Goal: Check status: Check status

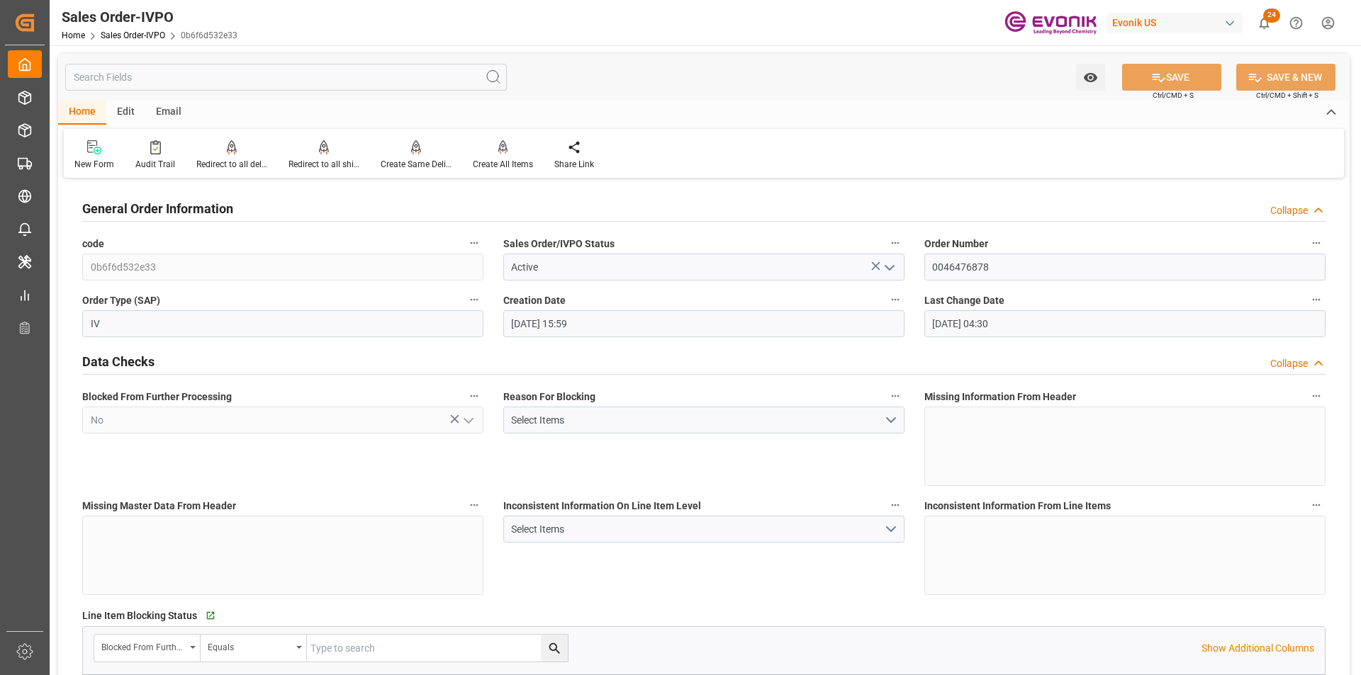
scroll to position [1488, 0]
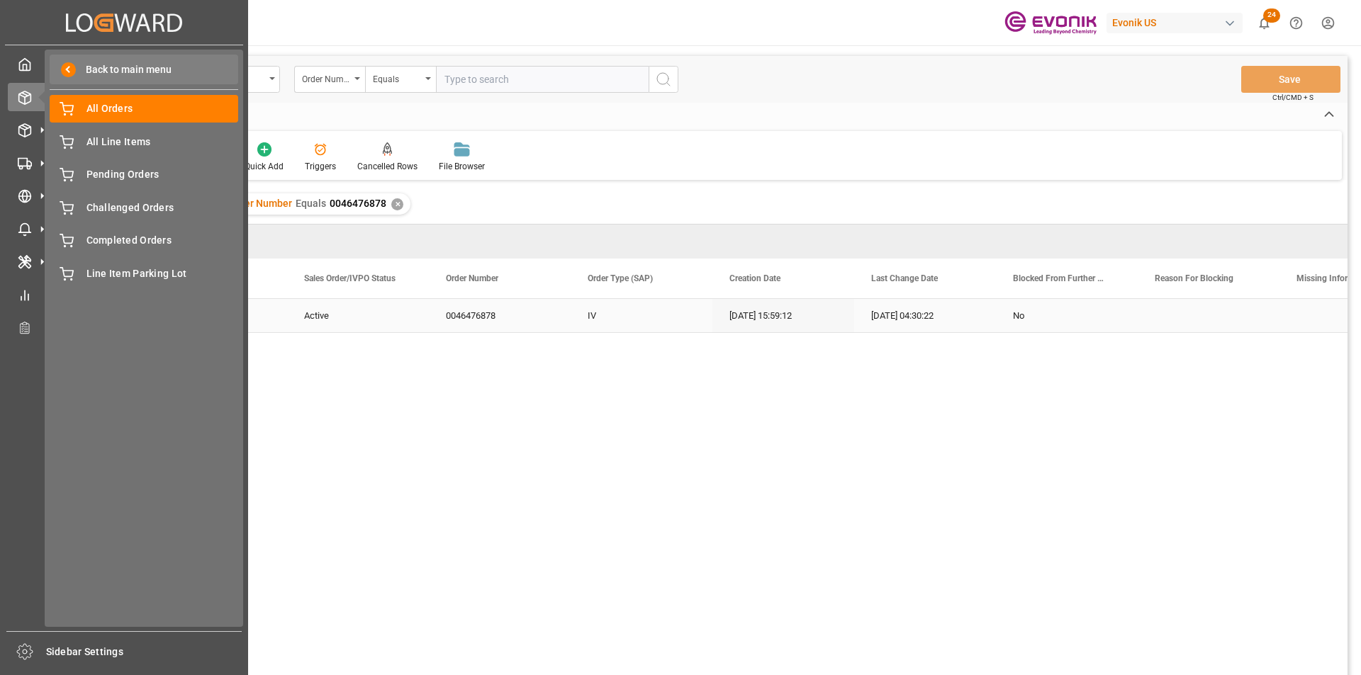
click at [63, 66] on span at bounding box center [68, 69] width 15 height 15
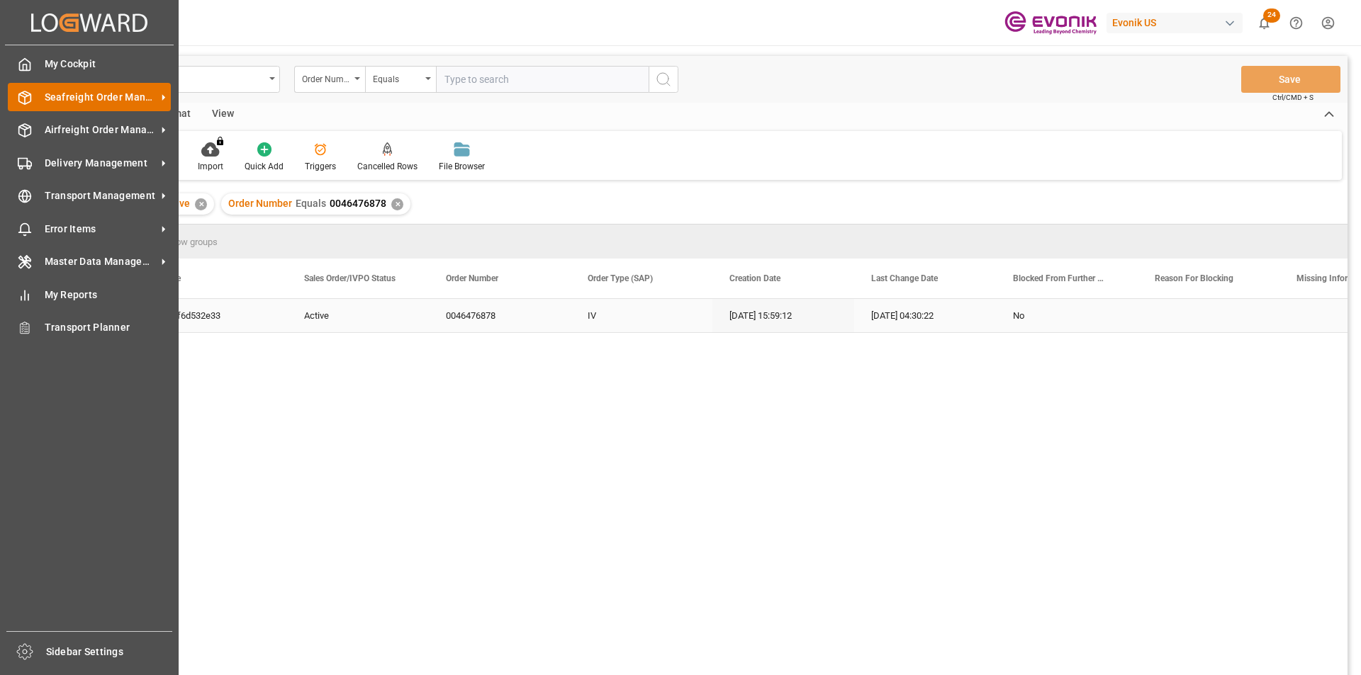
click at [65, 102] on span "Seafreight Order Management" at bounding box center [101, 97] width 112 height 15
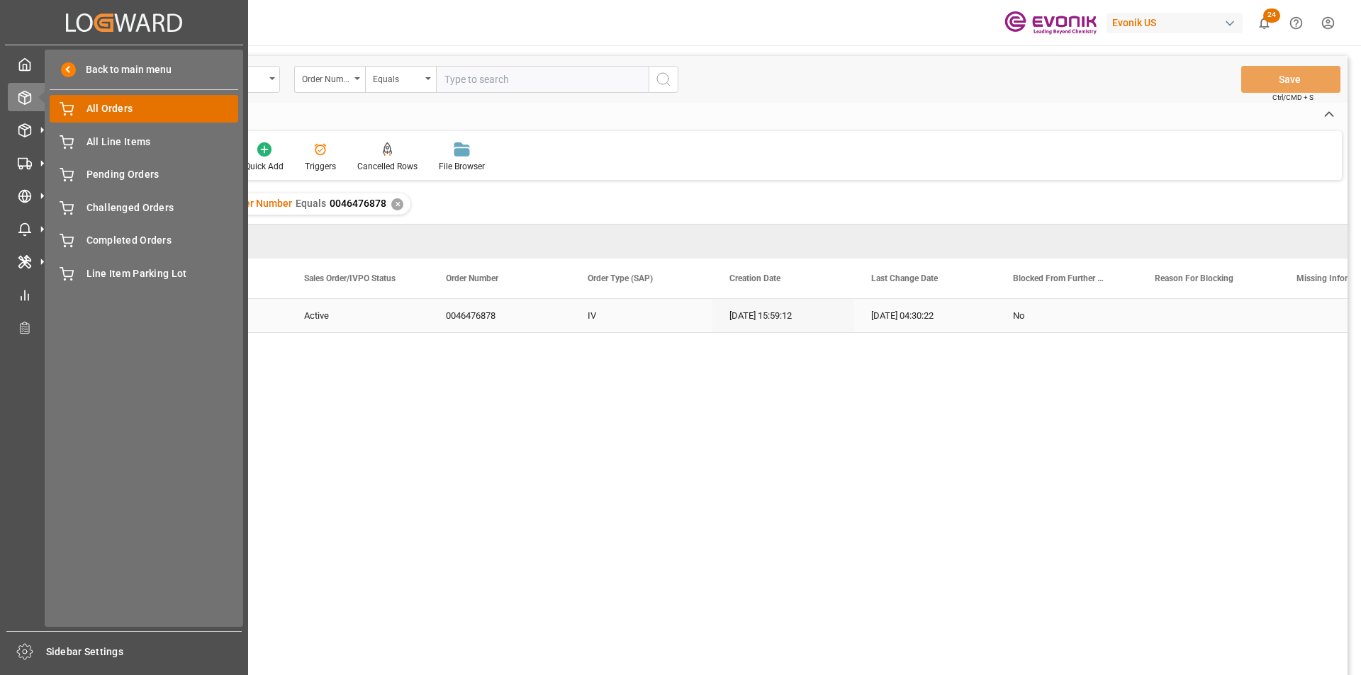
click at [140, 106] on span "All Orders" at bounding box center [162, 108] width 152 height 15
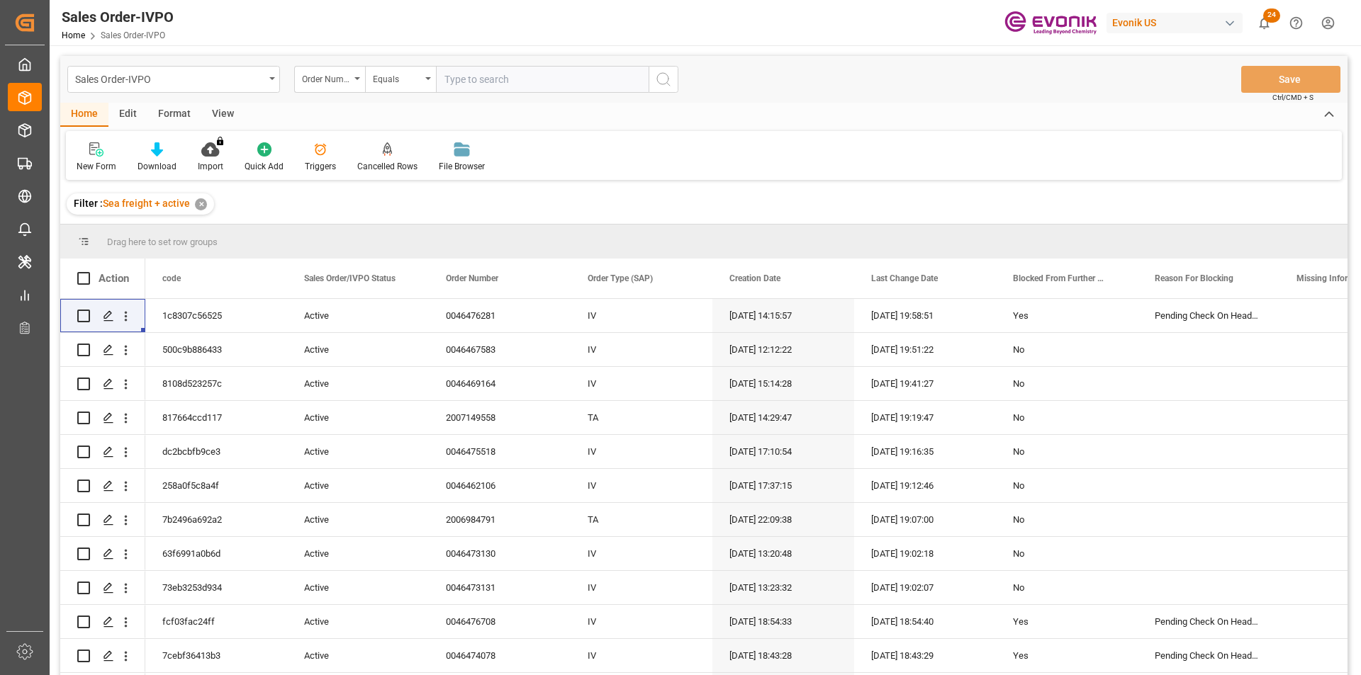
click at [503, 83] on input "text" at bounding box center [542, 79] width 213 height 27
paste input "0046469615"
type input "0046469615"
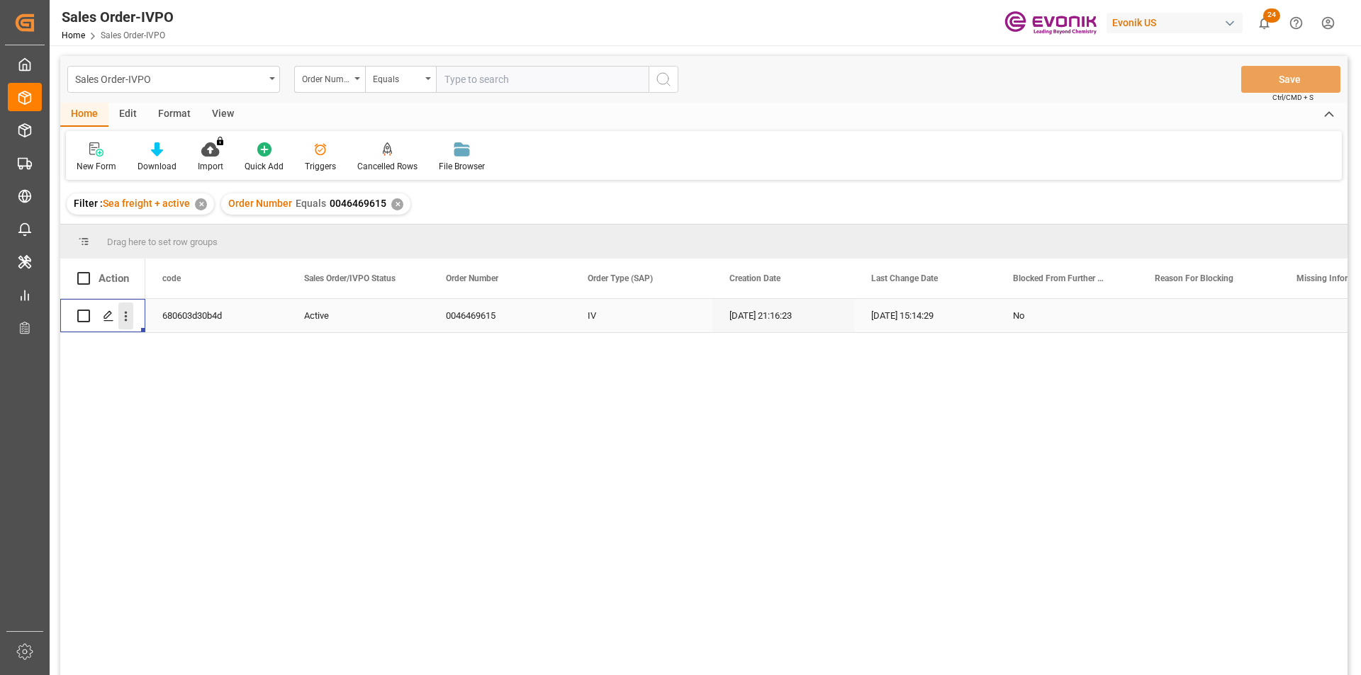
click at [124, 312] on icon "open menu" at bounding box center [125, 316] width 15 height 15
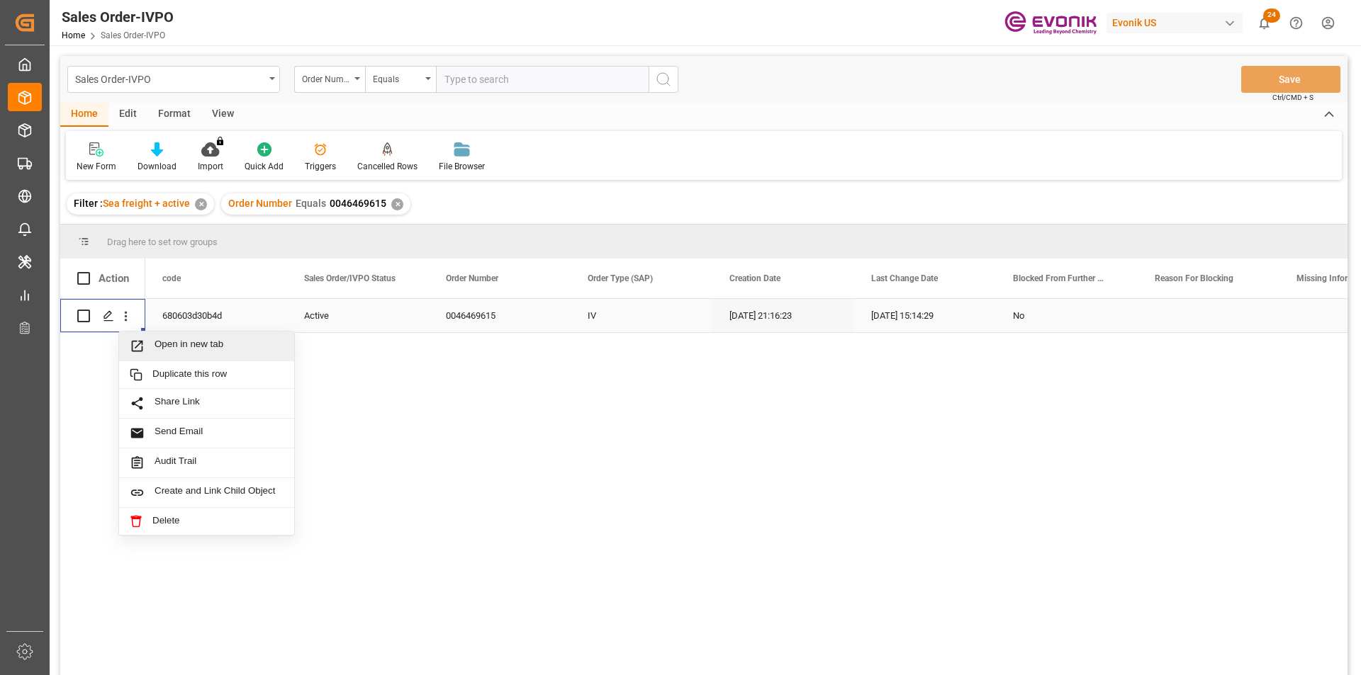
click at [234, 350] on span "Open in new tab" at bounding box center [219, 346] width 129 height 15
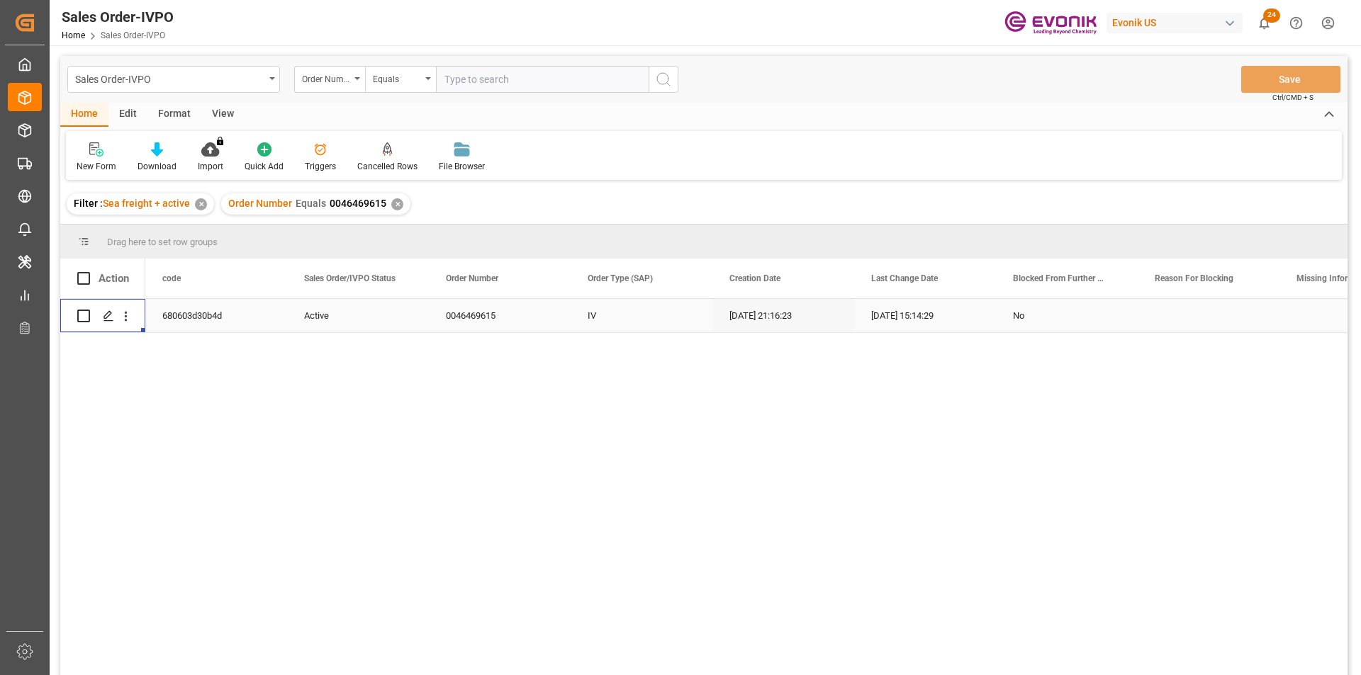
click at [396, 202] on div "✕" at bounding box center [397, 204] width 12 height 12
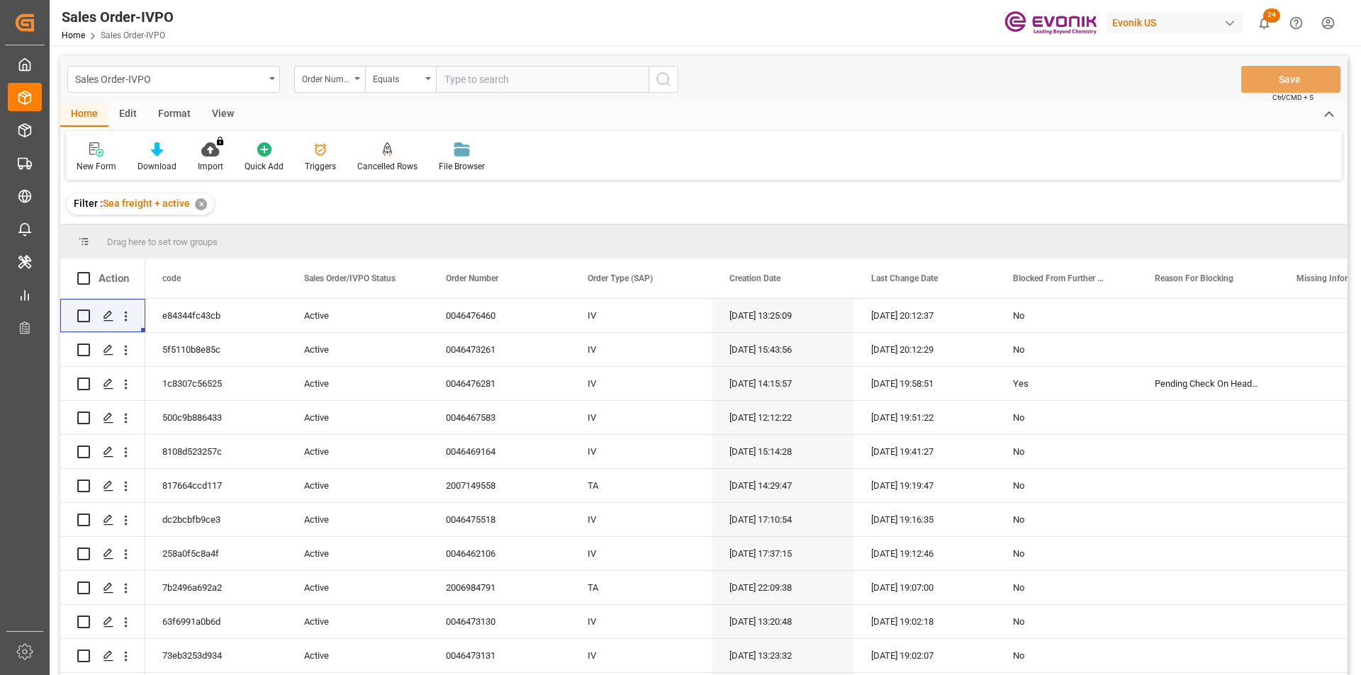
click at [481, 80] on input "text" at bounding box center [542, 79] width 213 height 27
paste input "2007094003"
type input "2007094003"
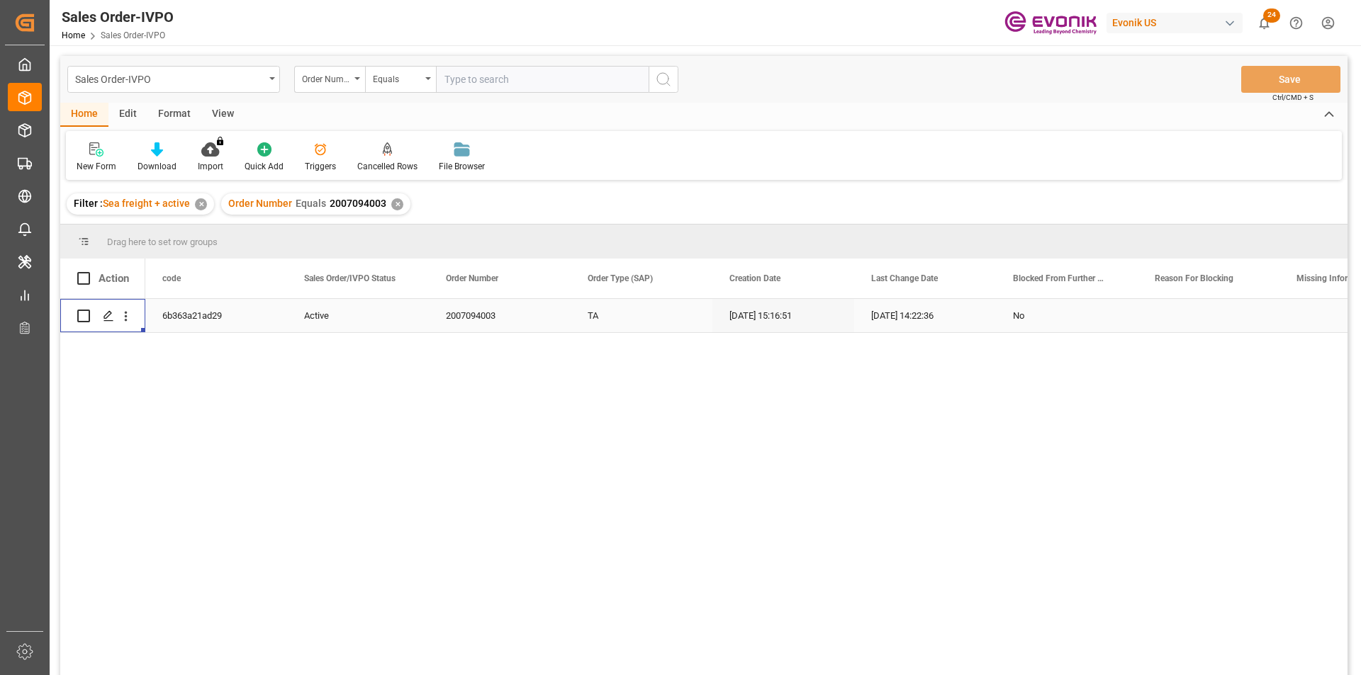
click at [135, 315] on div "Press SPACE to select this row." at bounding box center [126, 316] width 36 height 27
click at [132, 318] on icon "open menu" at bounding box center [125, 316] width 15 height 15
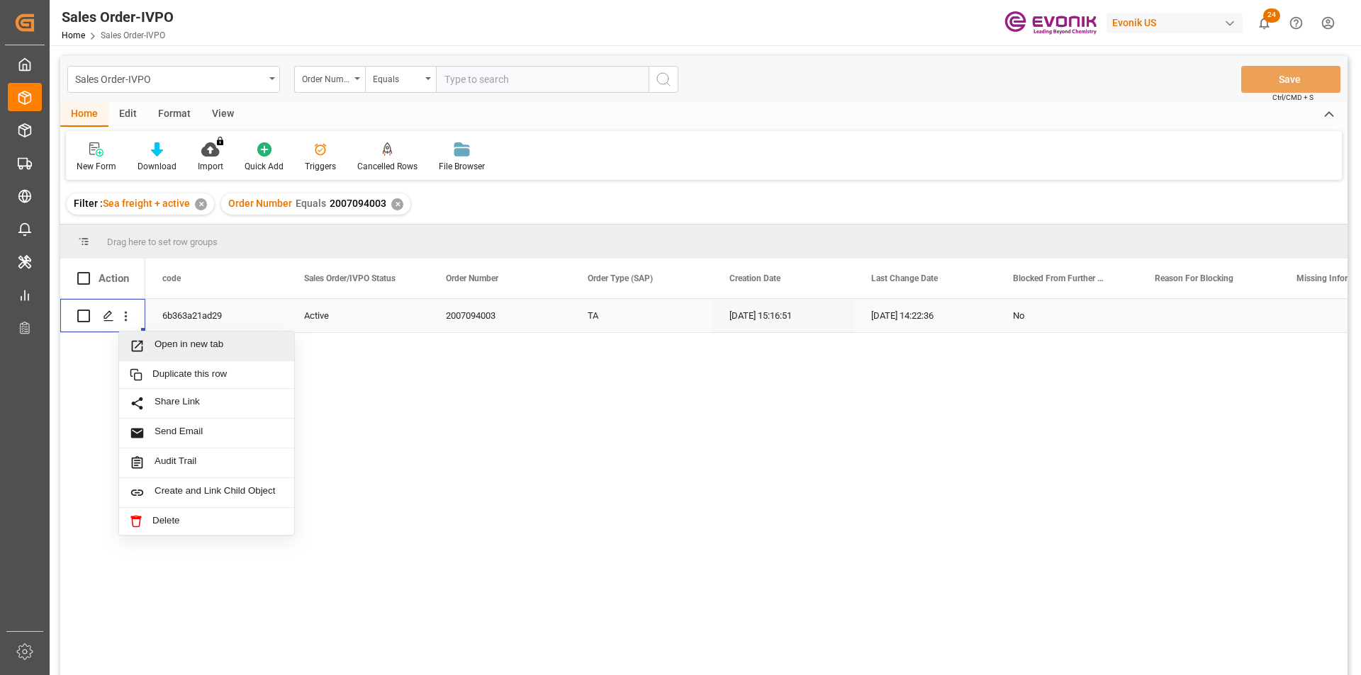
click at [223, 341] on span "Open in new tab" at bounding box center [219, 346] width 129 height 15
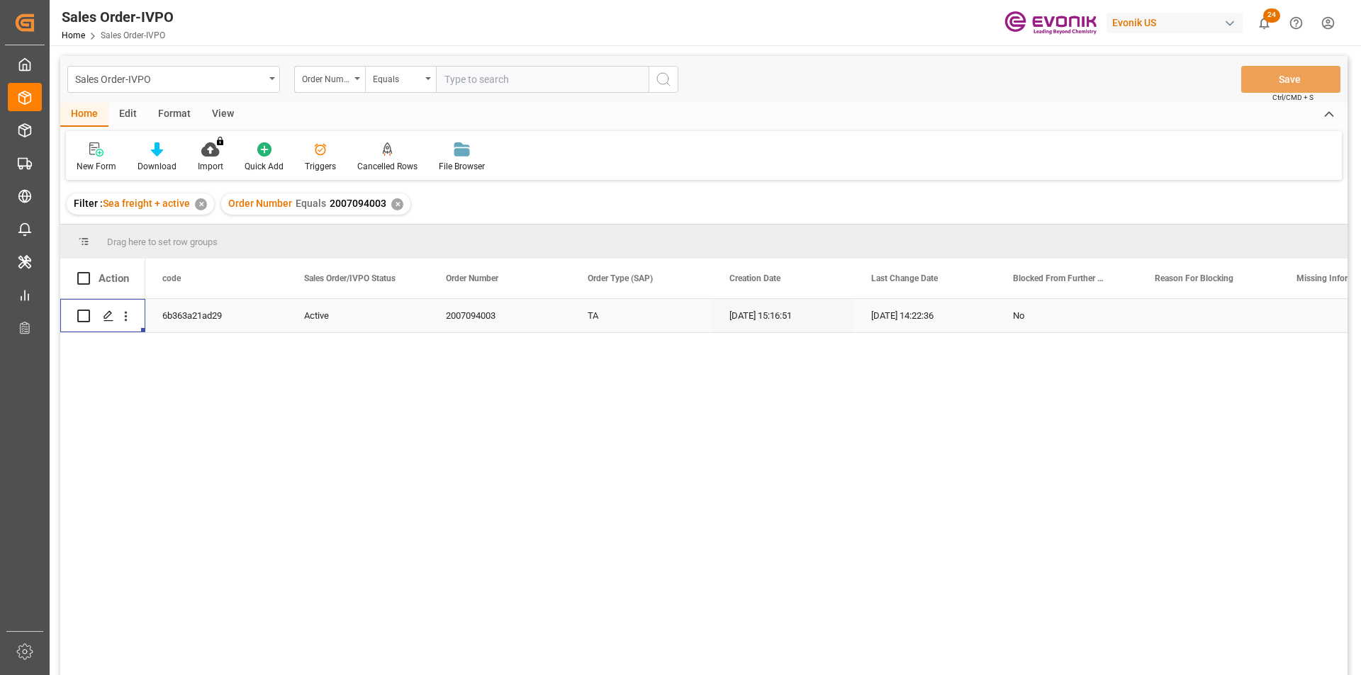
click at [395, 203] on div "✕" at bounding box center [397, 204] width 12 height 12
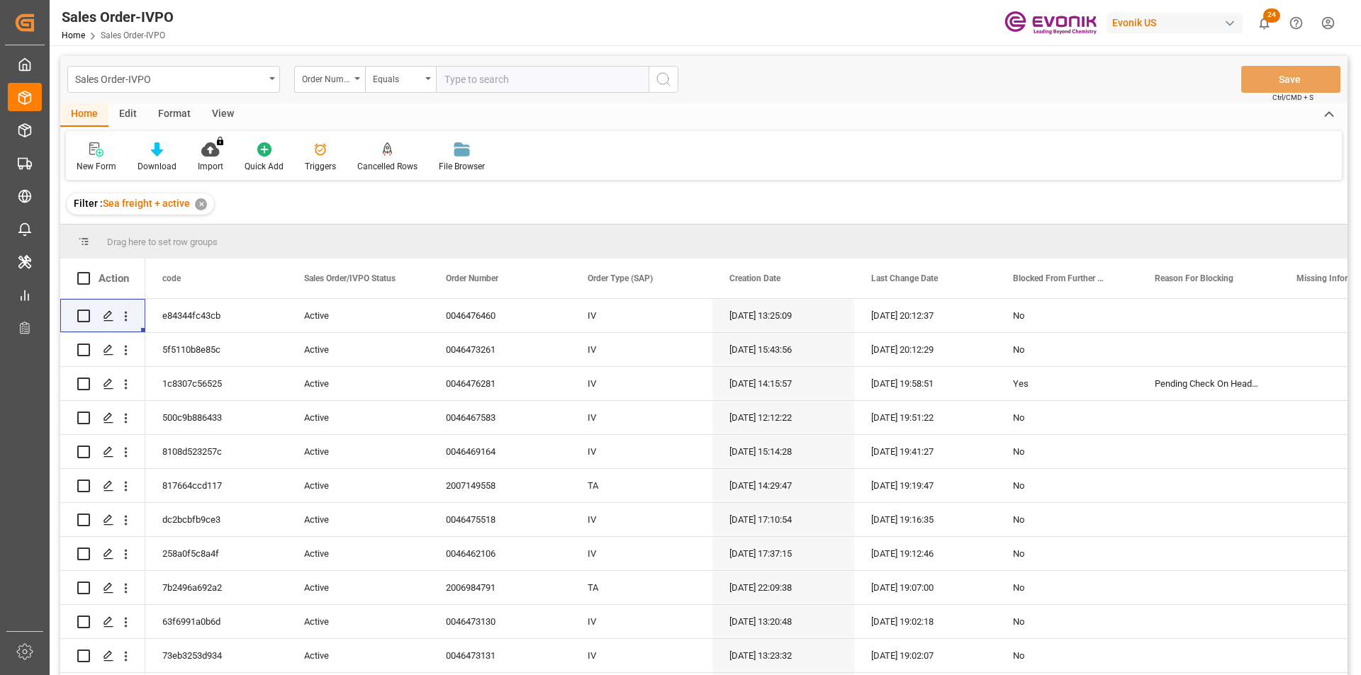
click at [473, 76] on input "text" at bounding box center [542, 79] width 213 height 27
paste input "46470086"
type input "0046470086"
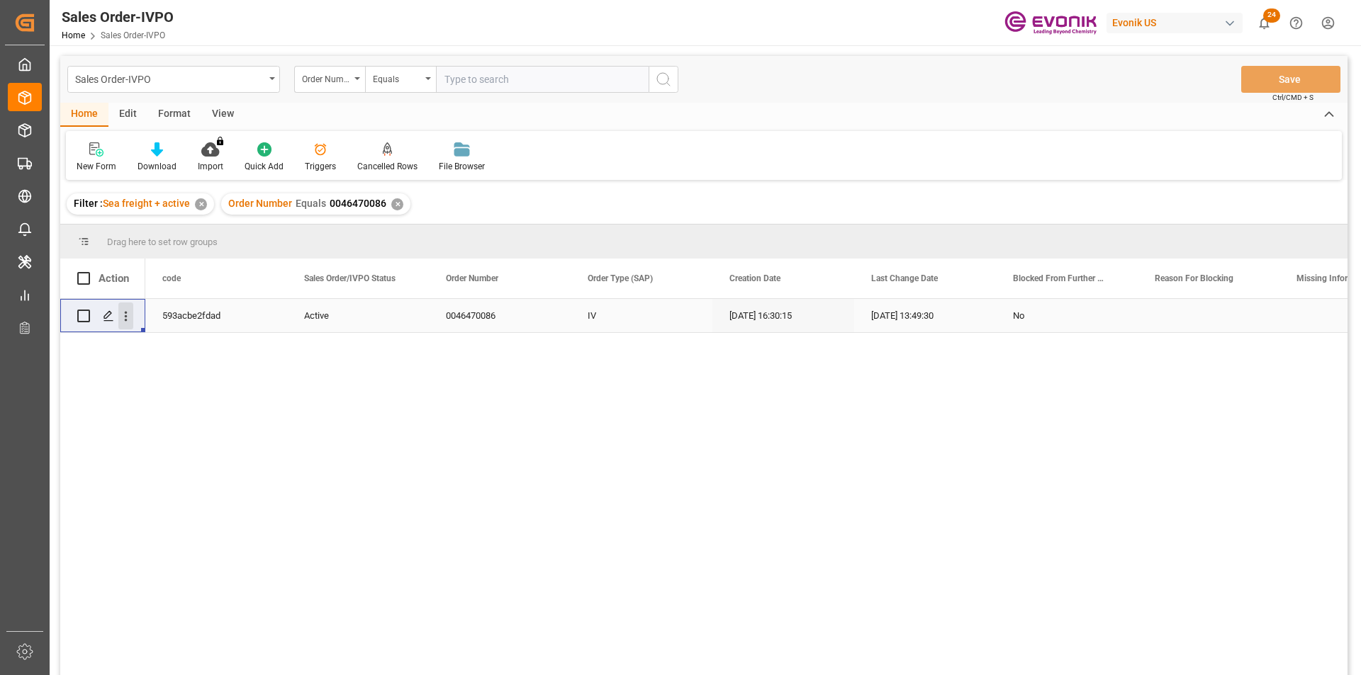
click at [129, 314] on icon "open menu" at bounding box center [125, 316] width 15 height 15
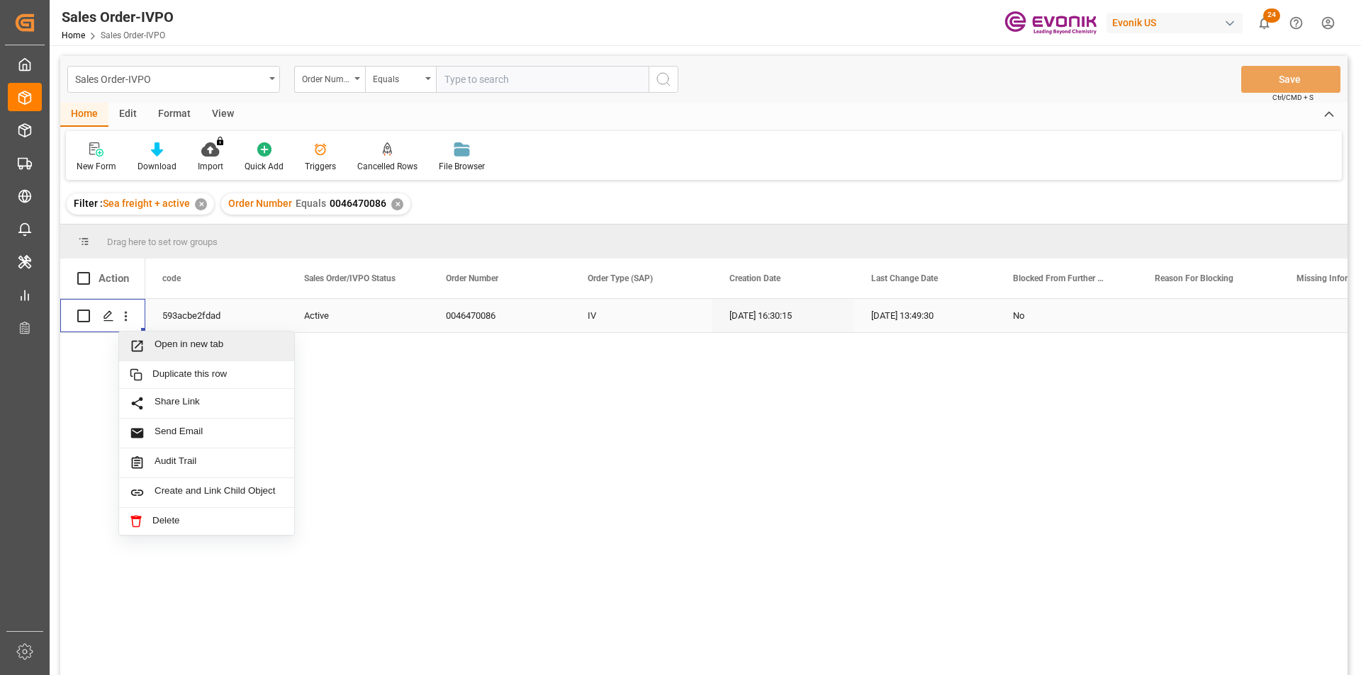
click at [223, 342] on span "Open in new tab" at bounding box center [219, 346] width 129 height 15
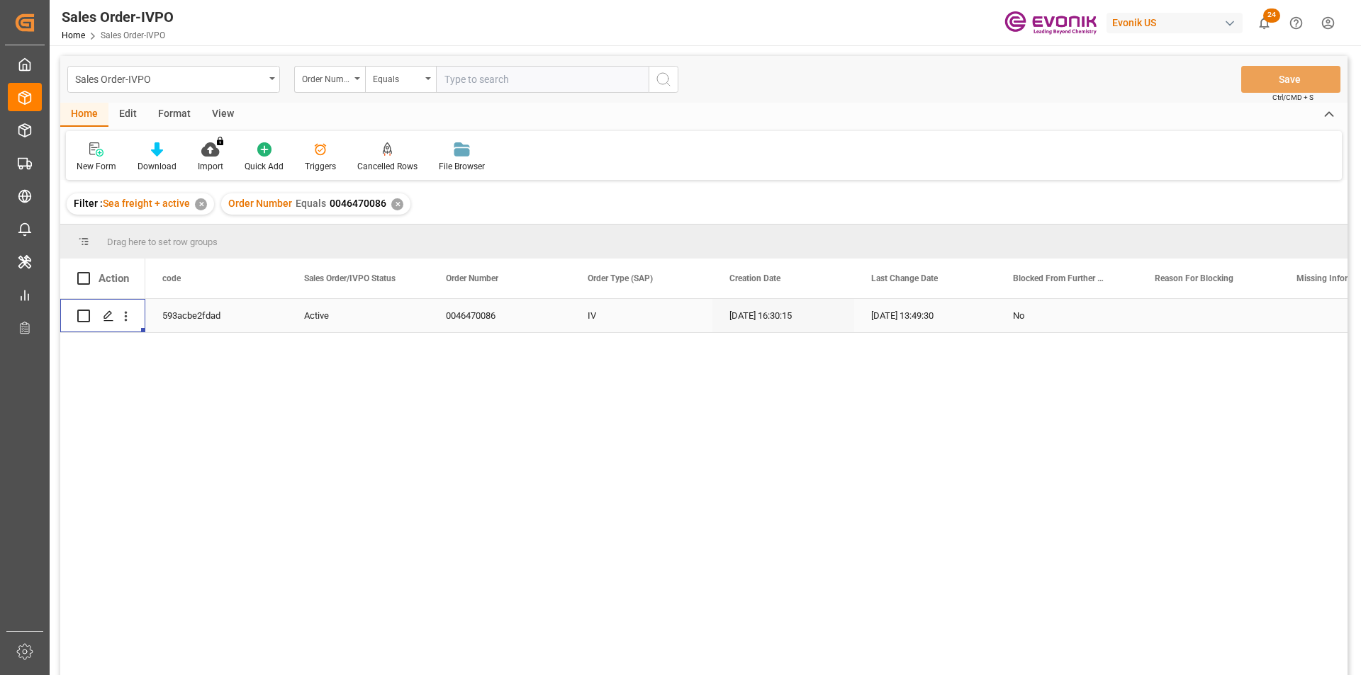
click at [393, 202] on div "✕" at bounding box center [397, 204] width 12 height 12
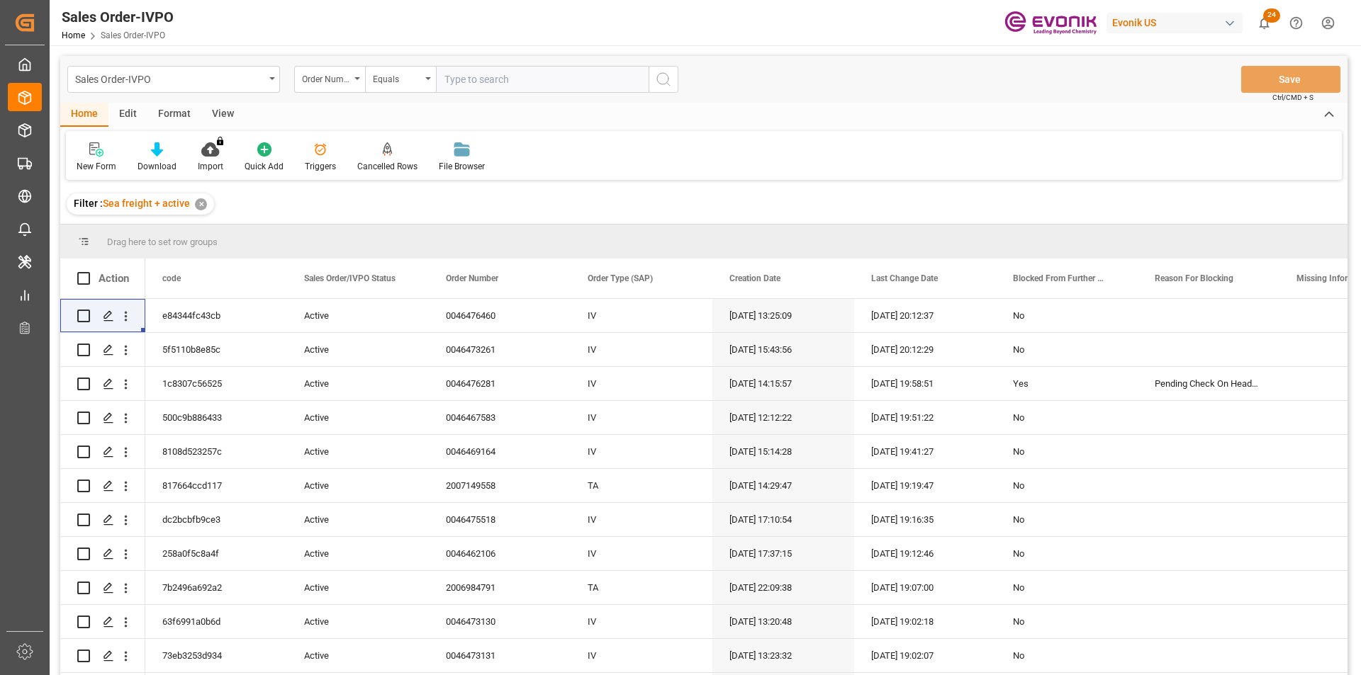
click at [469, 82] on input "text" at bounding box center [542, 79] width 213 height 27
paste input "46473132"
type input "0046473132"
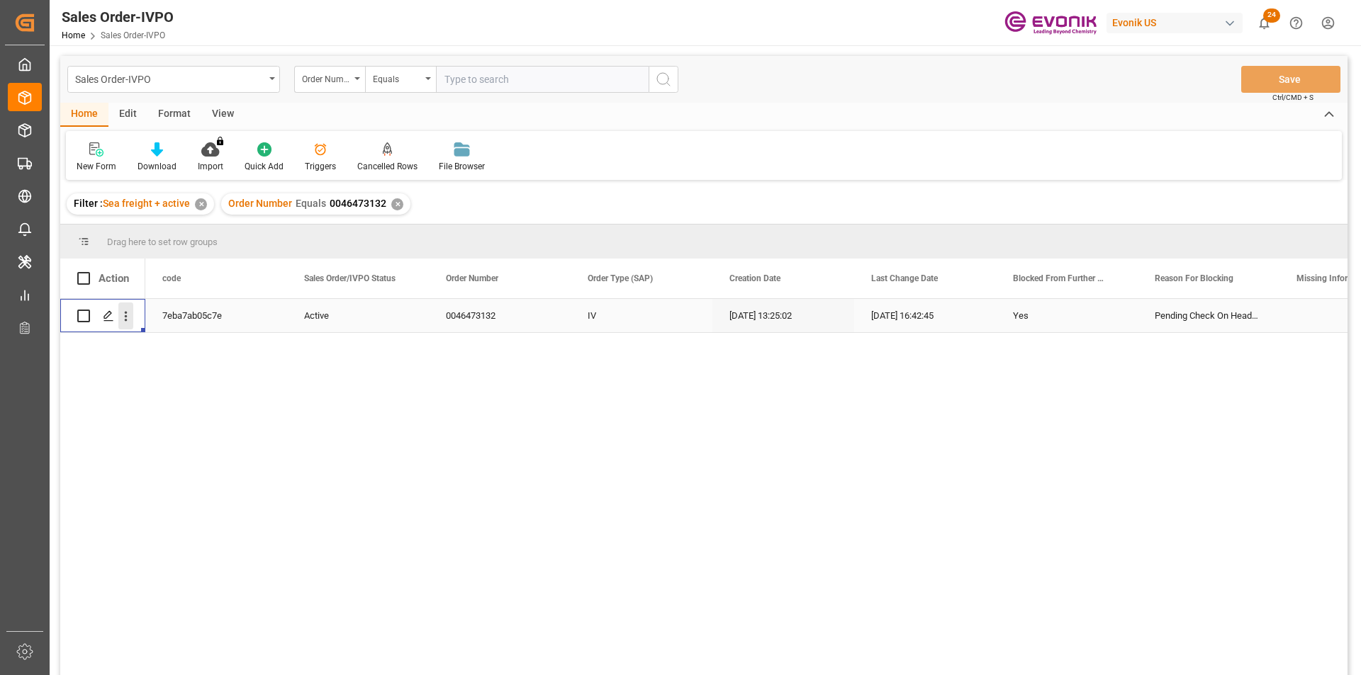
click at [125, 320] on icon "open menu" at bounding box center [125, 316] width 15 height 15
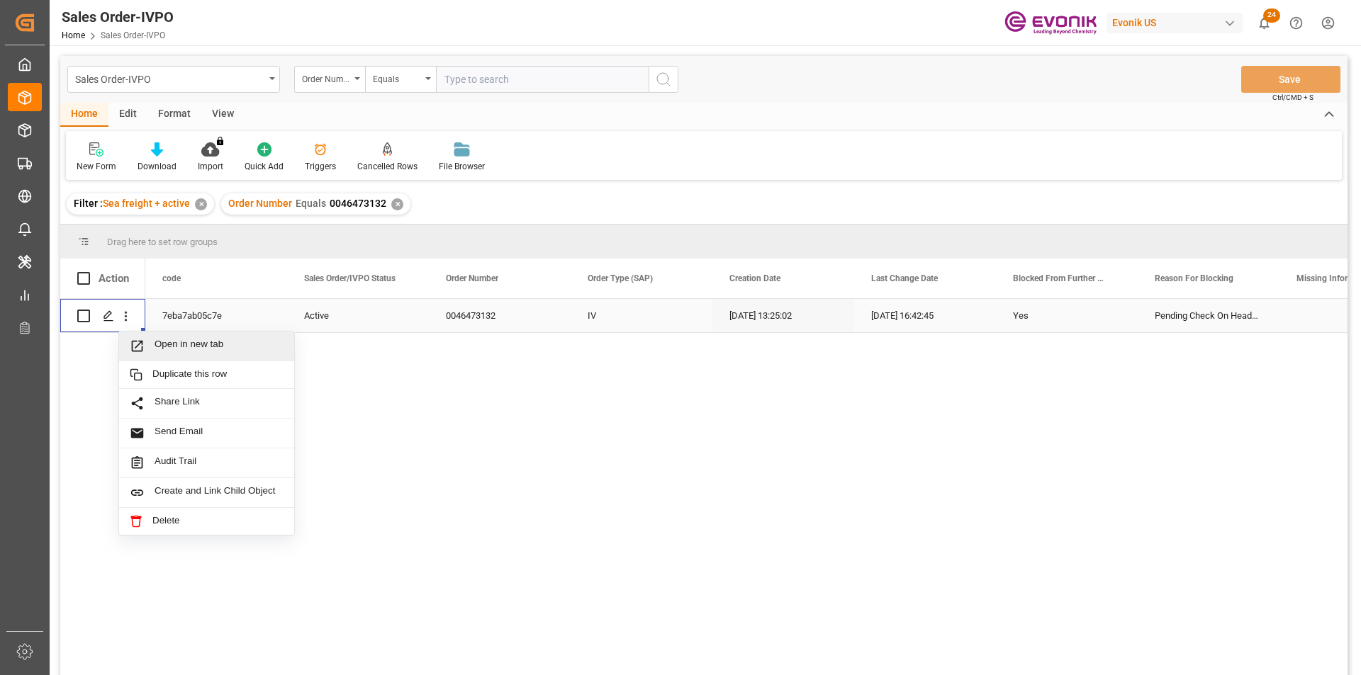
click at [188, 351] on span "Open in new tab" at bounding box center [219, 346] width 129 height 15
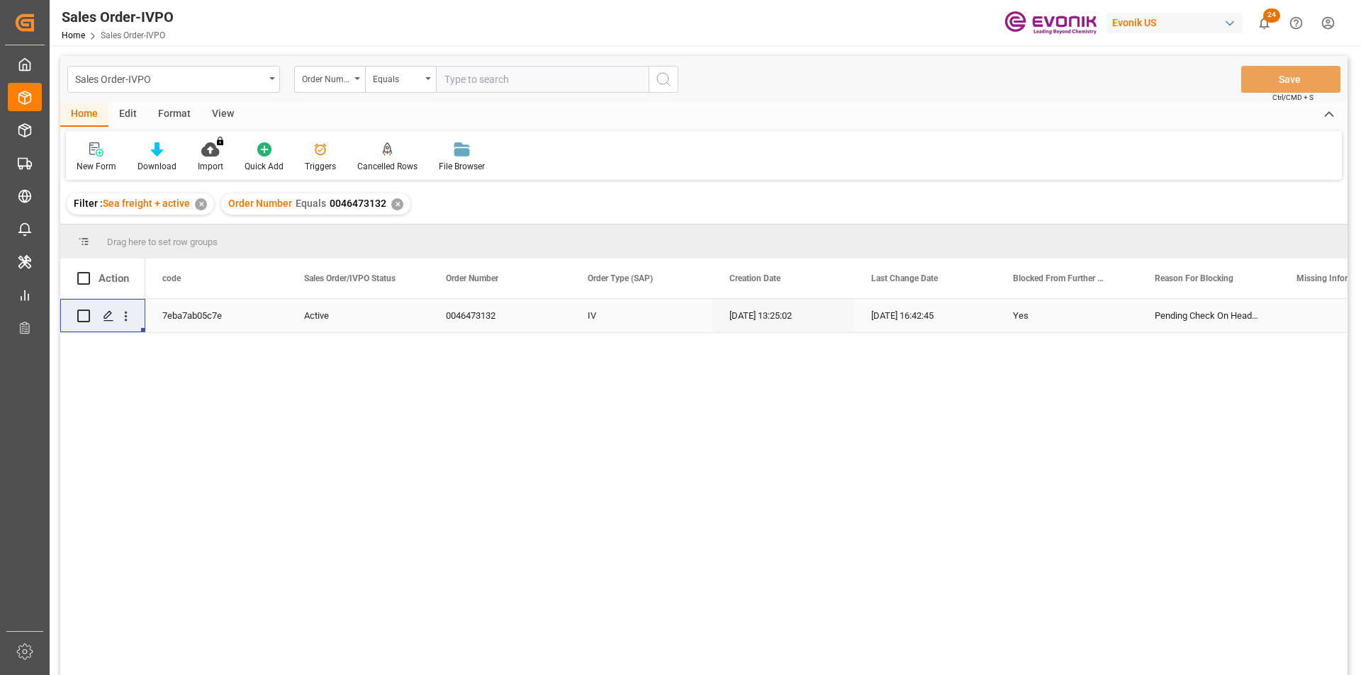
click at [398, 203] on div "✕" at bounding box center [397, 204] width 12 height 12
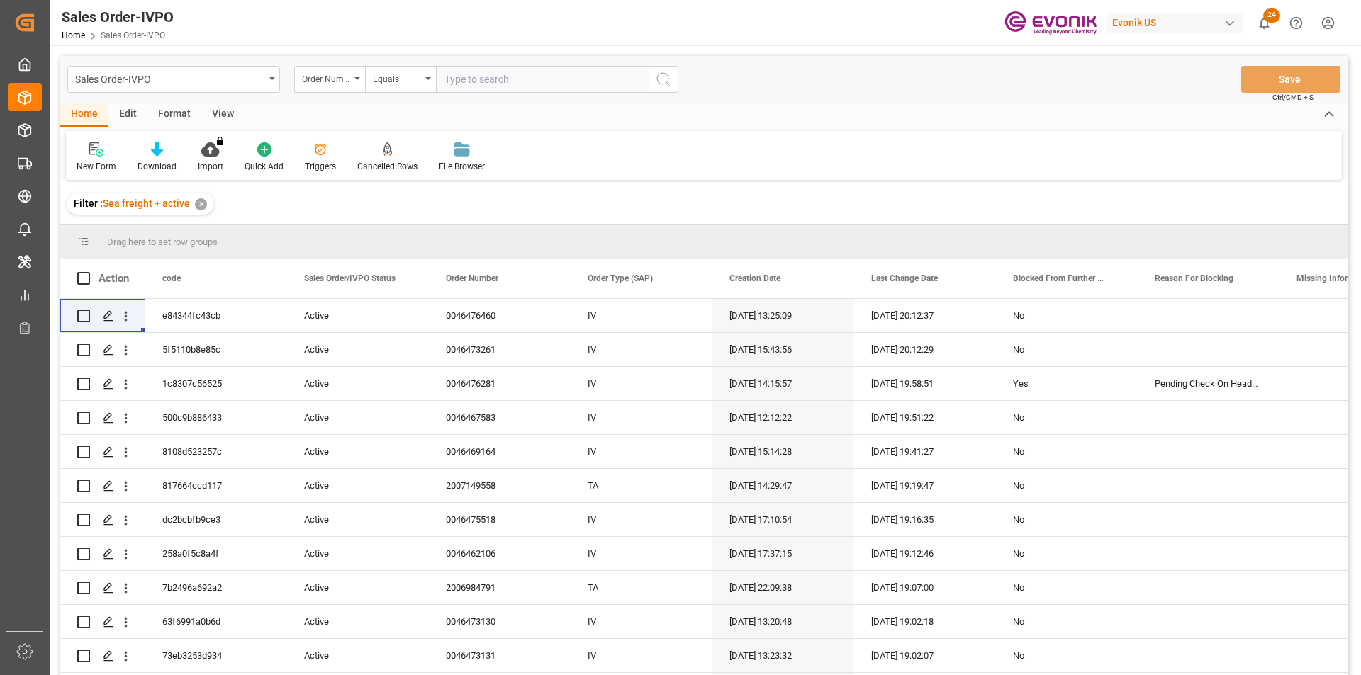
click at [498, 82] on input "text" at bounding box center [542, 79] width 213 height 27
paste input "46473131"
click at [441, 77] on input "46473131" at bounding box center [542, 79] width 213 height 27
type input "0046473131"
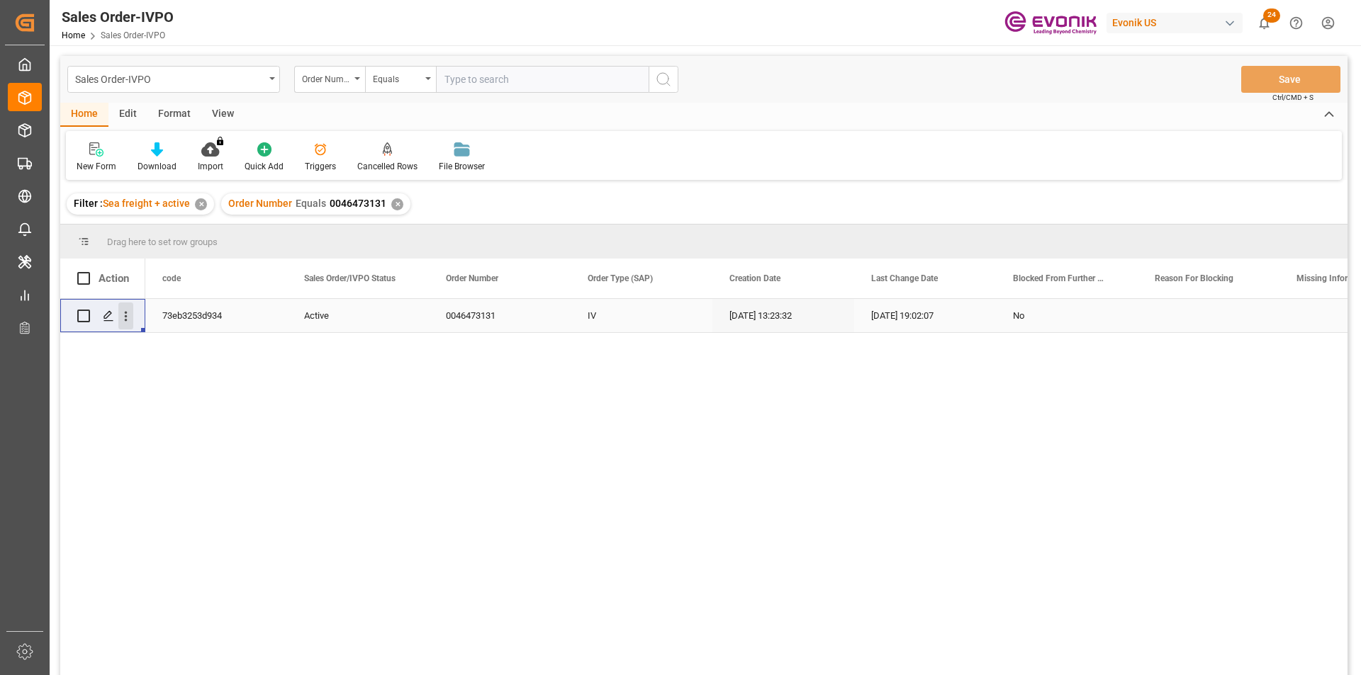
click at [125, 318] on icon "open menu" at bounding box center [125, 316] width 15 height 15
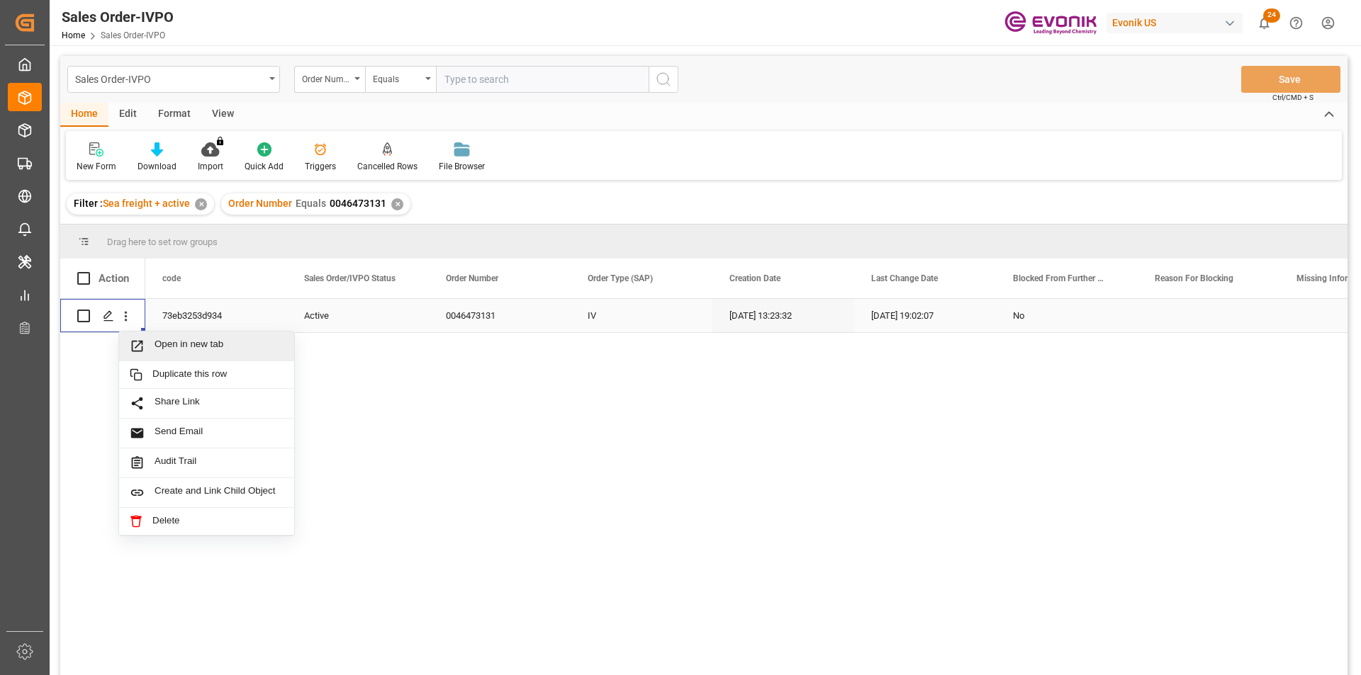
click at [179, 340] on span "Open in new tab" at bounding box center [219, 346] width 129 height 15
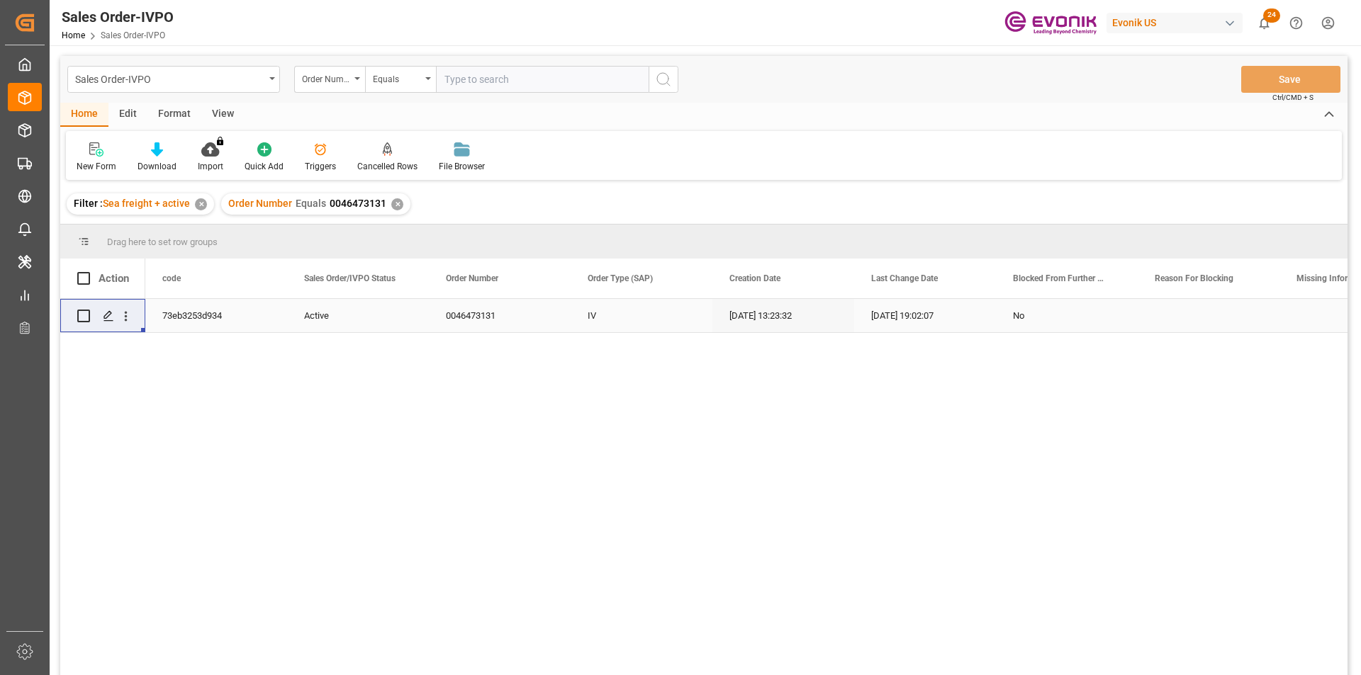
click at [399, 207] on div "✕" at bounding box center [397, 204] width 12 height 12
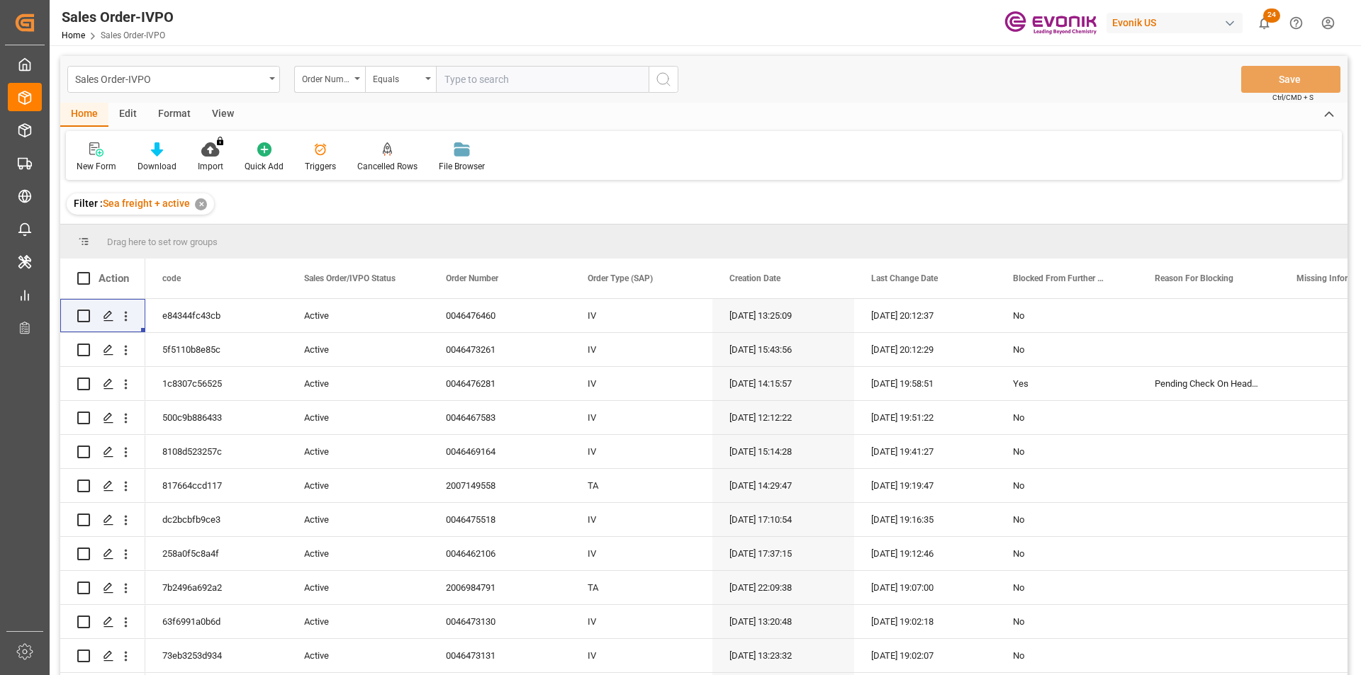
click at [502, 82] on input "text" at bounding box center [542, 79] width 213 height 27
paste input "46473130"
type input "0046473130"
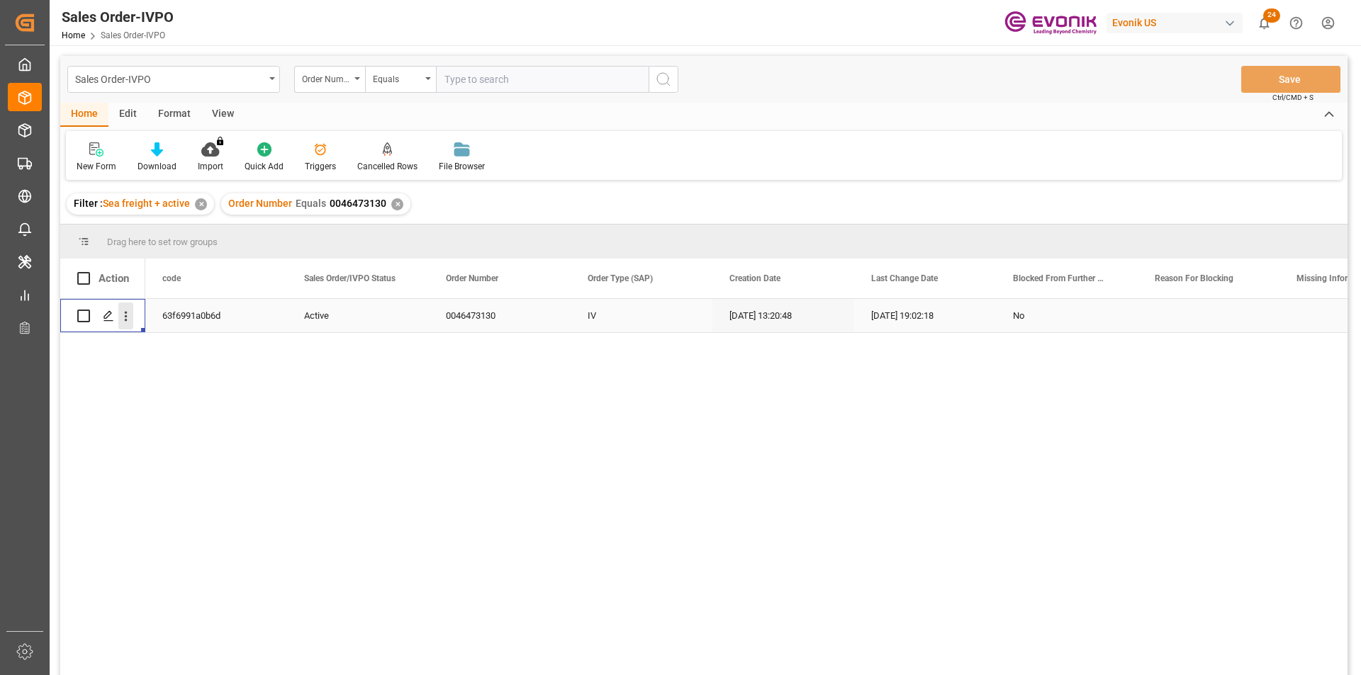
click at [130, 315] on icon "open menu" at bounding box center [125, 316] width 15 height 15
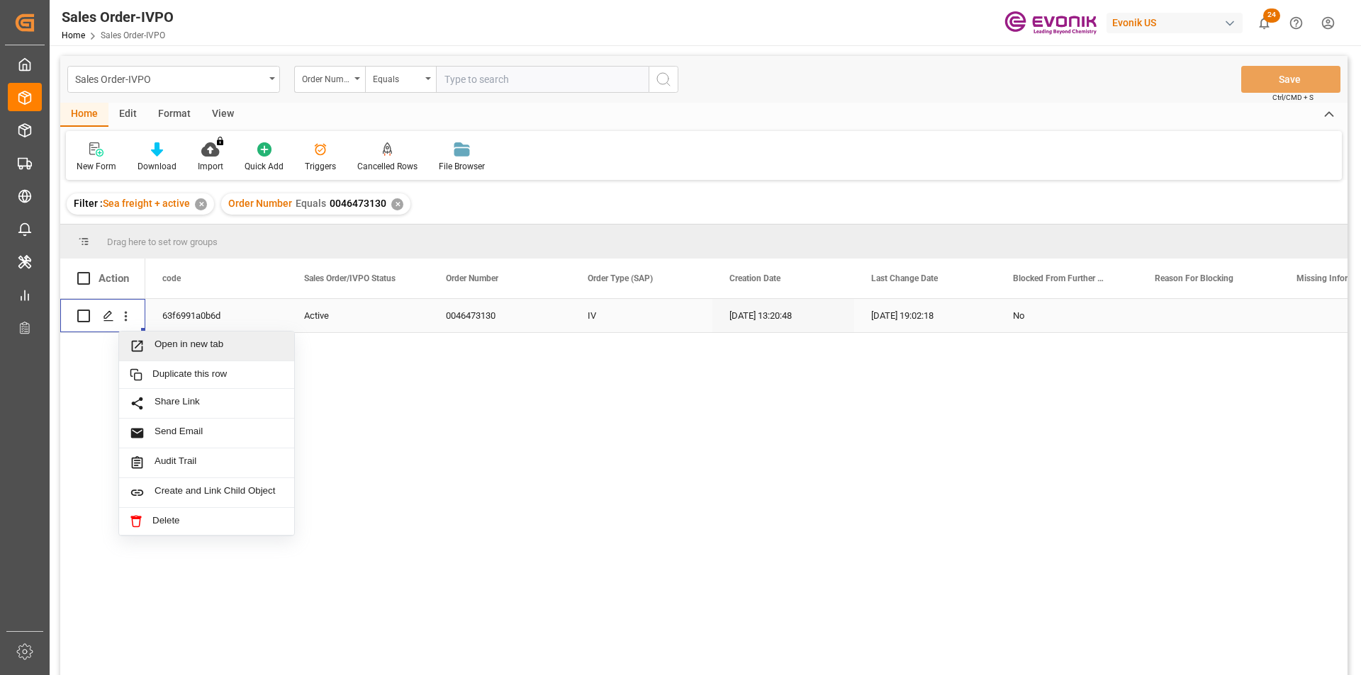
click at [226, 342] on span "Open in new tab" at bounding box center [219, 346] width 129 height 15
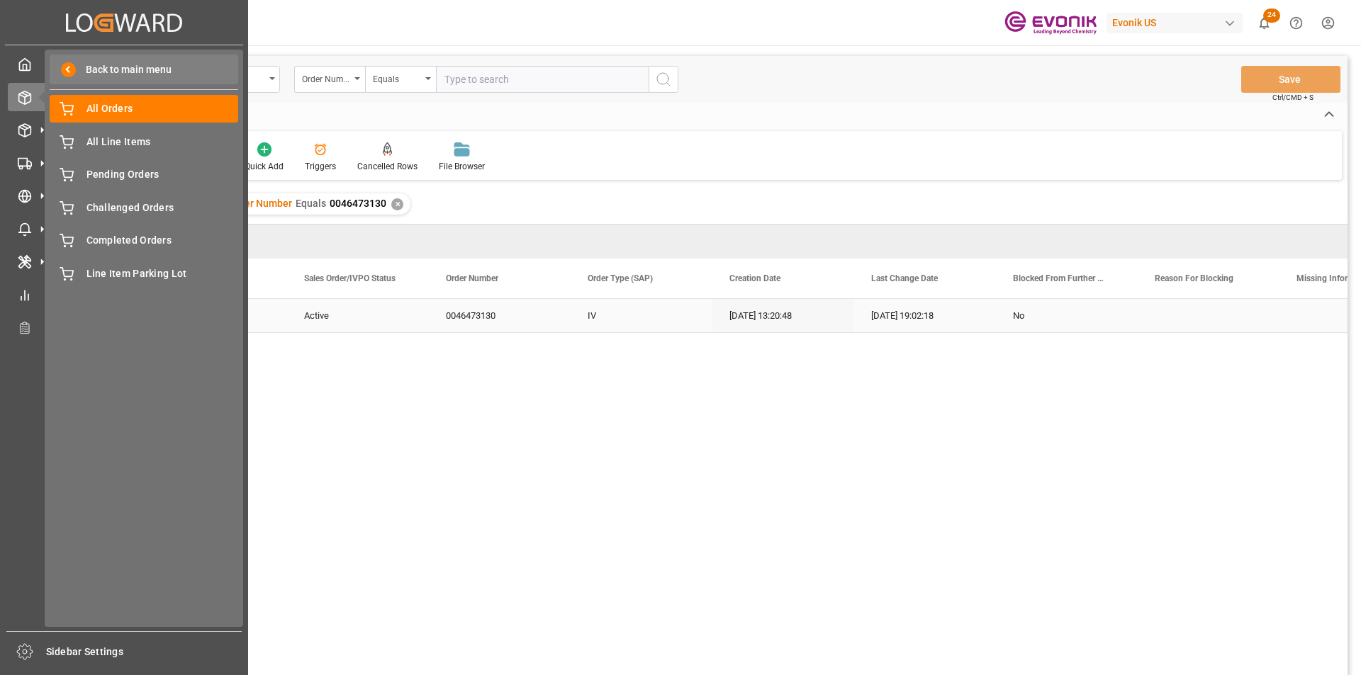
click at [101, 70] on span "Back to main menu" at bounding box center [124, 69] width 96 height 15
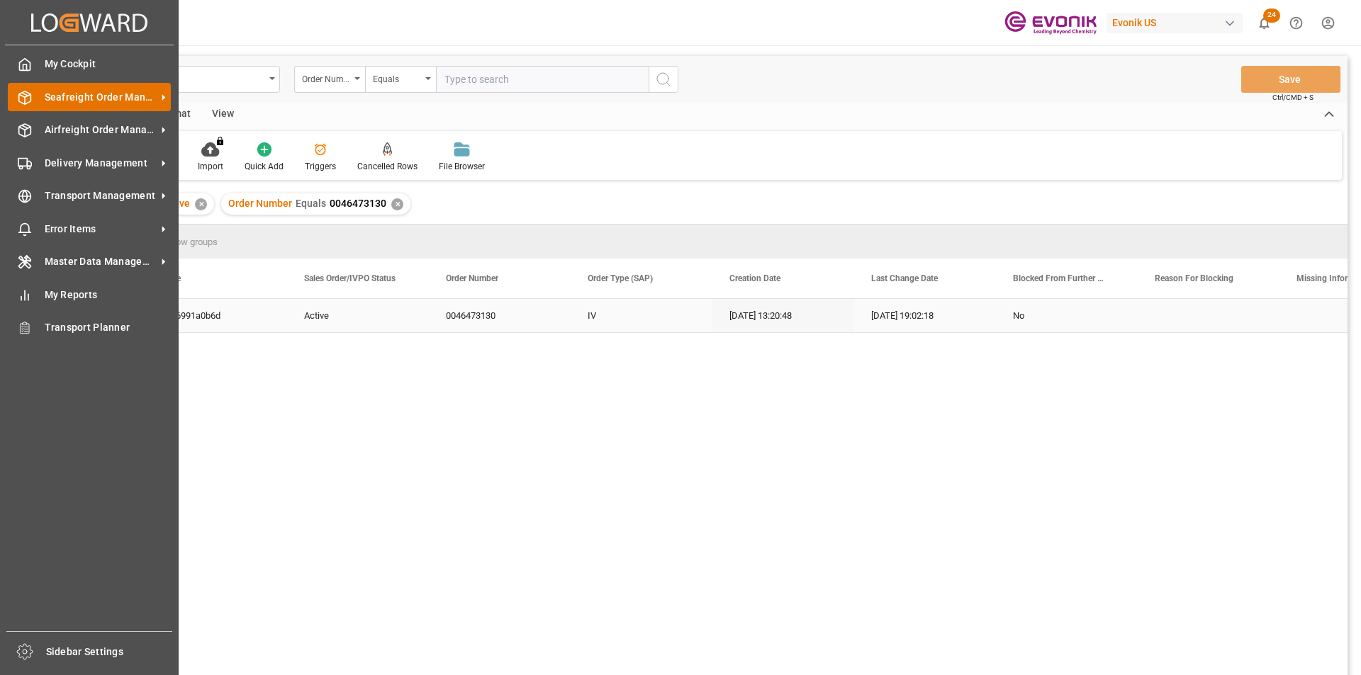
click at [81, 97] on span "Seafreight Order Management" at bounding box center [101, 97] width 112 height 15
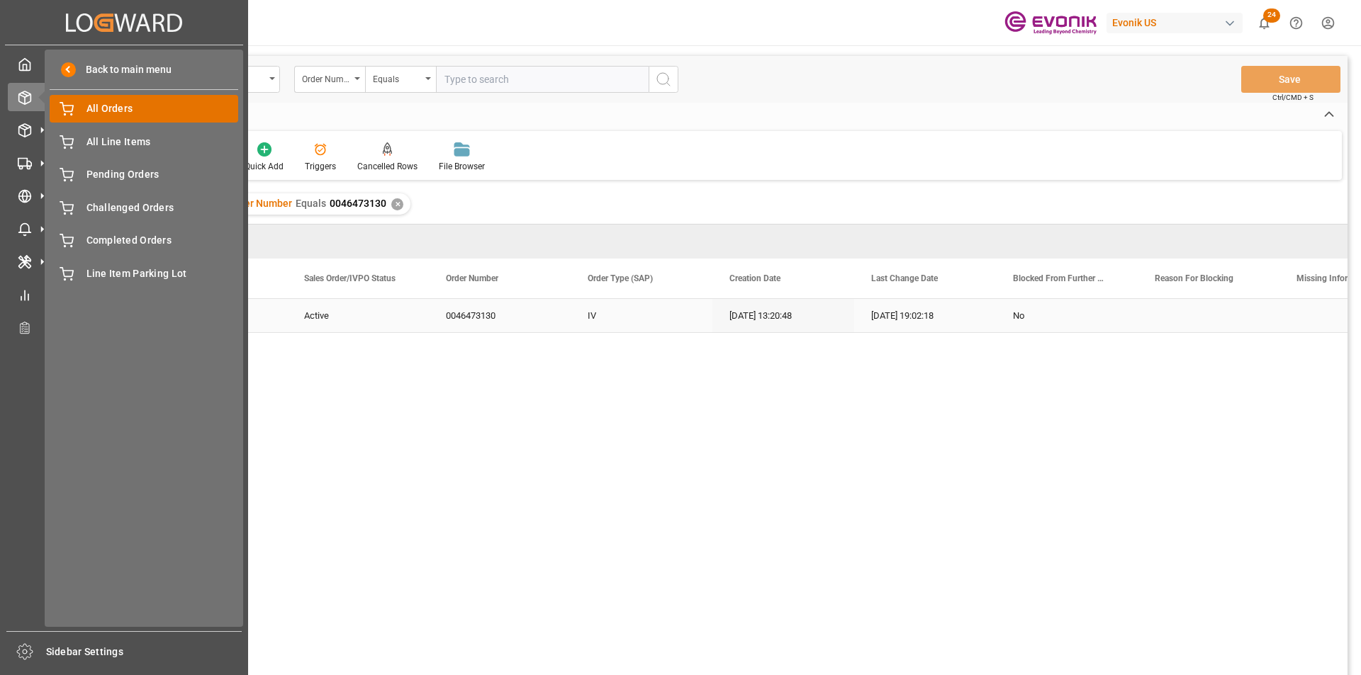
click at [186, 96] on div "All Orders All Orders" at bounding box center [144, 109] width 189 height 28
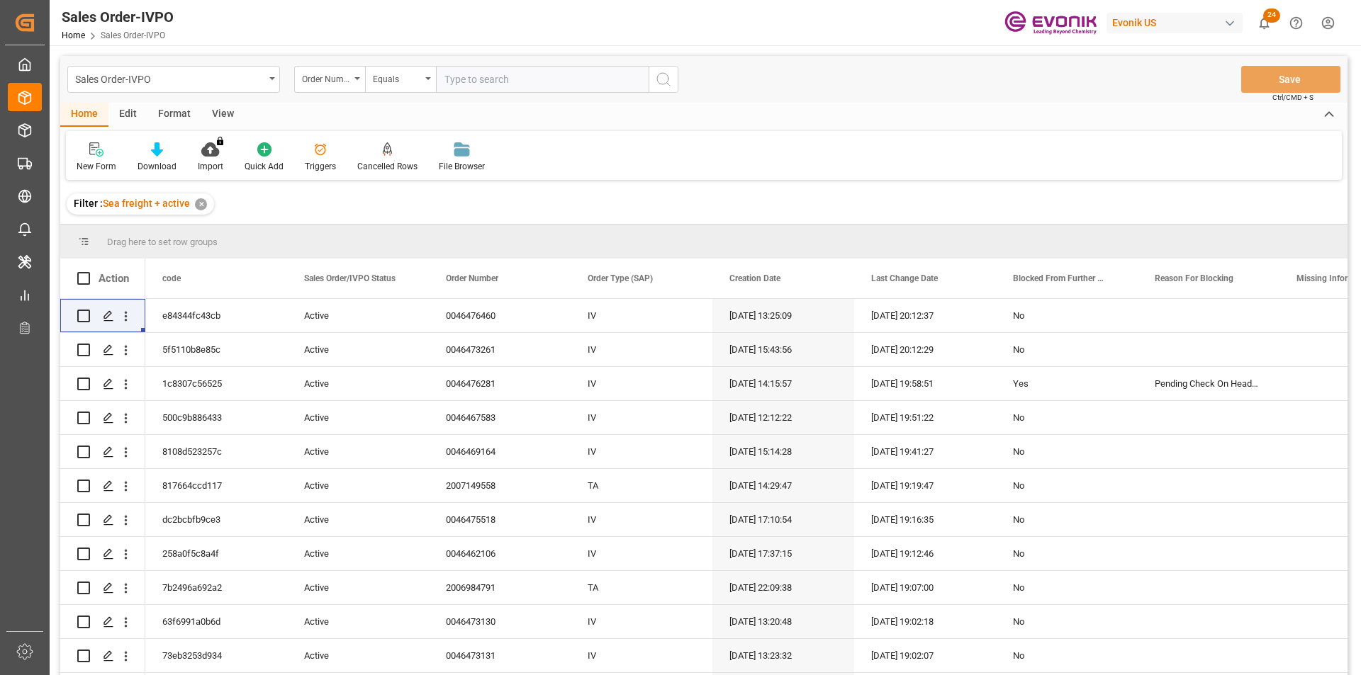
click at [528, 83] on input "text" at bounding box center [542, 79] width 213 height 27
paste input "0046470501"
type input "0046470501"
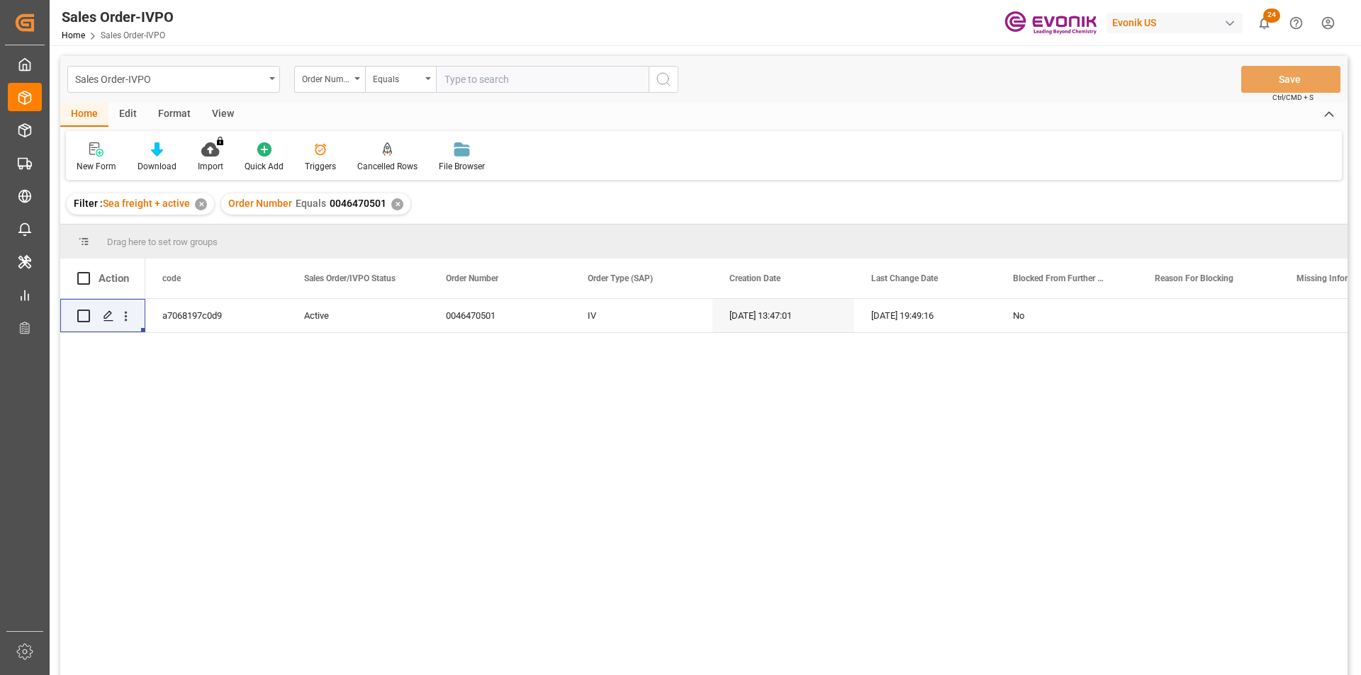
click at [220, 116] on div "View" at bounding box center [222, 115] width 43 height 24
click at [164, 156] on icon at bounding box center [161, 149] width 14 height 14
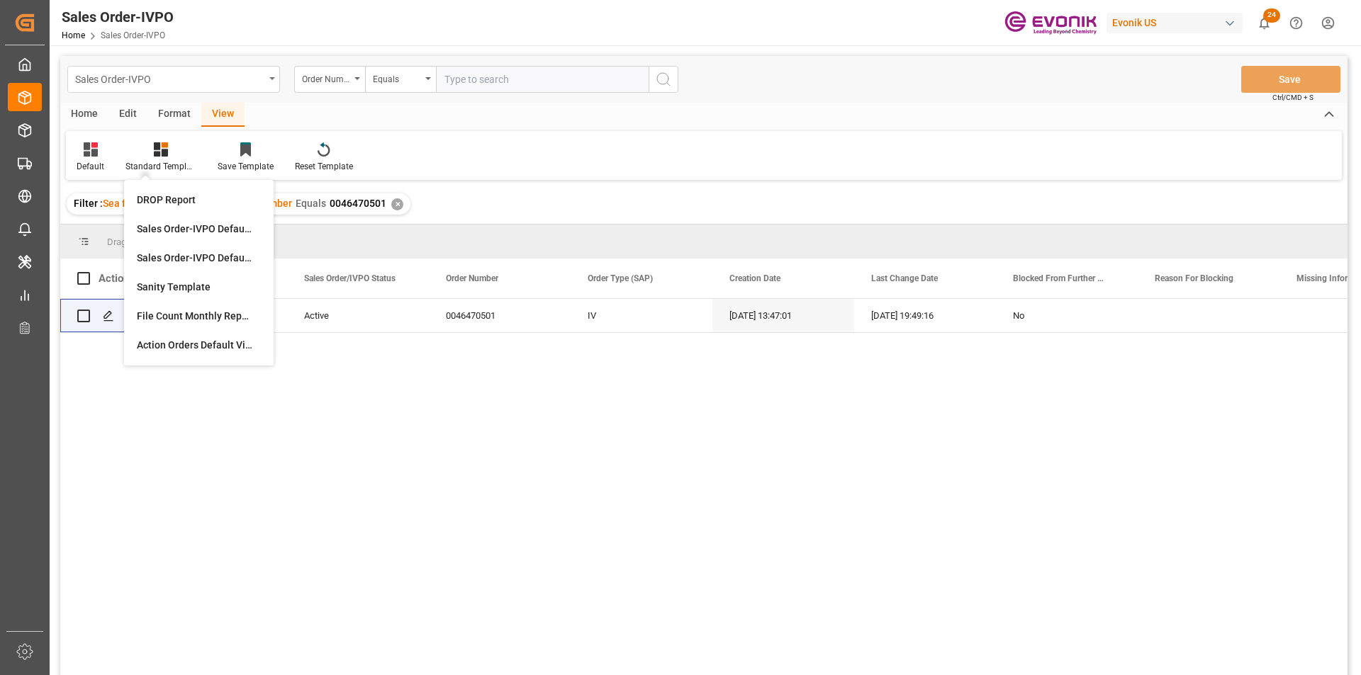
click at [134, 72] on div "Sales Order-IVPO" at bounding box center [169, 78] width 189 height 18
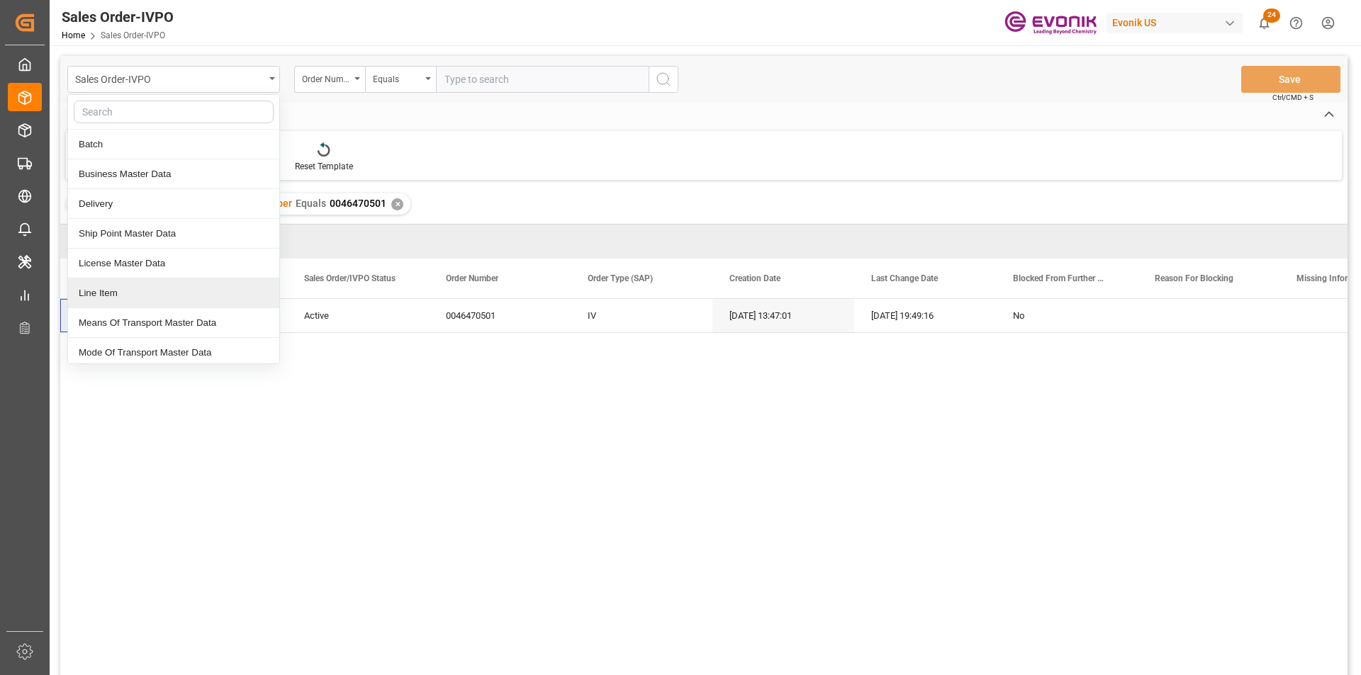
click at [127, 298] on div "Line Item" at bounding box center [173, 294] width 211 height 30
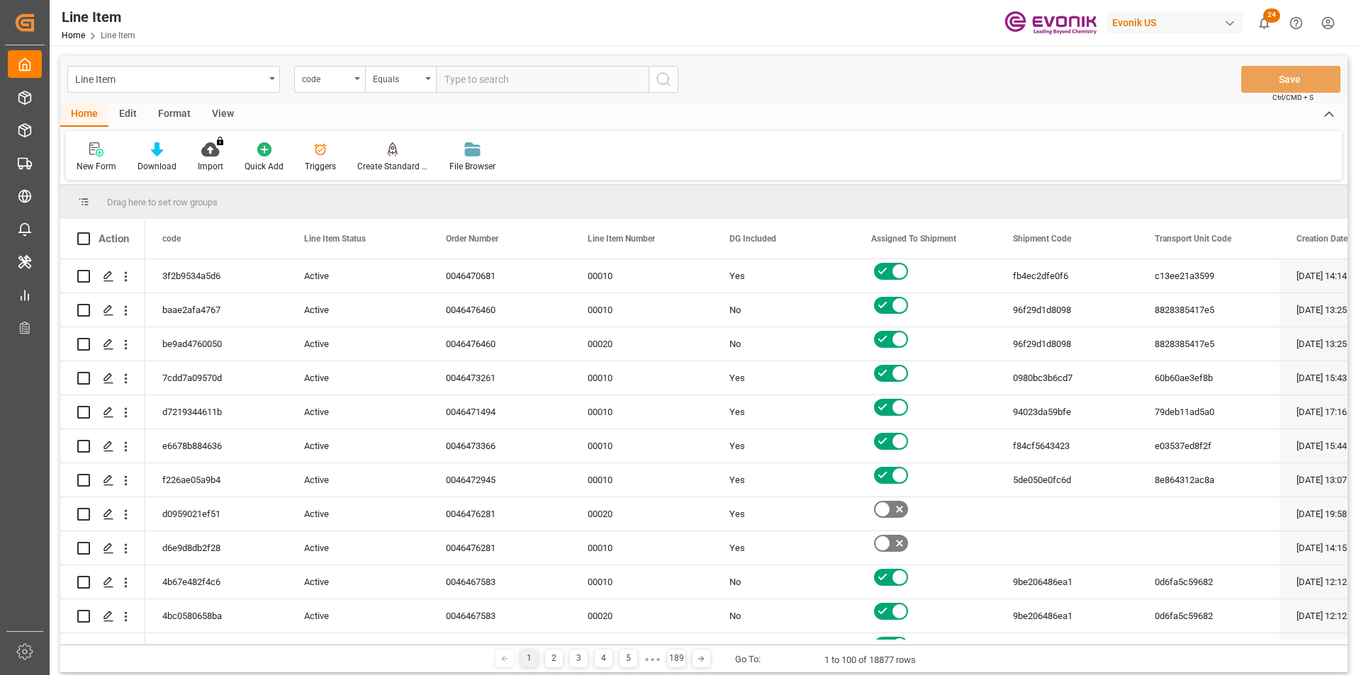
click at [327, 82] on div "code" at bounding box center [326, 77] width 48 height 16
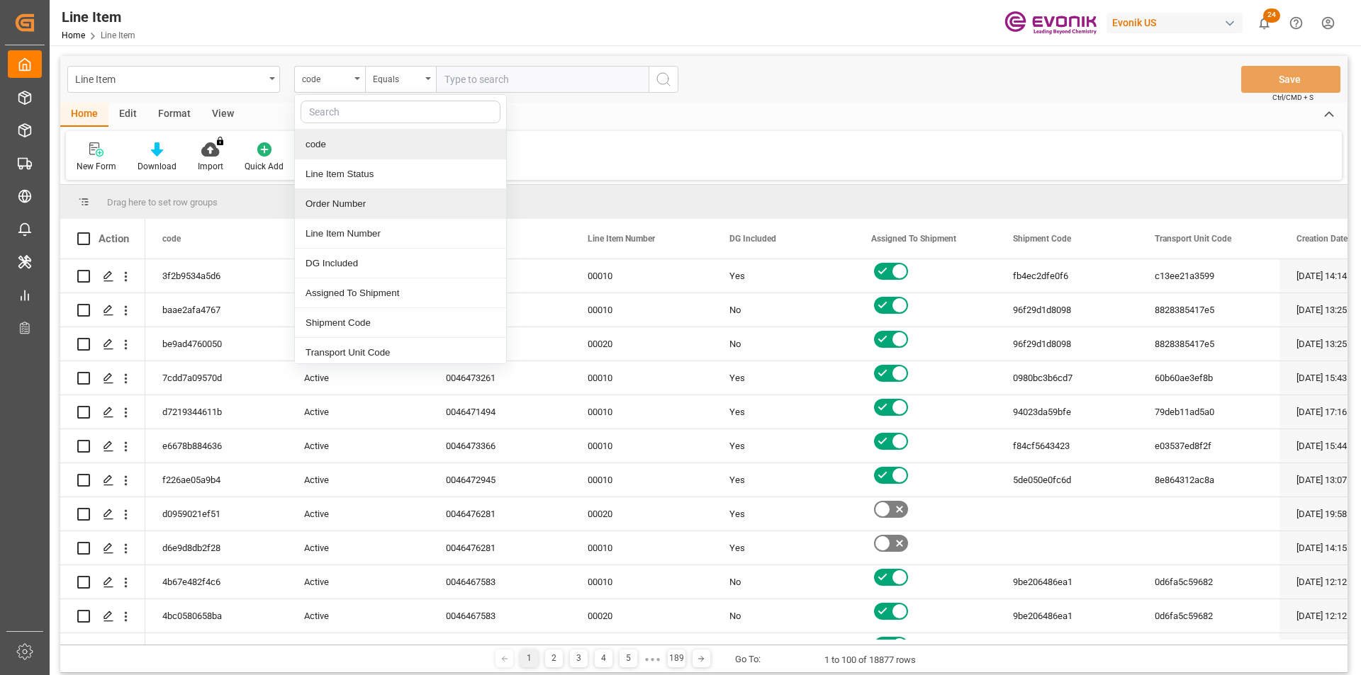
click at [339, 199] on div "Order Number" at bounding box center [400, 204] width 211 height 30
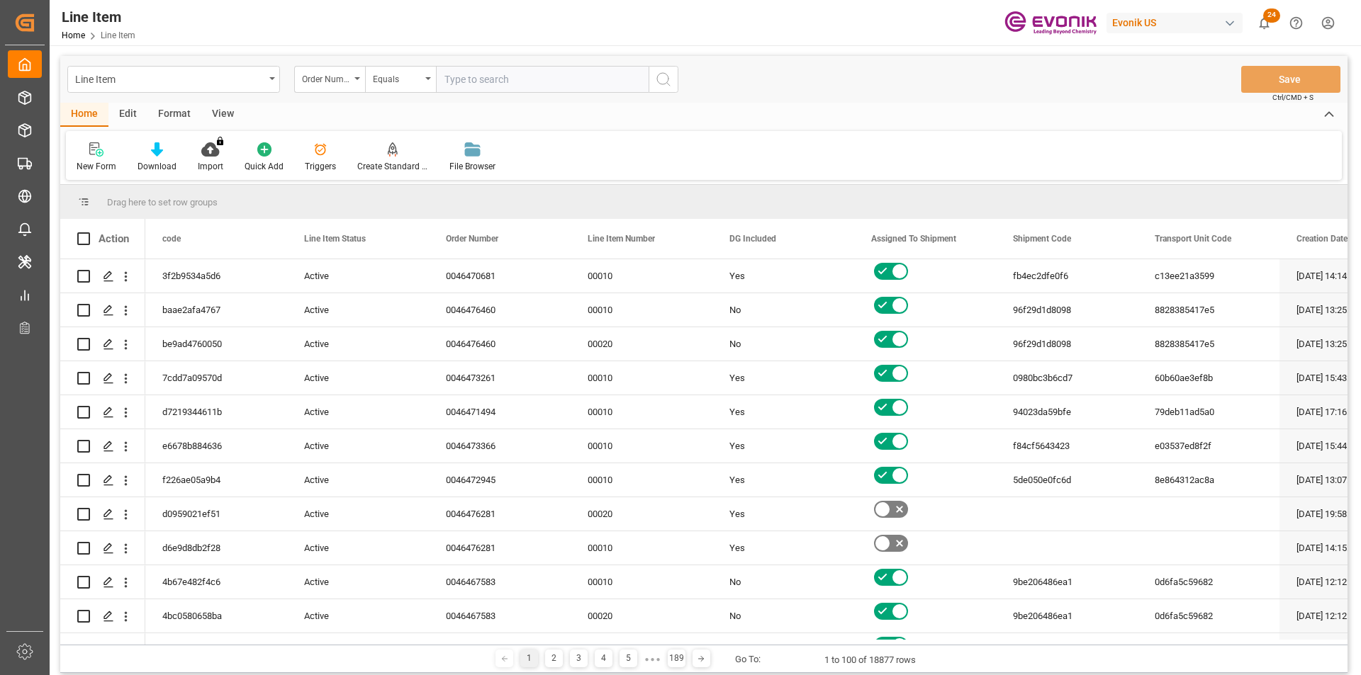
click at [479, 69] on input "text" at bounding box center [542, 79] width 213 height 27
paste input "0046470501"
type input "0046470501"
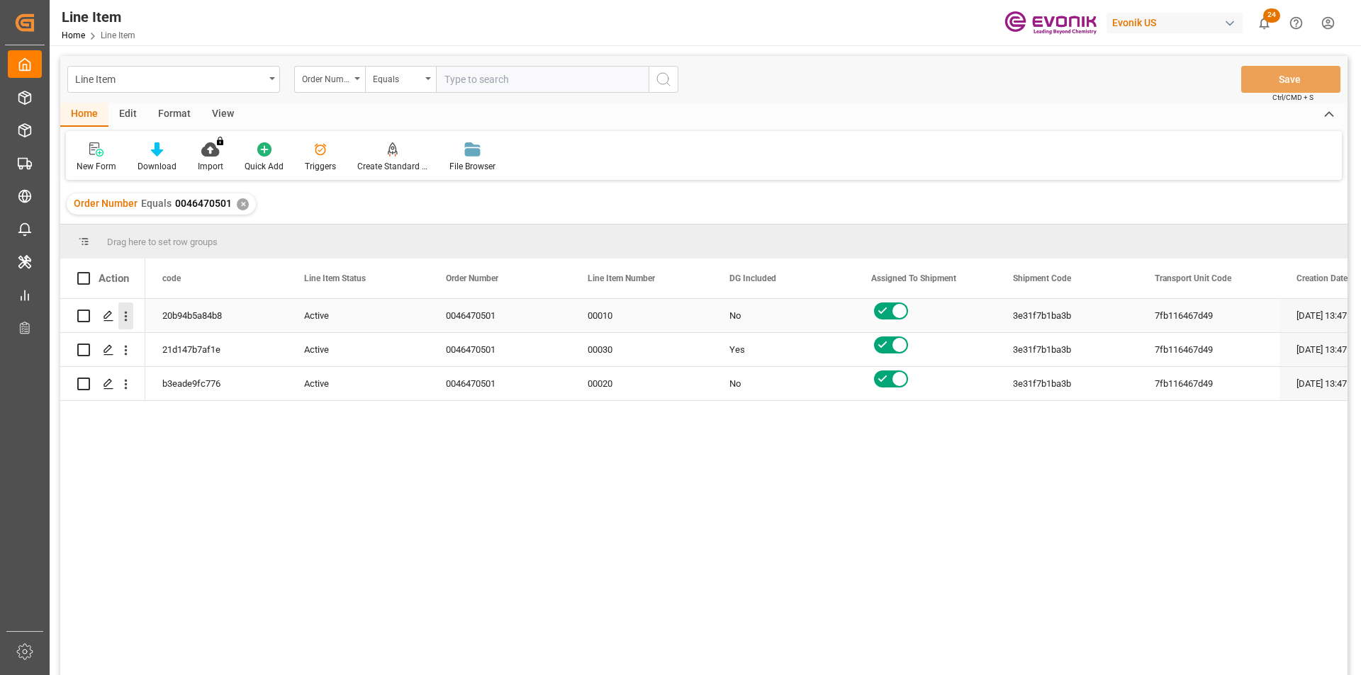
click at [129, 319] on icon "open menu" at bounding box center [125, 316] width 15 height 15
click at [417, 300] on div "Active" at bounding box center [358, 315] width 142 height 33
click at [223, 109] on div "View" at bounding box center [222, 115] width 43 height 24
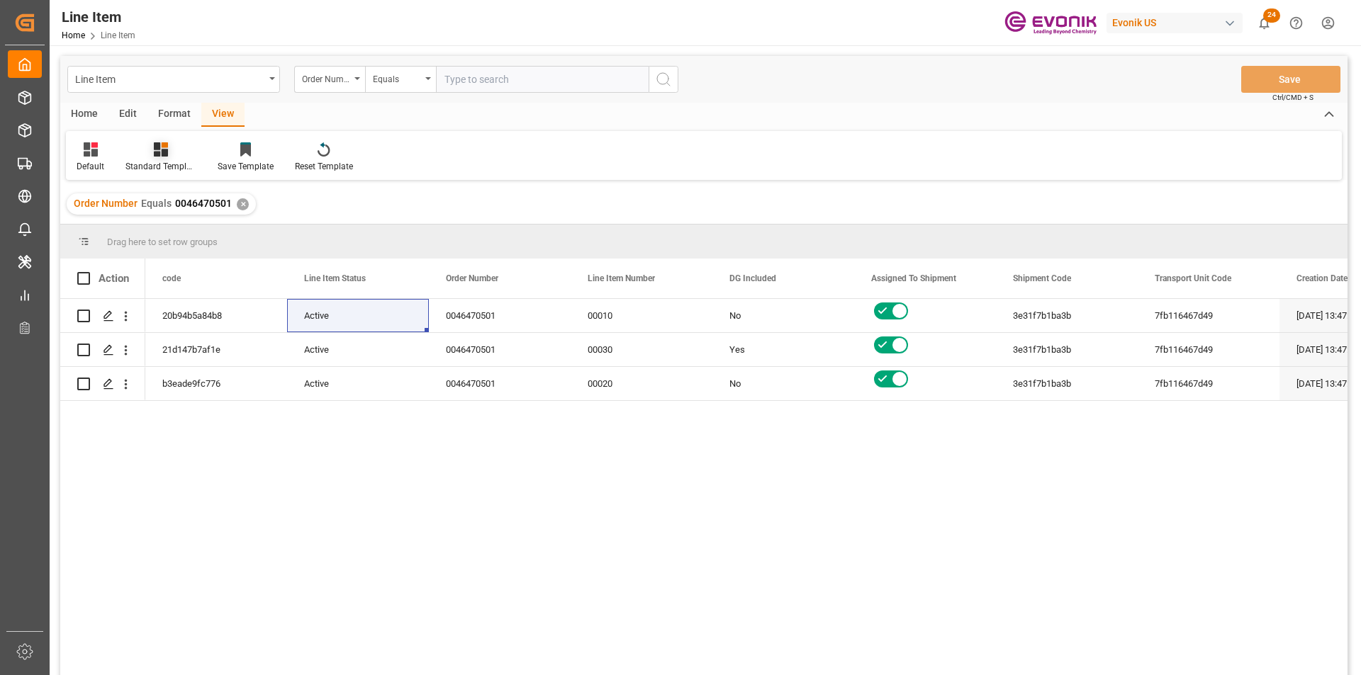
click at [157, 153] on icon at bounding box center [161, 149] width 14 height 14
click at [176, 315] on div "AES View" at bounding box center [199, 316] width 124 height 15
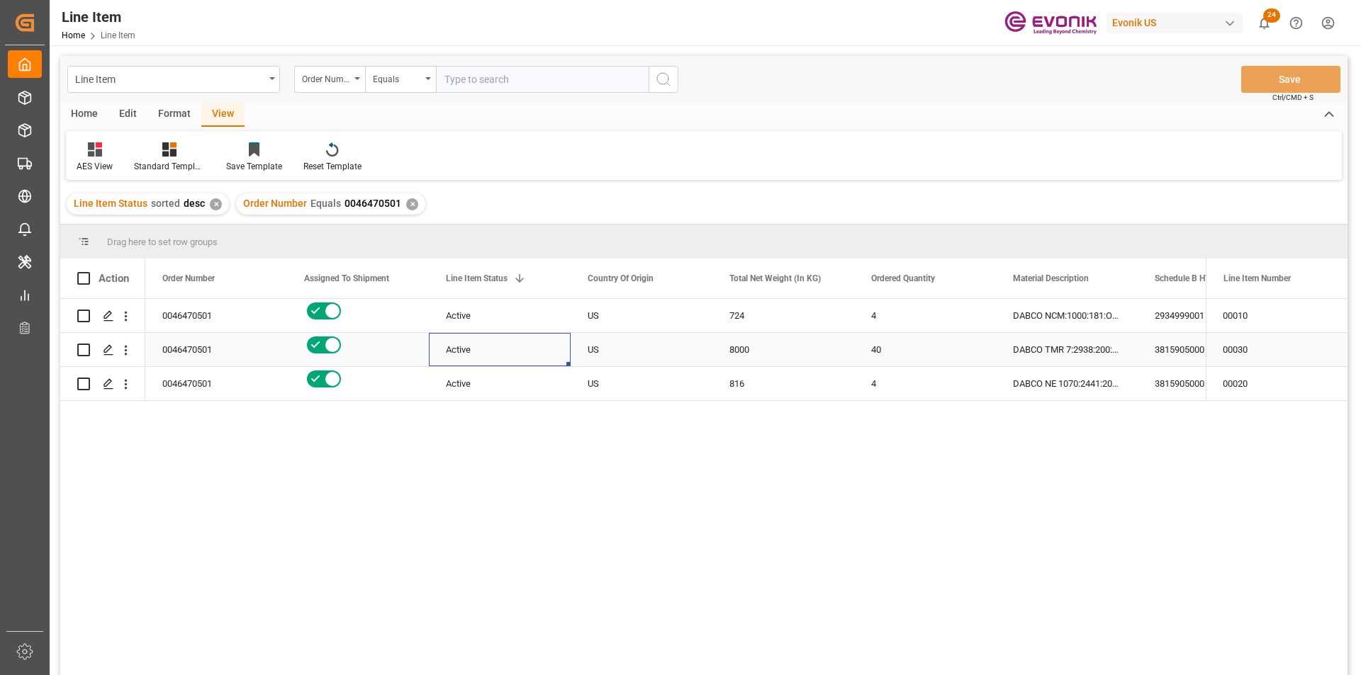
click at [471, 356] on div "Active" at bounding box center [500, 350] width 108 height 33
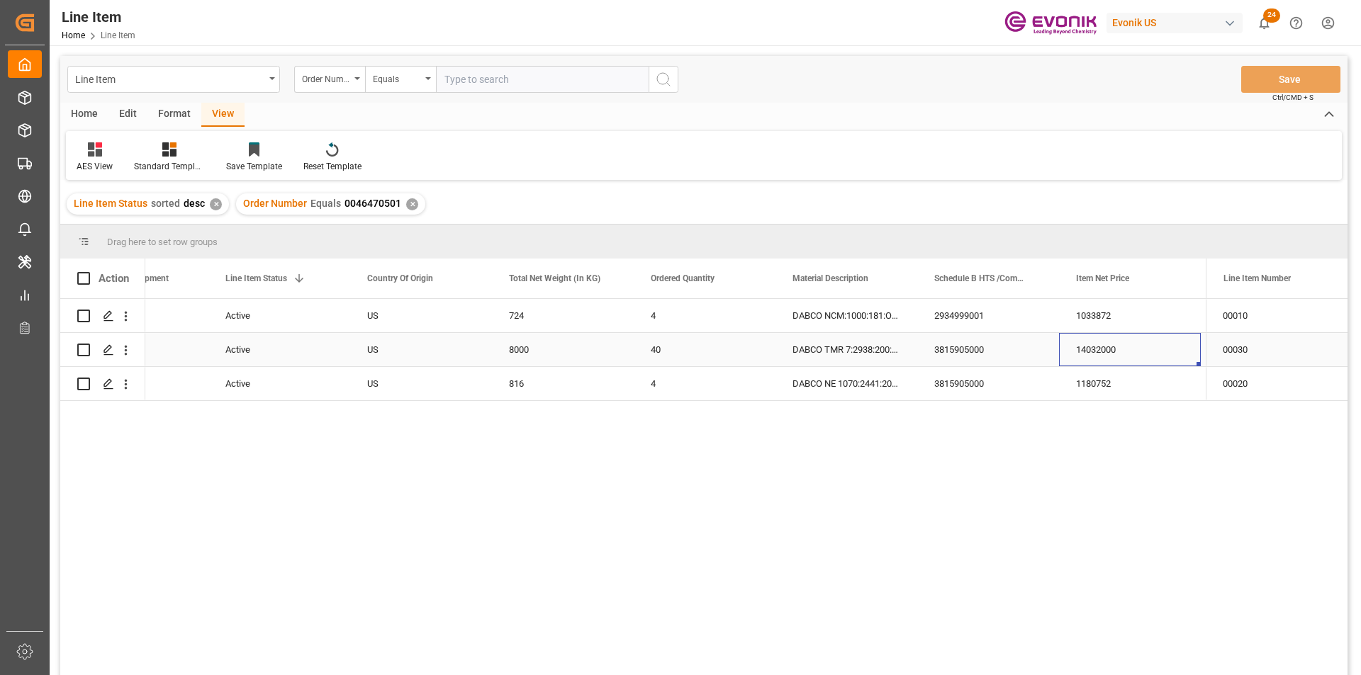
click at [530, 357] on div "8000" at bounding box center [563, 349] width 142 height 33
click at [1100, 344] on div "14032000" at bounding box center [1130, 349] width 142 height 33
click at [1029, 339] on div "3815905000" at bounding box center [988, 349] width 142 height 33
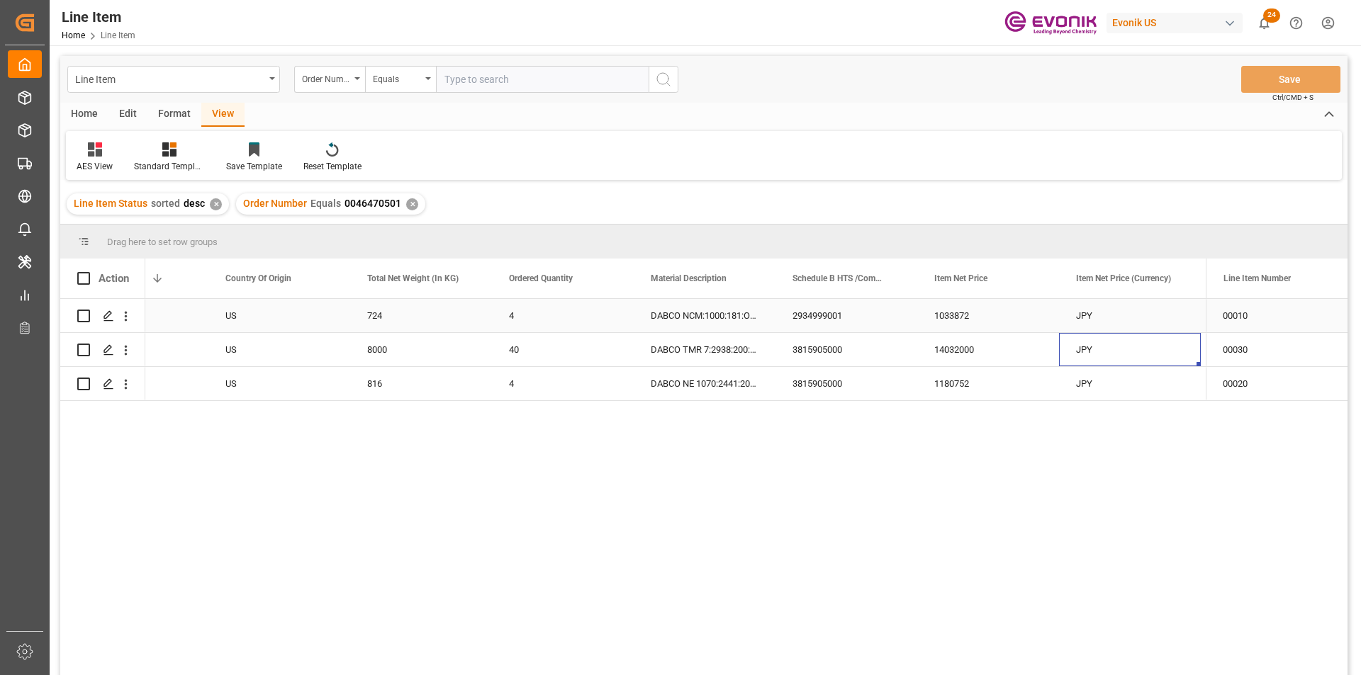
scroll to position [0, 504]
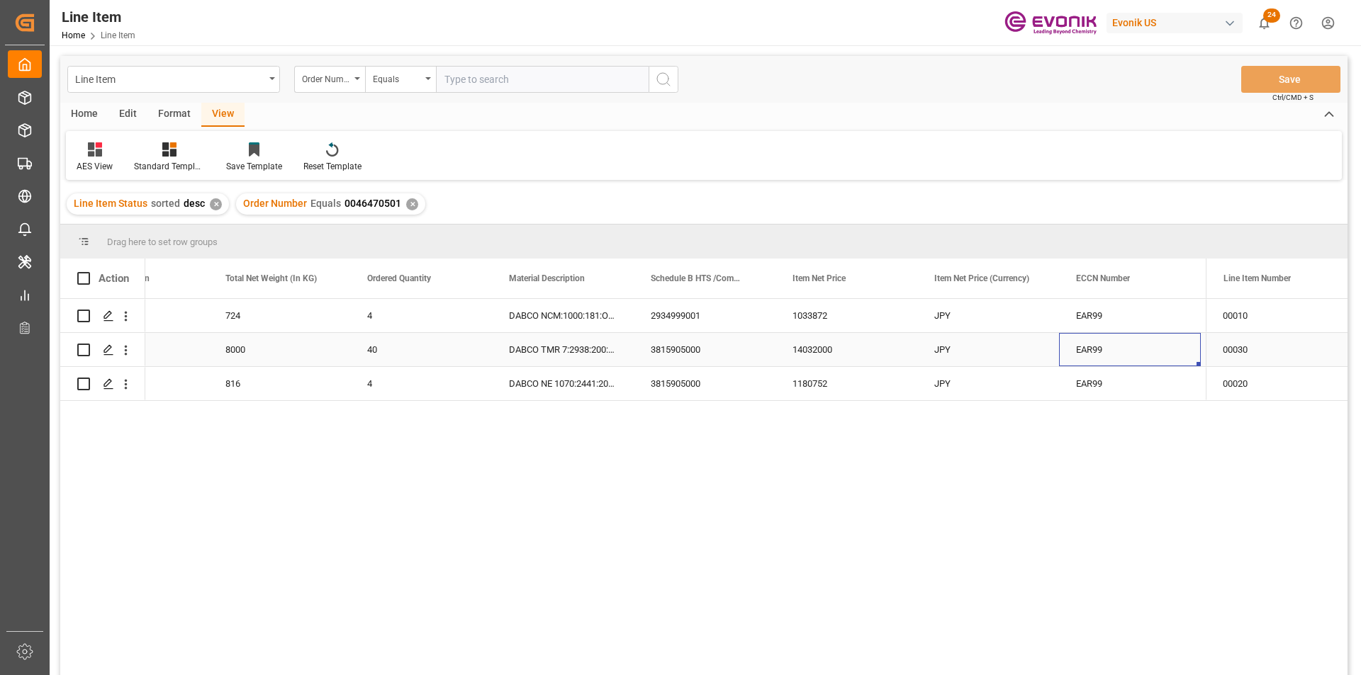
click at [814, 357] on div "14032000" at bounding box center [846, 349] width 142 height 33
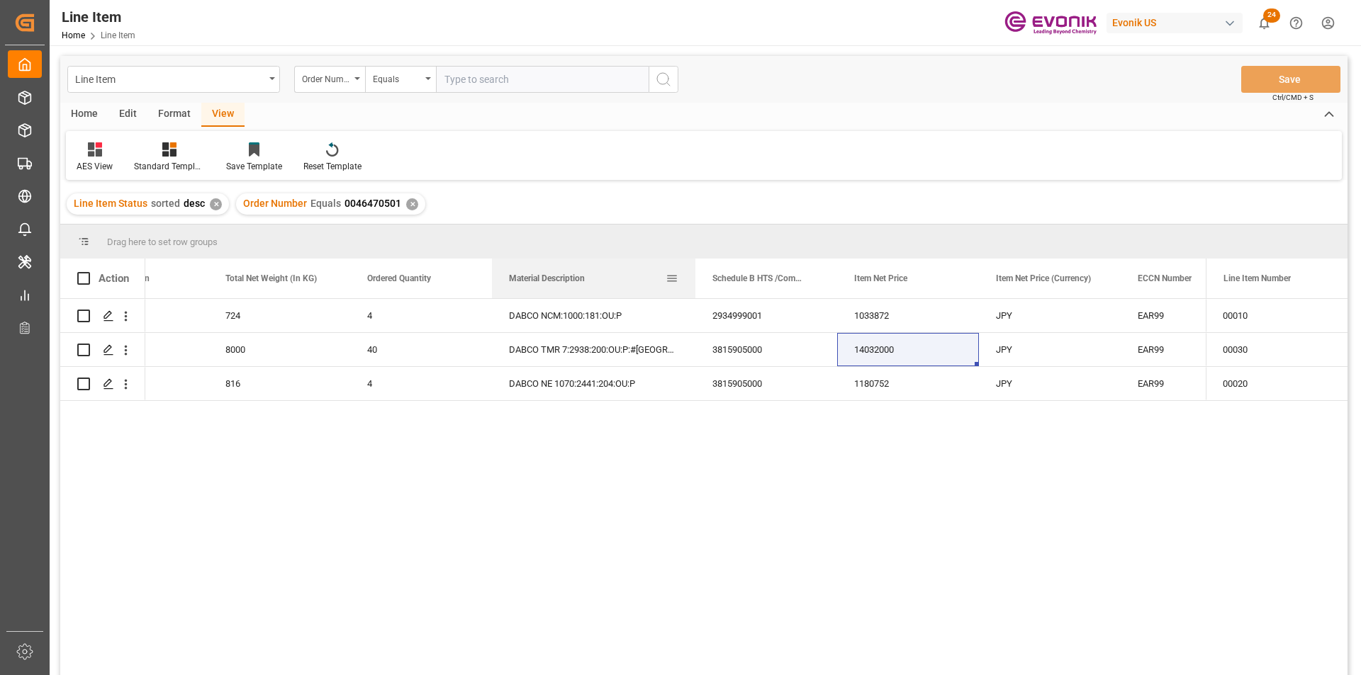
drag, startPoint x: 633, startPoint y: 279, endPoint x: 695, endPoint y: 281, distance: 61.7
click at [695, 281] on div at bounding box center [695, 279] width 6 height 40
click at [280, 320] on div "724" at bounding box center [279, 315] width 142 height 33
click at [885, 323] on div "1033872" at bounding box center [908, 315] width 142 height 33
click at [251, 357] on div "8000" at bounding box center [279, 349] width 142 height 33
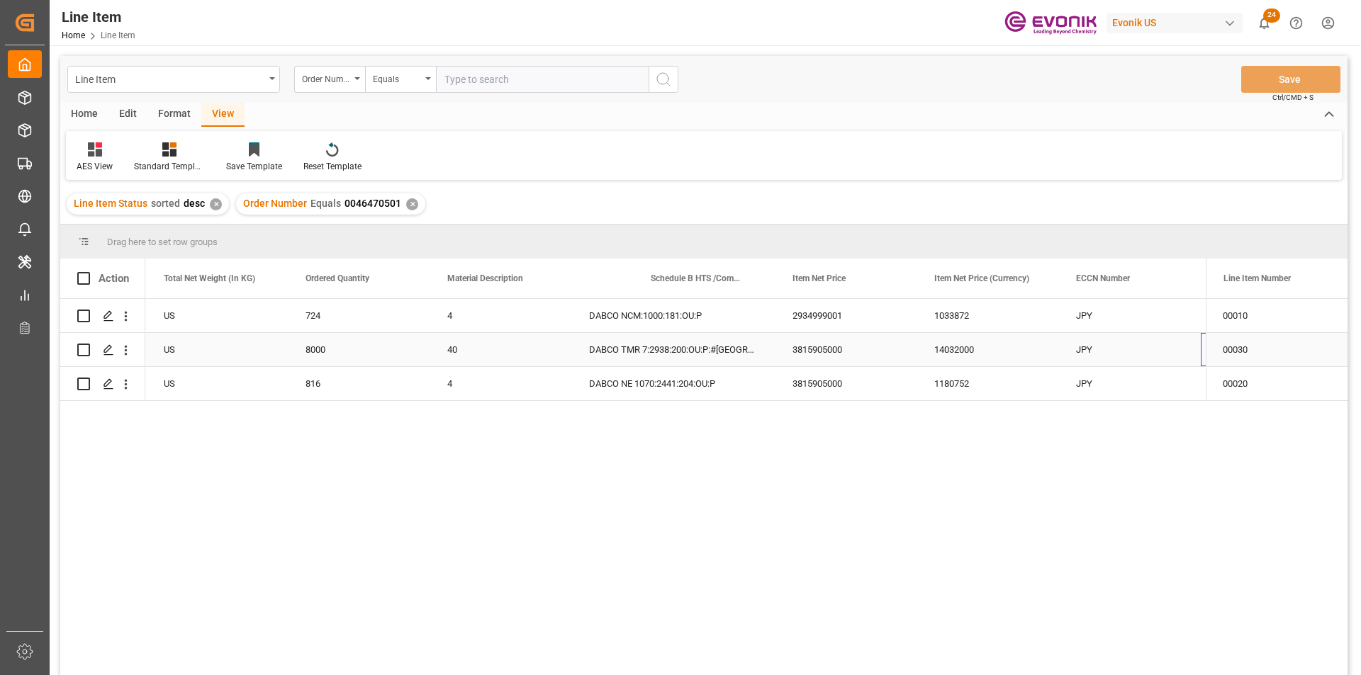
scroll to position [0, 566]
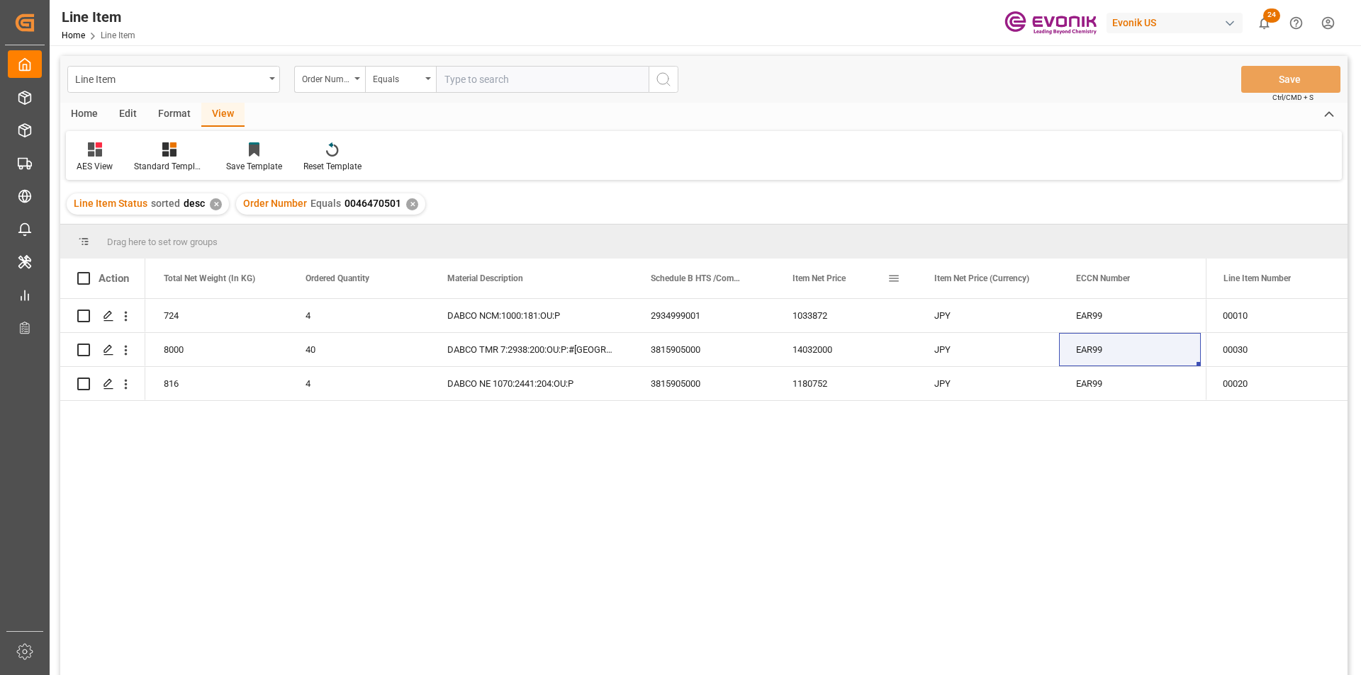
click at [890, 295] on div "Item Net Price" at bounding box center [846, 279] width 108 height 40
click at [895, 315] on div "1033872" at bounding box center [846, 315] width 142 height 33
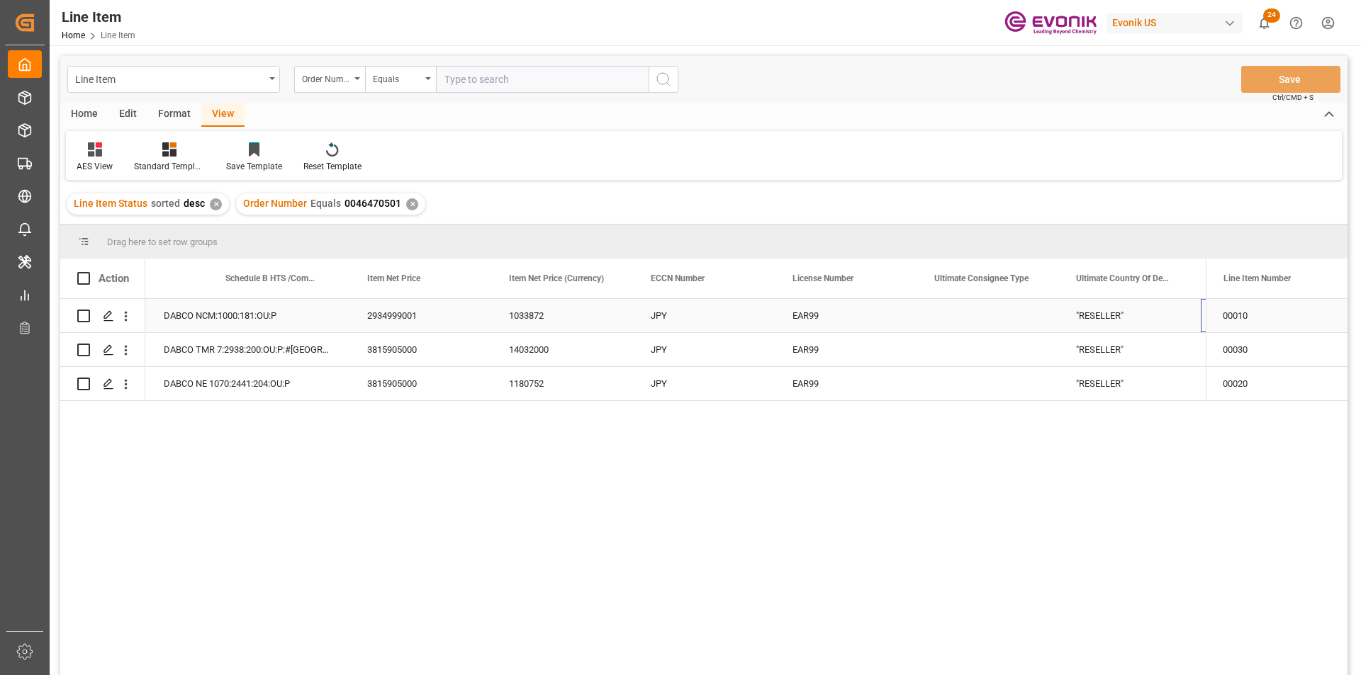
scroll to position [0, 991]
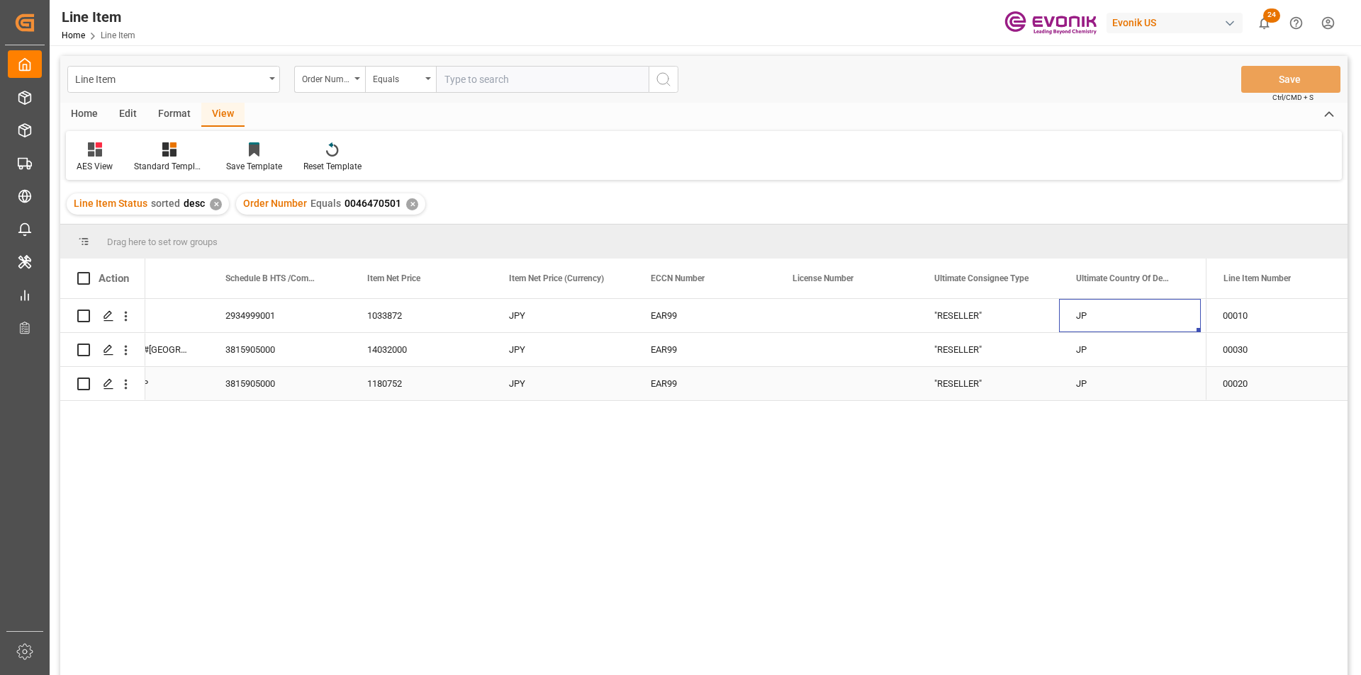
click at [707, 381] on div "EAR99" at bounding box center [705, 384] width 108 height 33
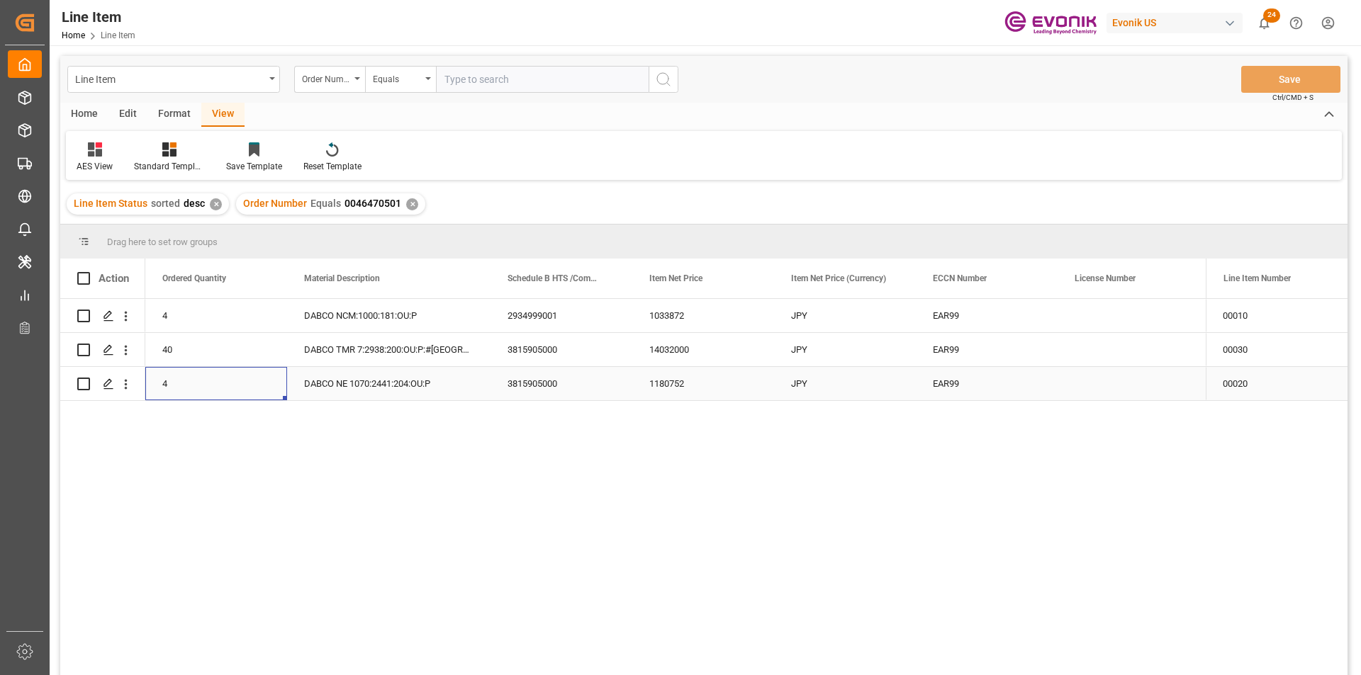
scroll to position [0, 567]
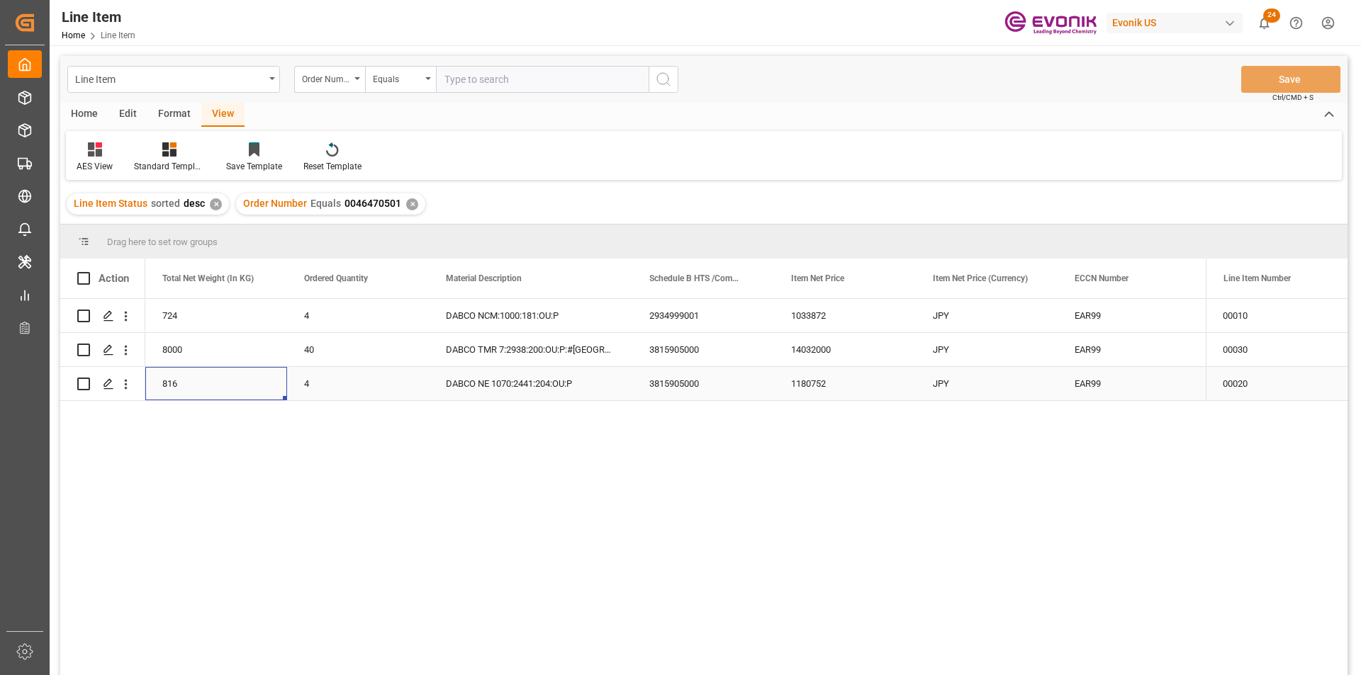
click at [166, 376] on div "816" at bounding box center [216, 383] width 142 height 33
click at [789, 378] on div "1180752" at bounding box center [845, 383] width 142 height 33
click at [740, 386] on div "3815905000" at bounding box center [703, 383] width 142 height 33
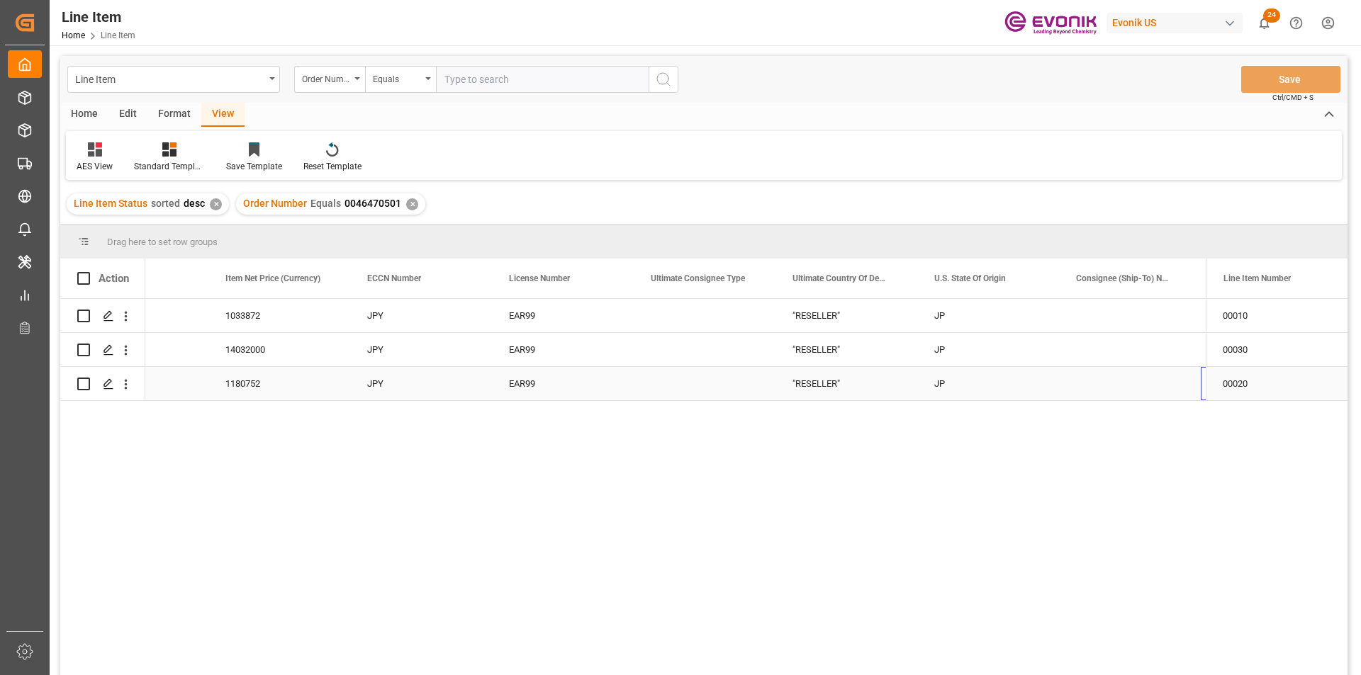
scroll to position [0, 1274]
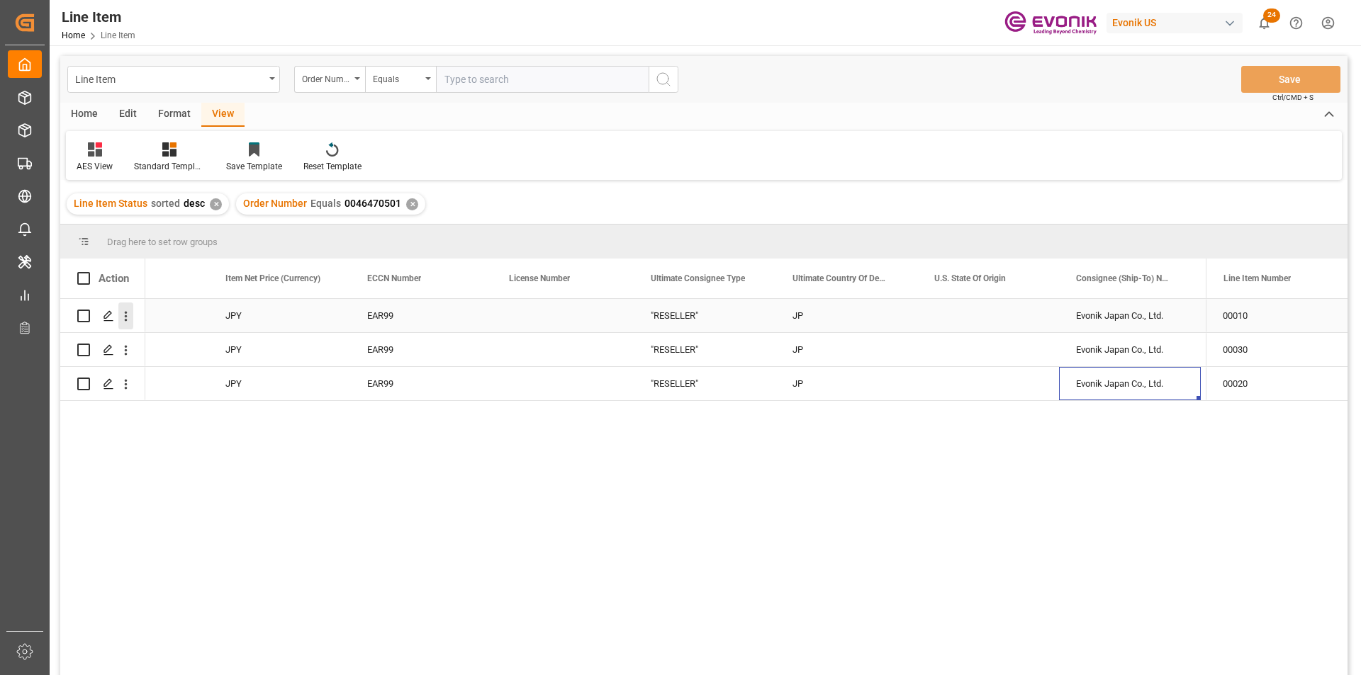
click at [125, 311] on icon "open menu" at bounding box center [125, 316] width 15 height 15
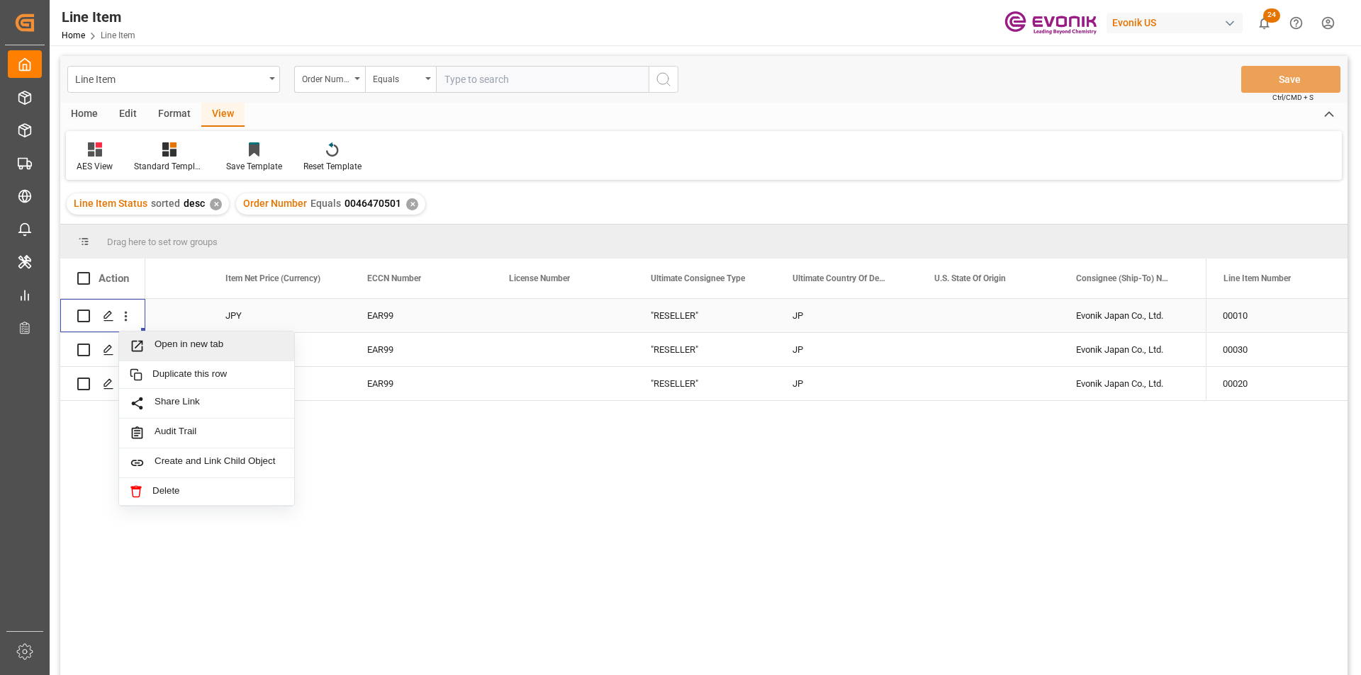
click at [218, 342] on span "Open in new tab" at bounding box center [219, 346] width 129 height 15
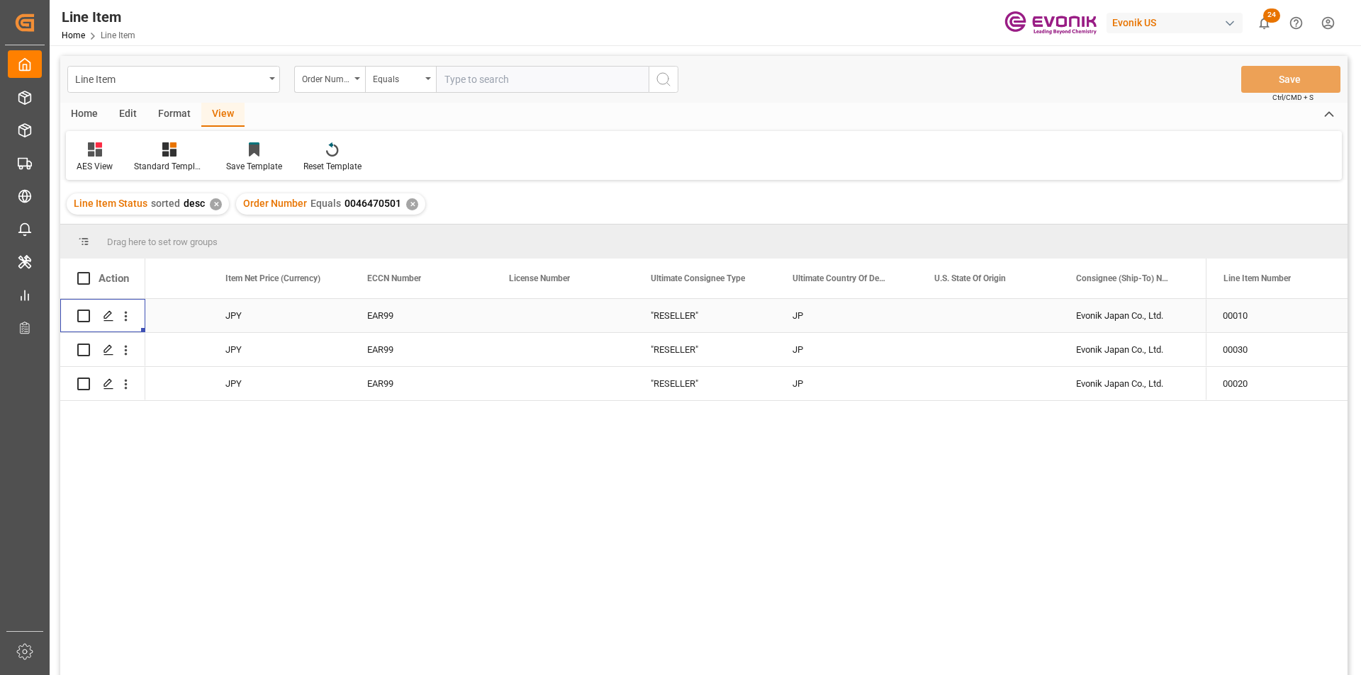
click at [411, 206] on div "✕" at bounding box center [412, 204] width 12 height 12
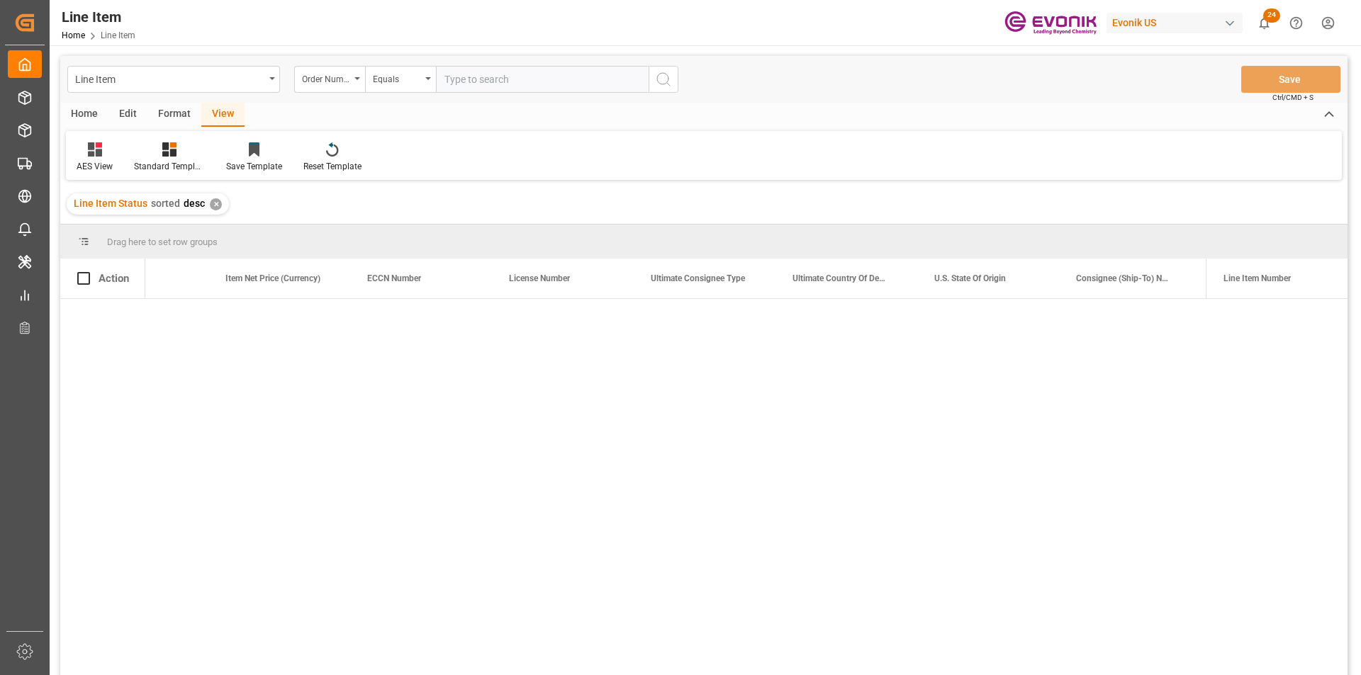
click at [459, 86] on input "text" at bounding box center [542, 79] width 213 height 27
paste input "0046454833"
type input "0046454833"
click at [220, 116] on div "View" at bounding box center [222, 115] width 43 height 24
click at [171, 152] on icon at bounding box center [169, 149] width 14 height 14
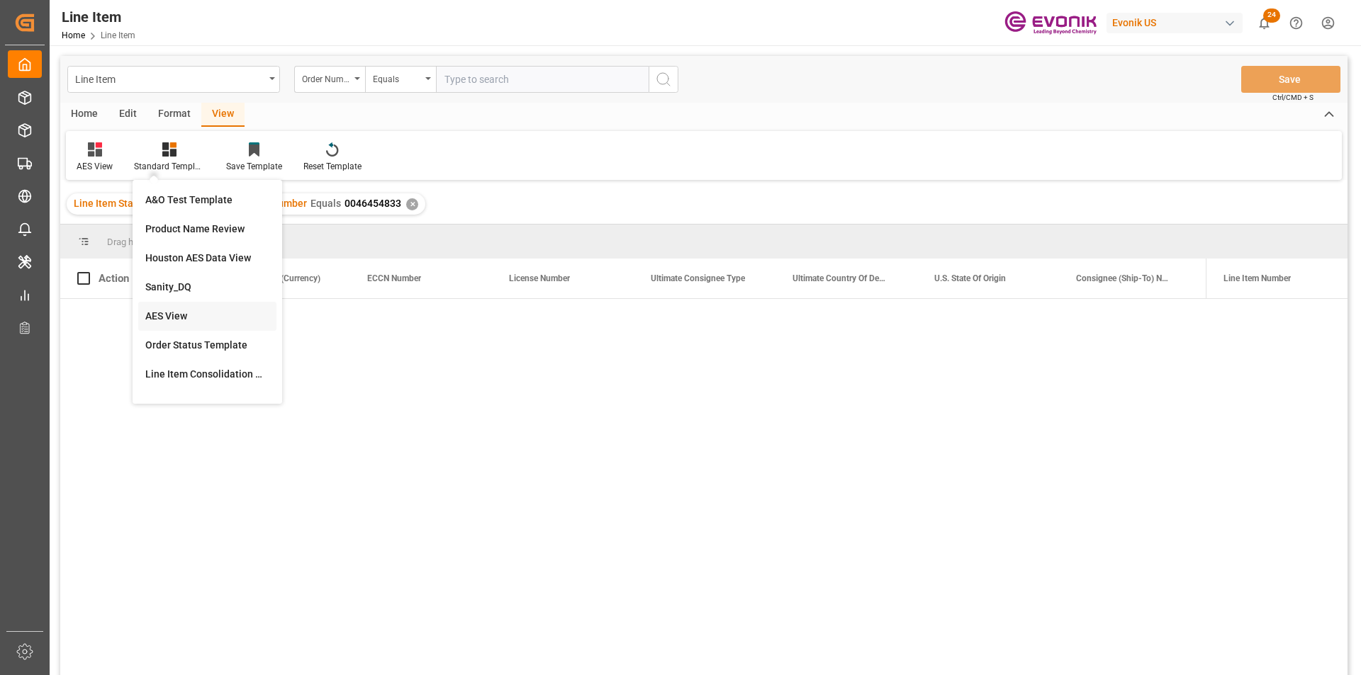
click at [176, 322] on div "AES View" at bounding box center [207, 316] width 124 height 15
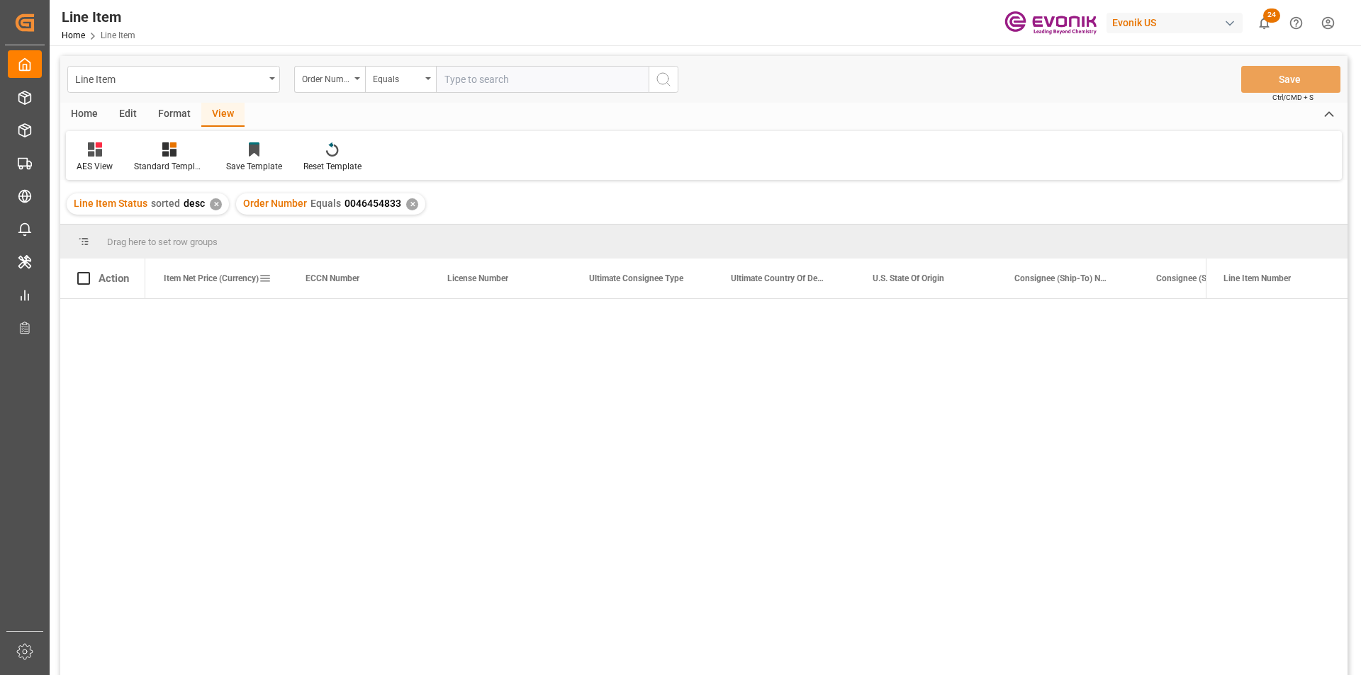
click at [236, 282] on span "Item Net Price (Currency)" at bounding box center [211, 279] width 95 height 10
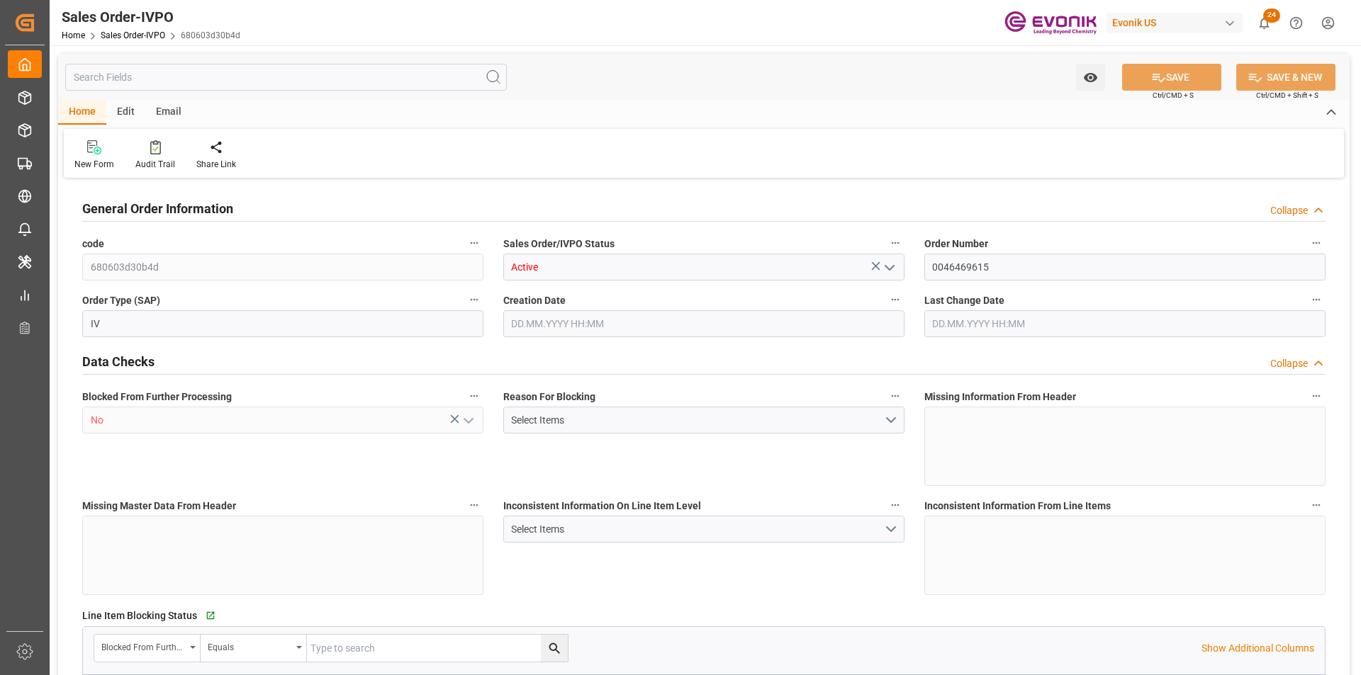
type input "BRSSZ"
type input "livia.leone@evonik.comTelephone No: 55 19 3475-3130"
type input "0"
type input "1"
type input "2"
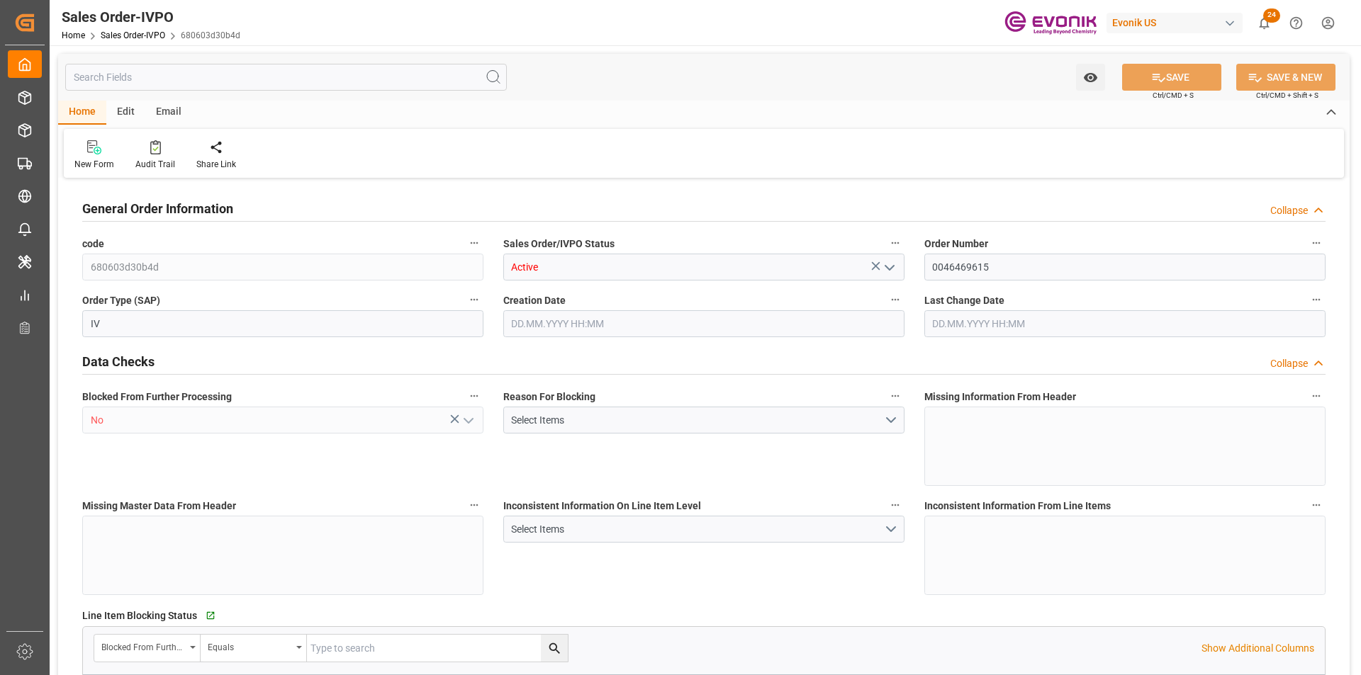
type input "1"
type input "17744"
type input "22.928"
type input "17000"
type input "30"
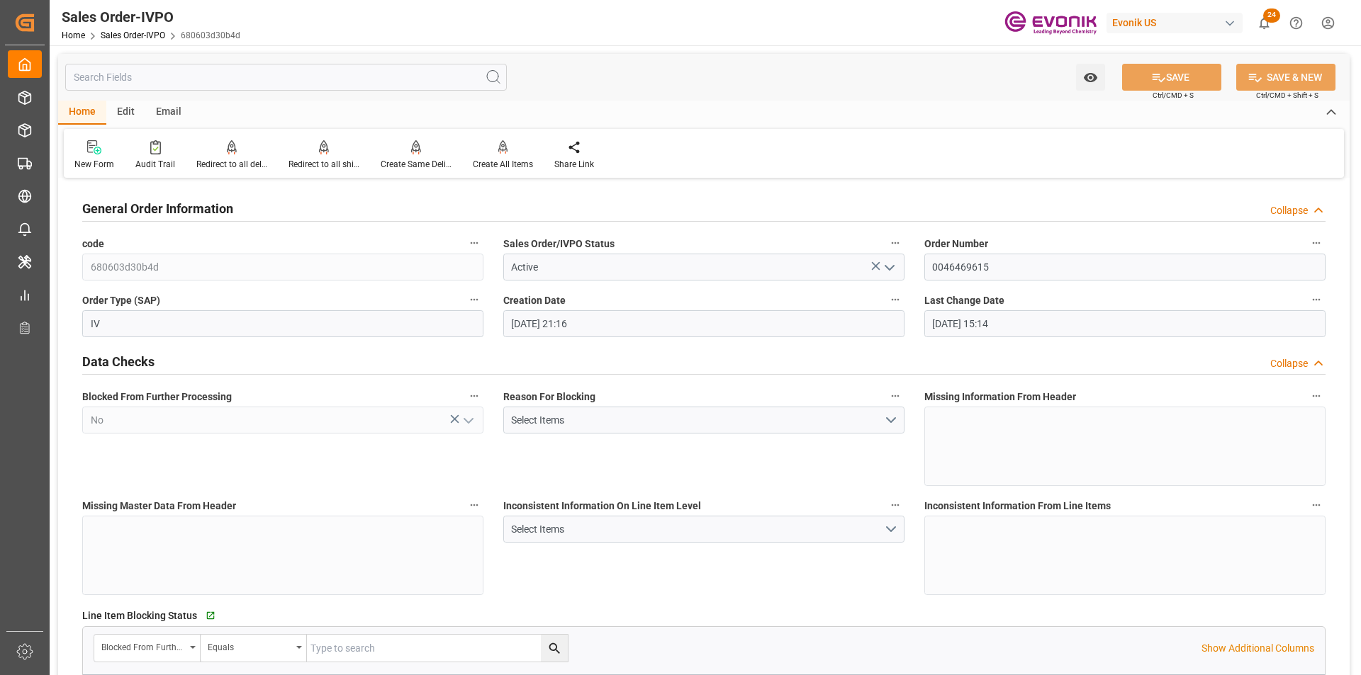
type input "20.08.2025 21:16"
type input "25.08.2025 15:14"
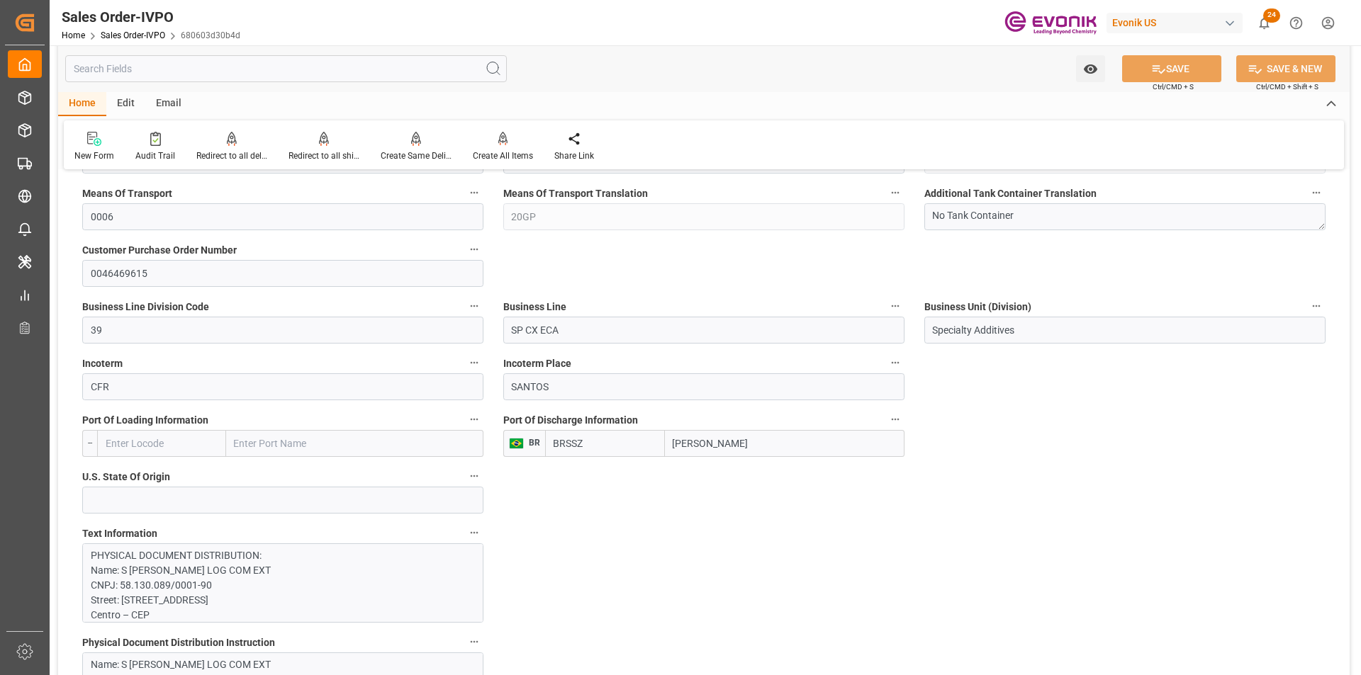
scroll to position [1063, 0]
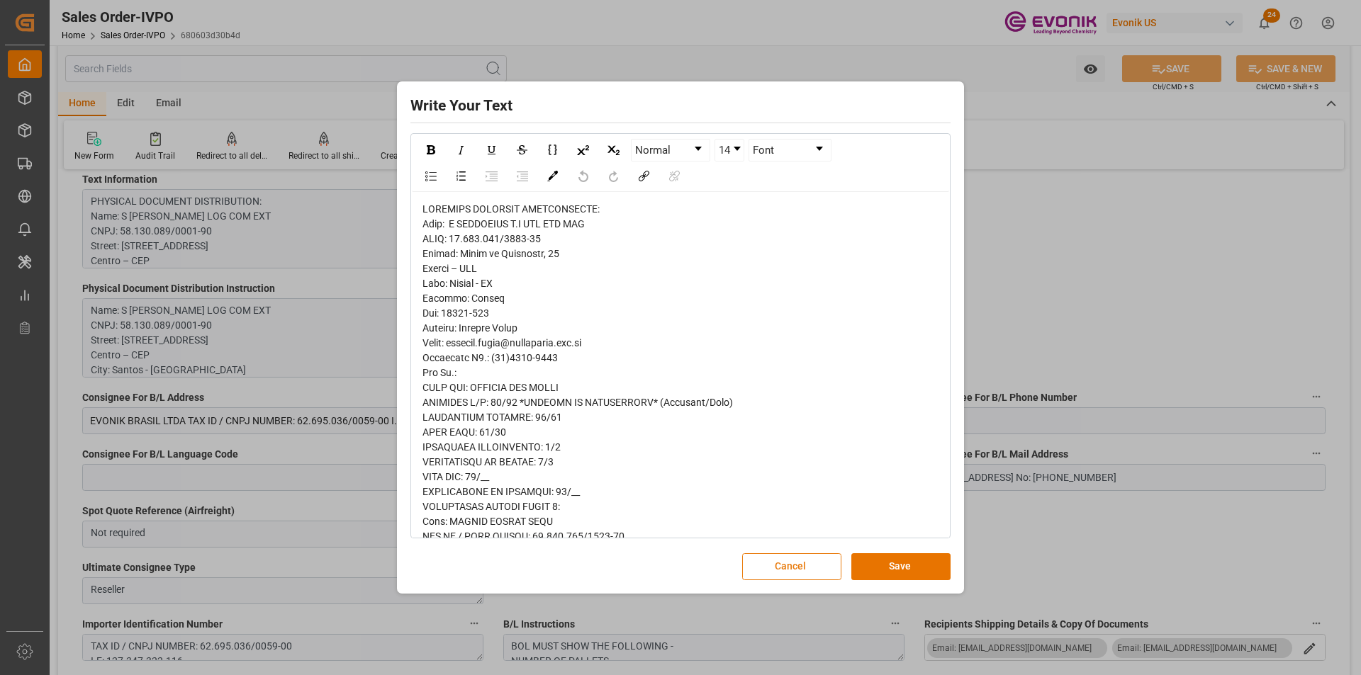
click at [795, 559] on button "Cancel" at bounding box center [791, 567] width 99 height 27
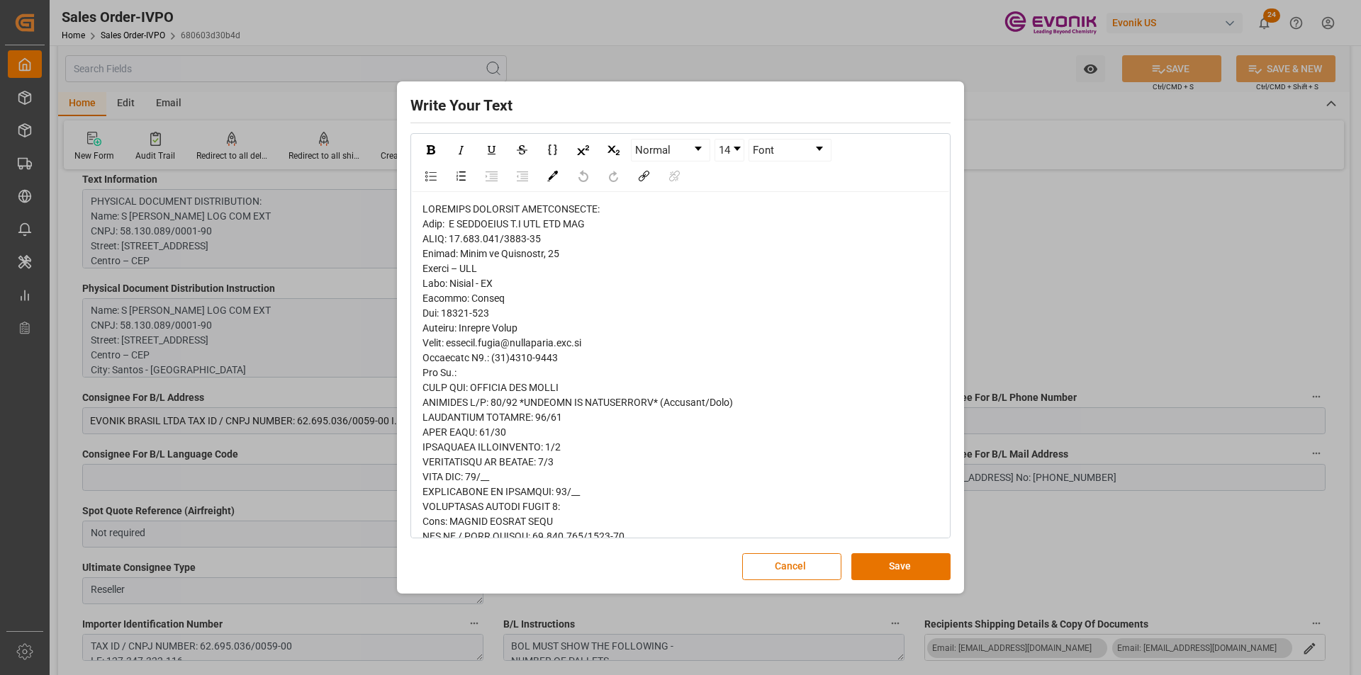
scroll to position [142, 0]
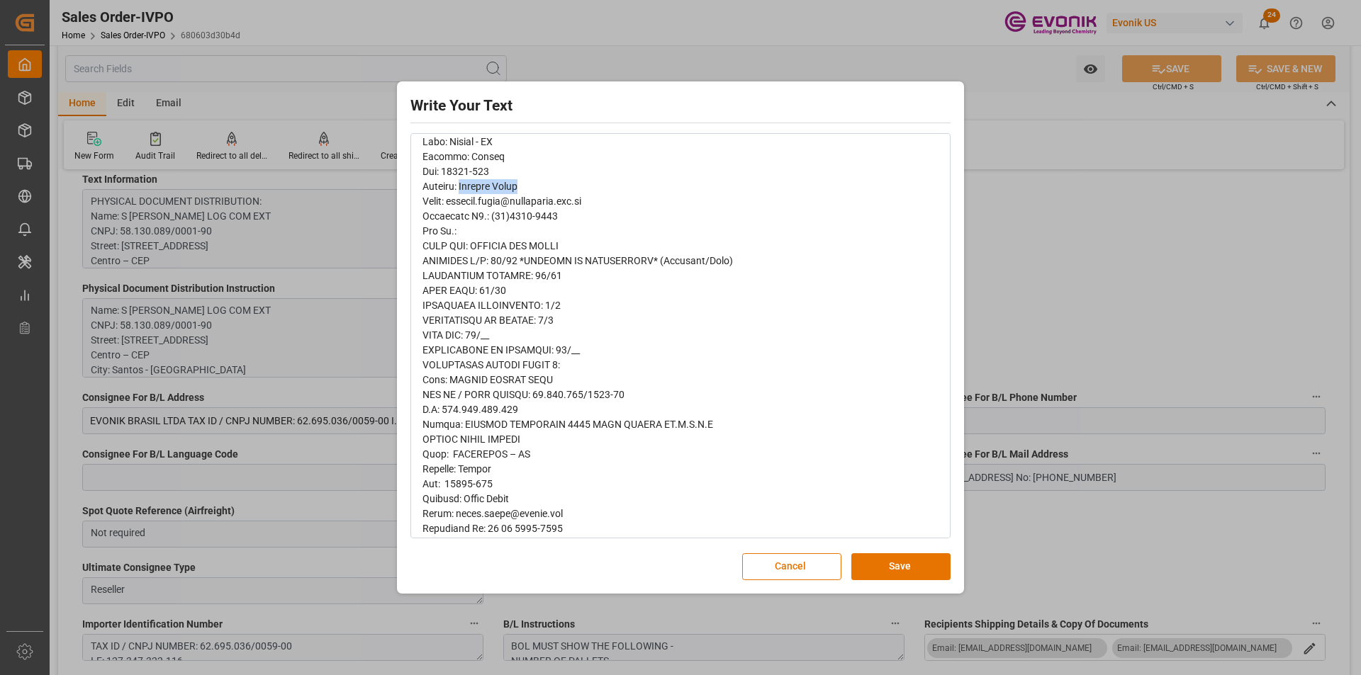
drag, startPoint x: 527, startPoint y: 184, endPoint x: 463, endPoint y: 186, distance: 64.6
copy span "Vanessa Pinto"
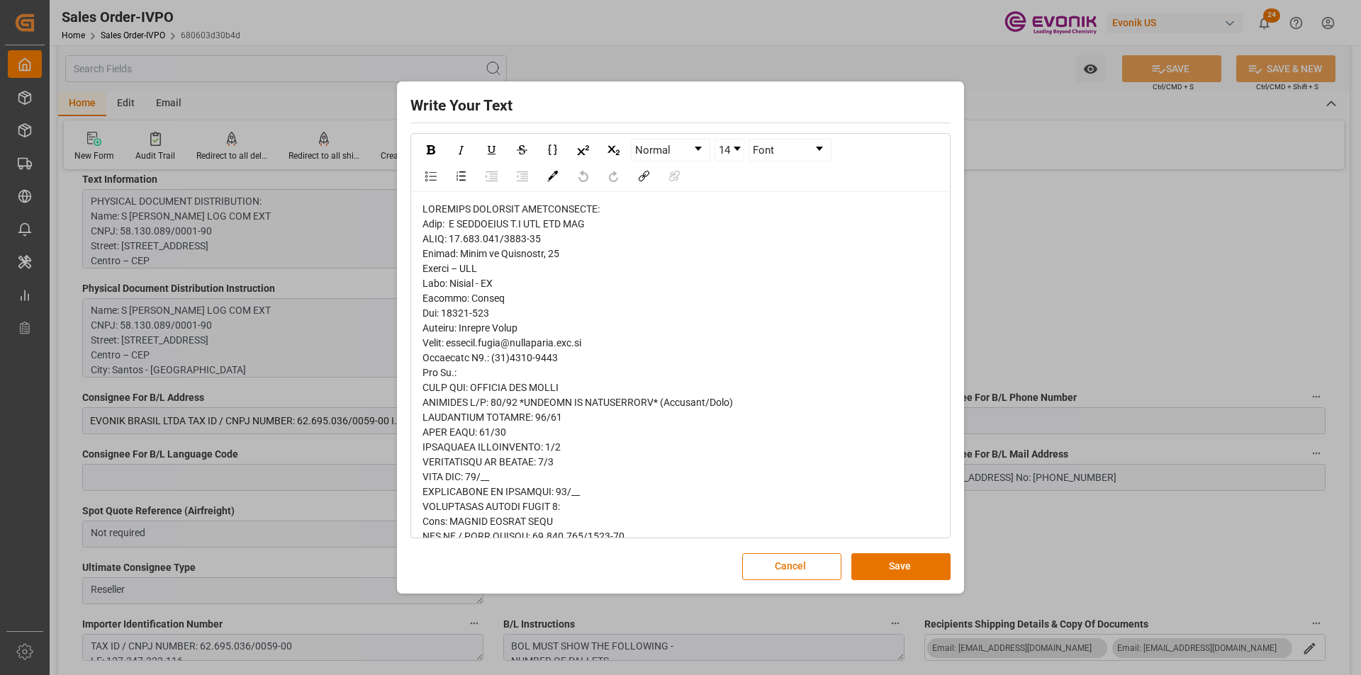
drag, startPoint x: 626, startPoint y: 210, endPoint x: 619, endPoint y: 221, distance: 13.4
drag, startPoint x: 614, startPoint y: 223, endPoint x: 458, endPoint y: 218, distance: 156.0
copy span "S MAGALHAES S.A LOG COM EXT"
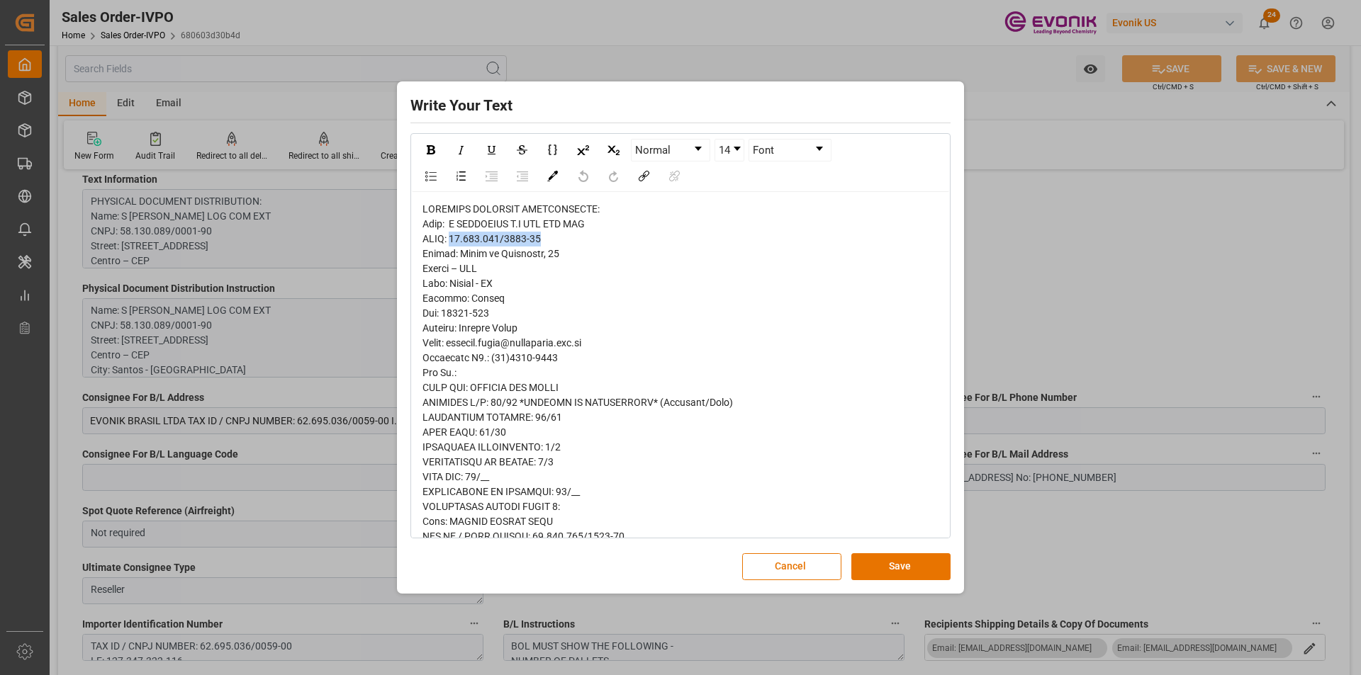
drag, startPoint x: 548, startPoint y: 237, endPoint x: 515, endPoint y: 269, distance: 46.1
copy span "58.130.089/0001-90"
drag, startPoint x: 555, startPoint y: 359, endPoint x: 234, endPoint y: 350, distance: 321.2
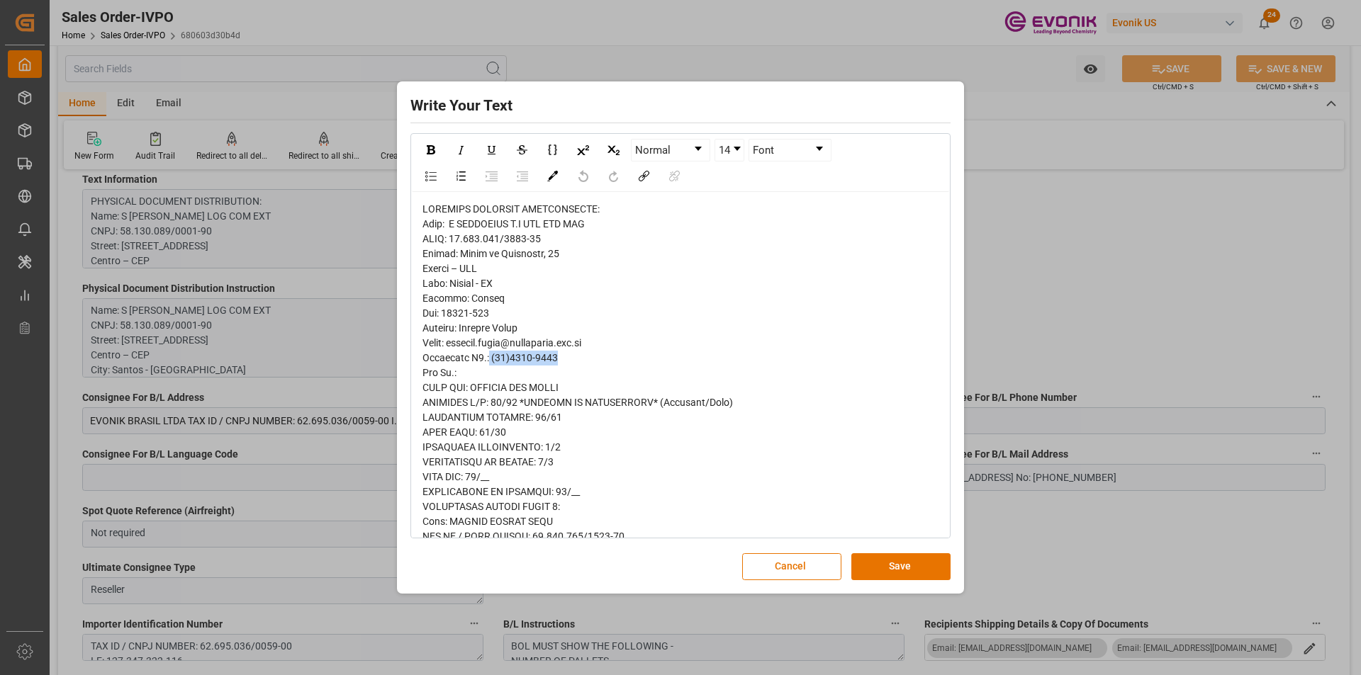
copy span "(13)3229-4795"
copy span "11013"
drag, startPoint x: 553, startPoint y: 254, endPoint x: 455, endPoint y: 257, distance: 97.9
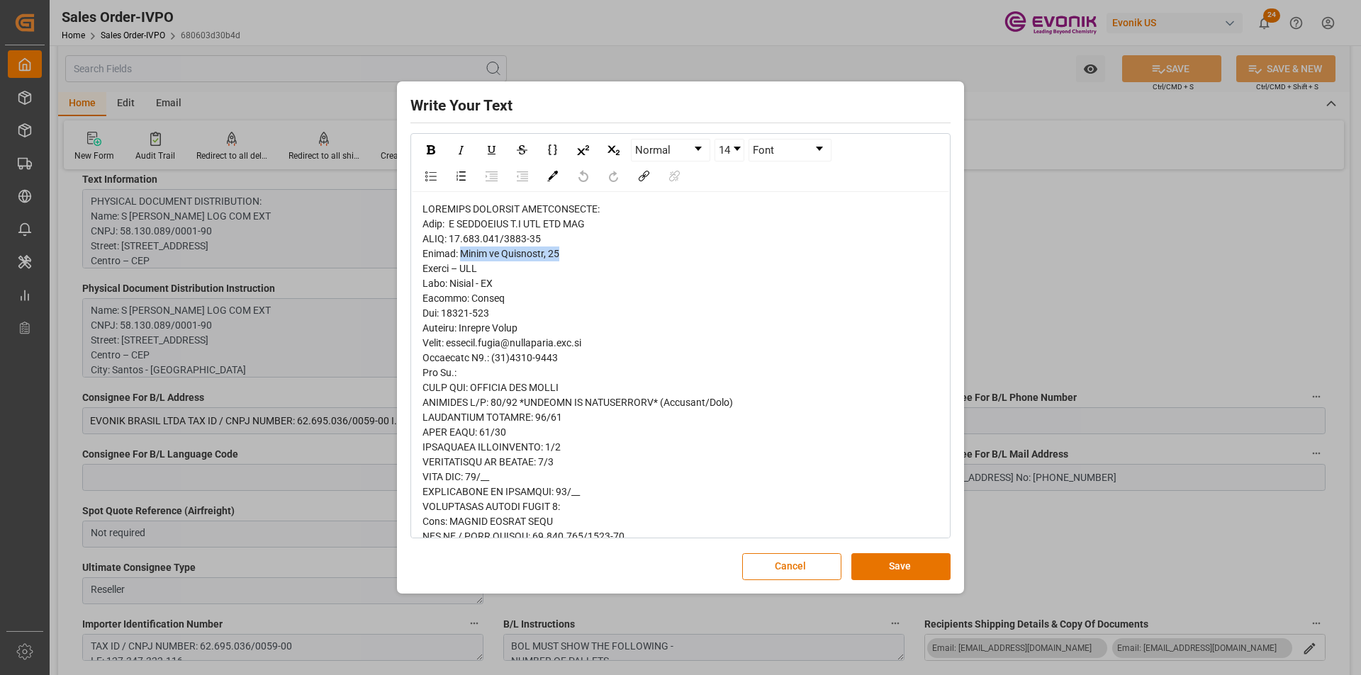
copy span "Praça da República, 62"
drag, startPoint x: 596, startPoint y: 342, endPoint x: 451, endPoint y: 347, distance: 145.4
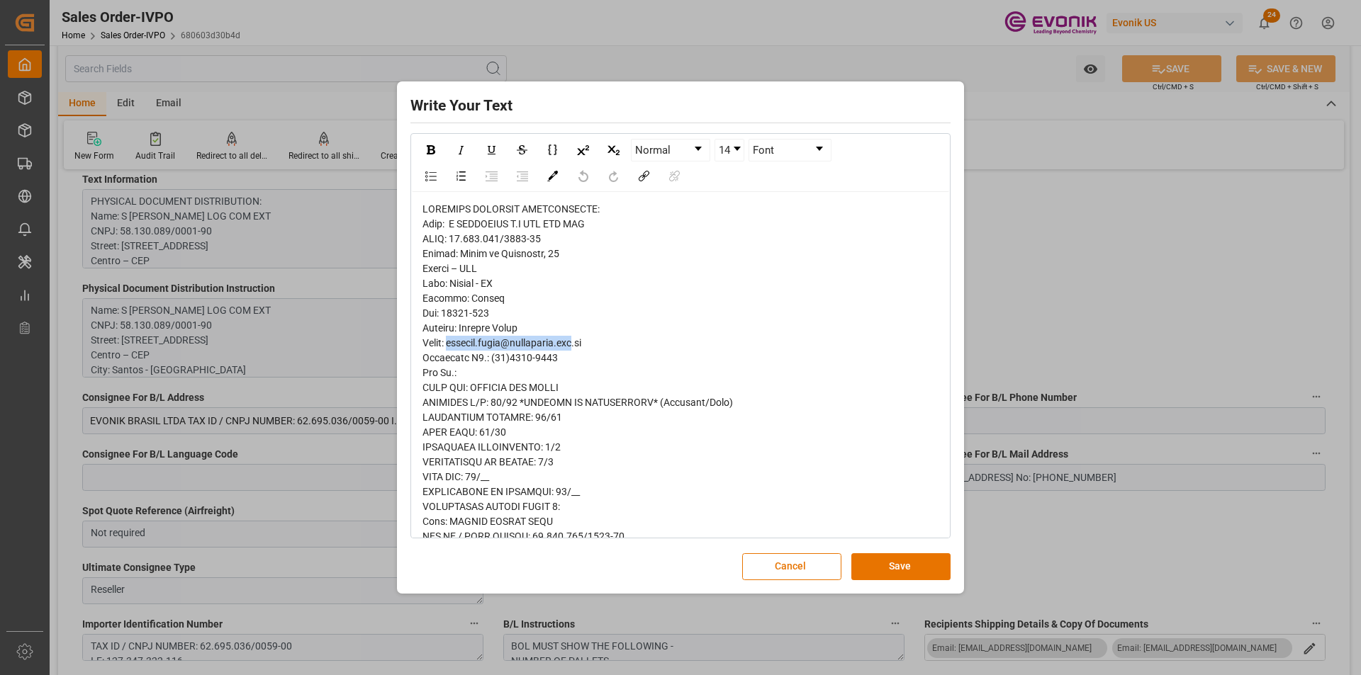
copy span "vanessa.silva@smagalhaes.com"
type input "livia.leone@evonik.comTelephone No: 55 19 3475-3130"
click at [770, 571] on button "Cancel" at bounding box center [791, 567] width 99 height 27
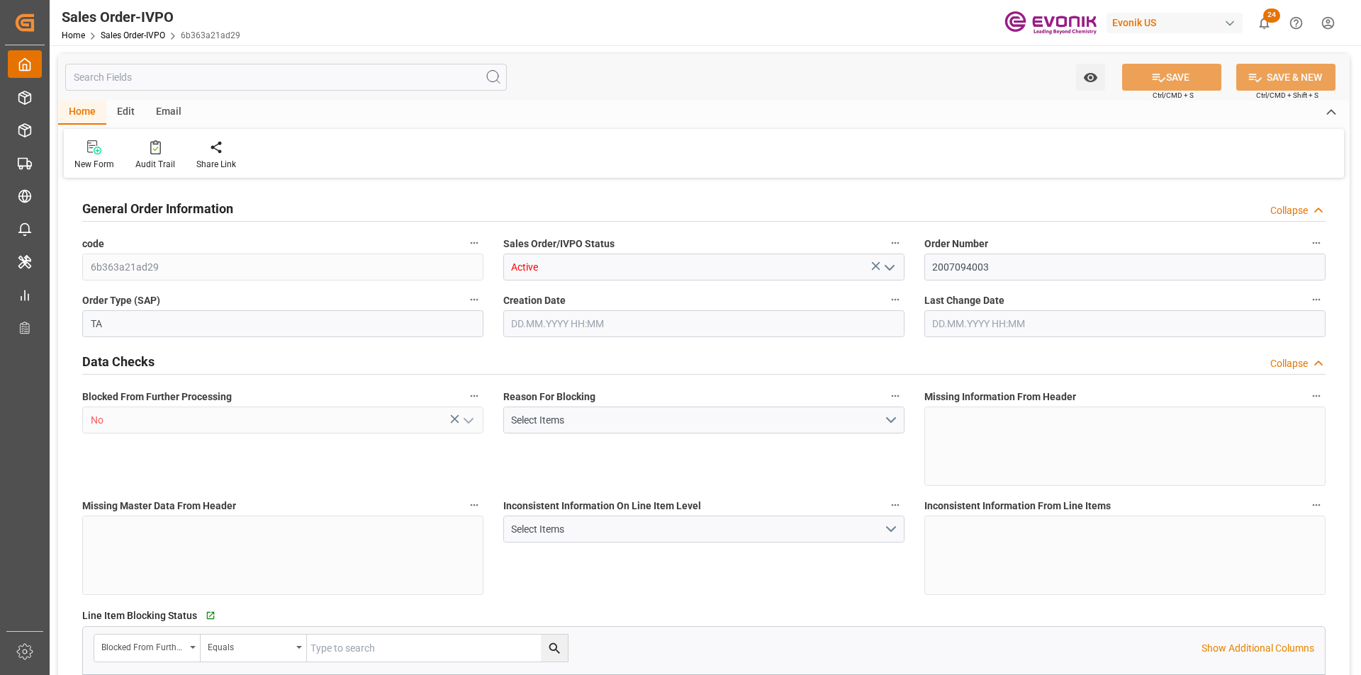
type input "GBLIV"
type input "0"
type input "1"
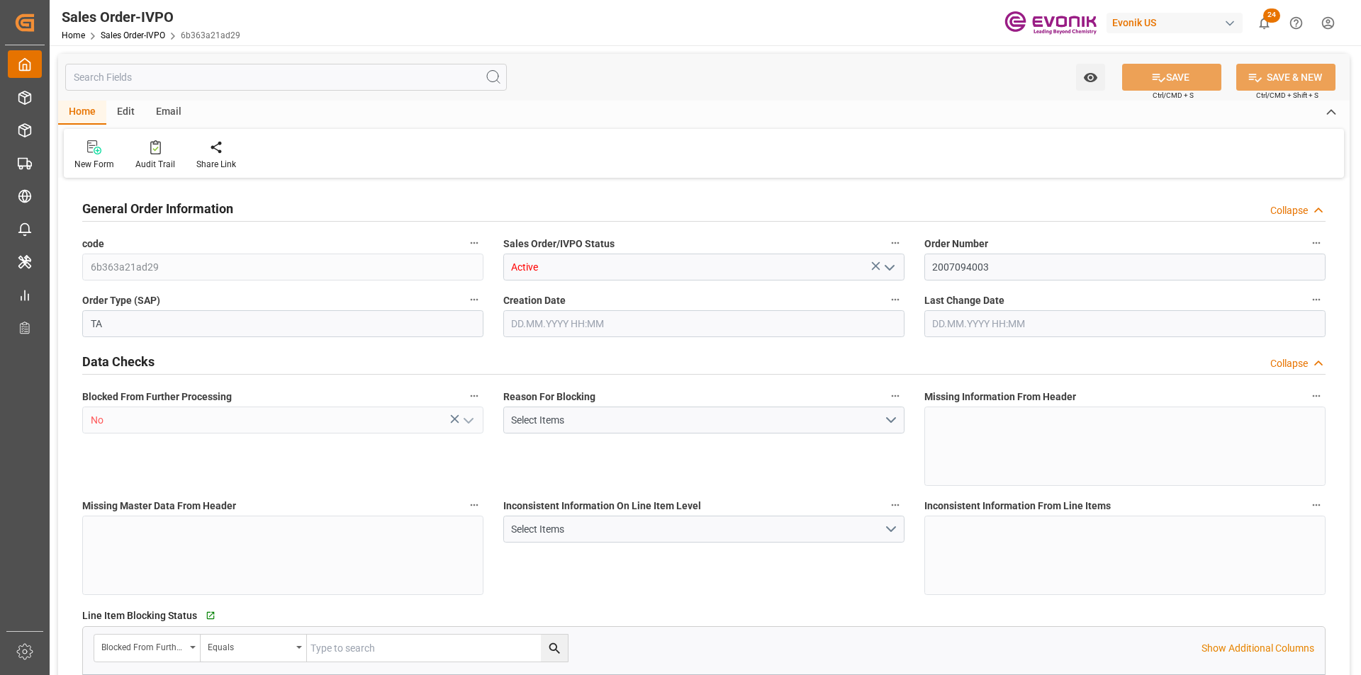
type input "15320"
type input "23.126"
type input "17000"
type input "30"
type input "12.08.2025 15:16"
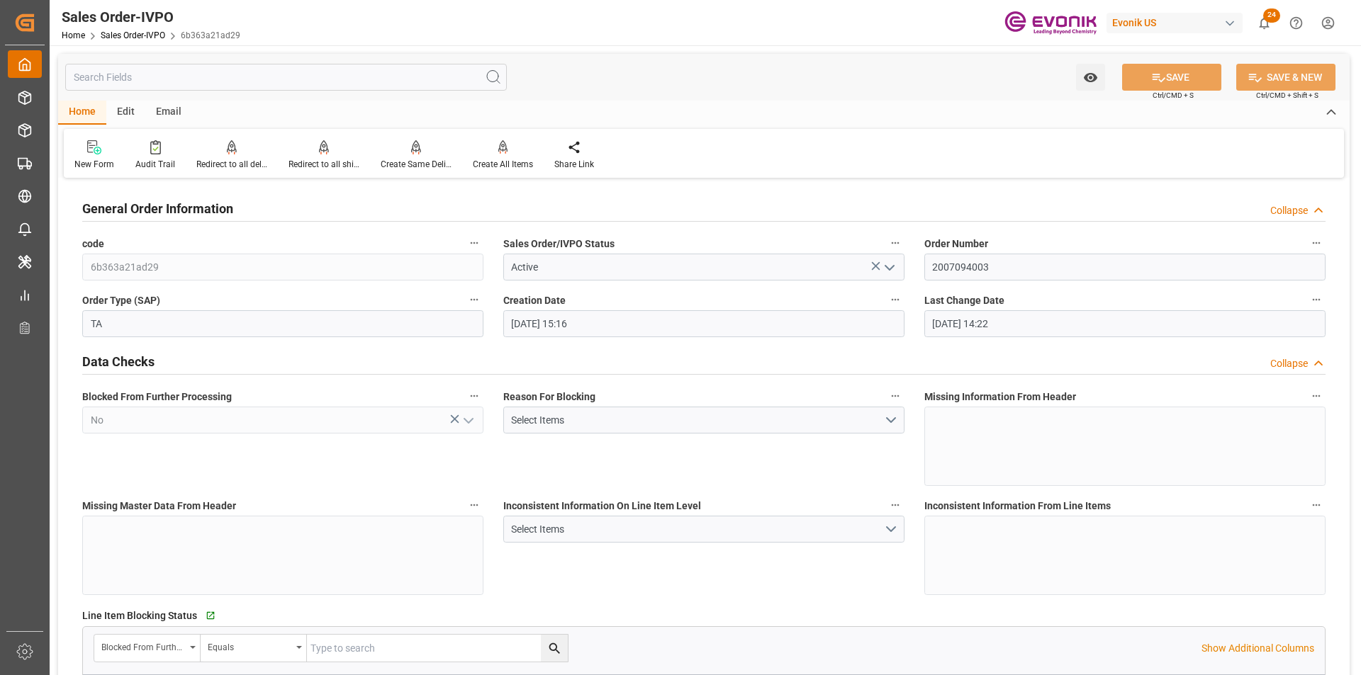
type input "26.09.2025 14:22"
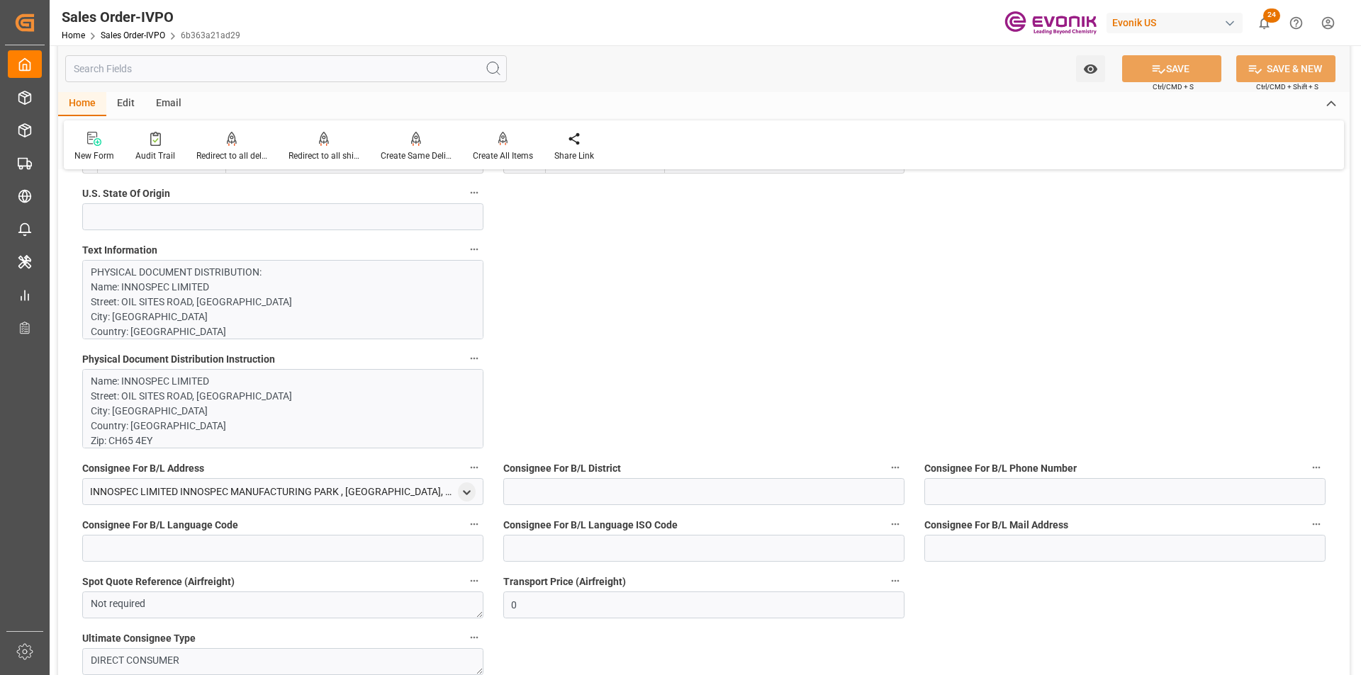
scroll to position [1347, 0]
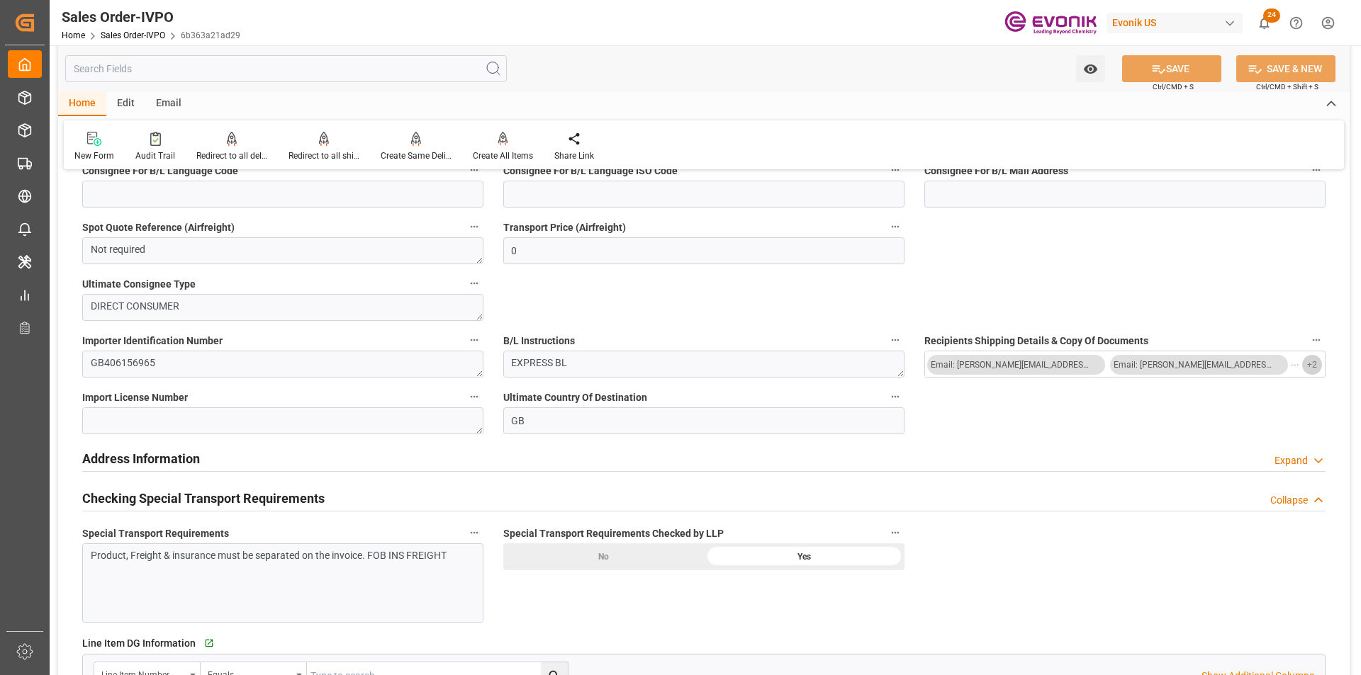
click at [1311, 365] on span "+ 2" at bounding box center [1312, 365] width 10 height 23
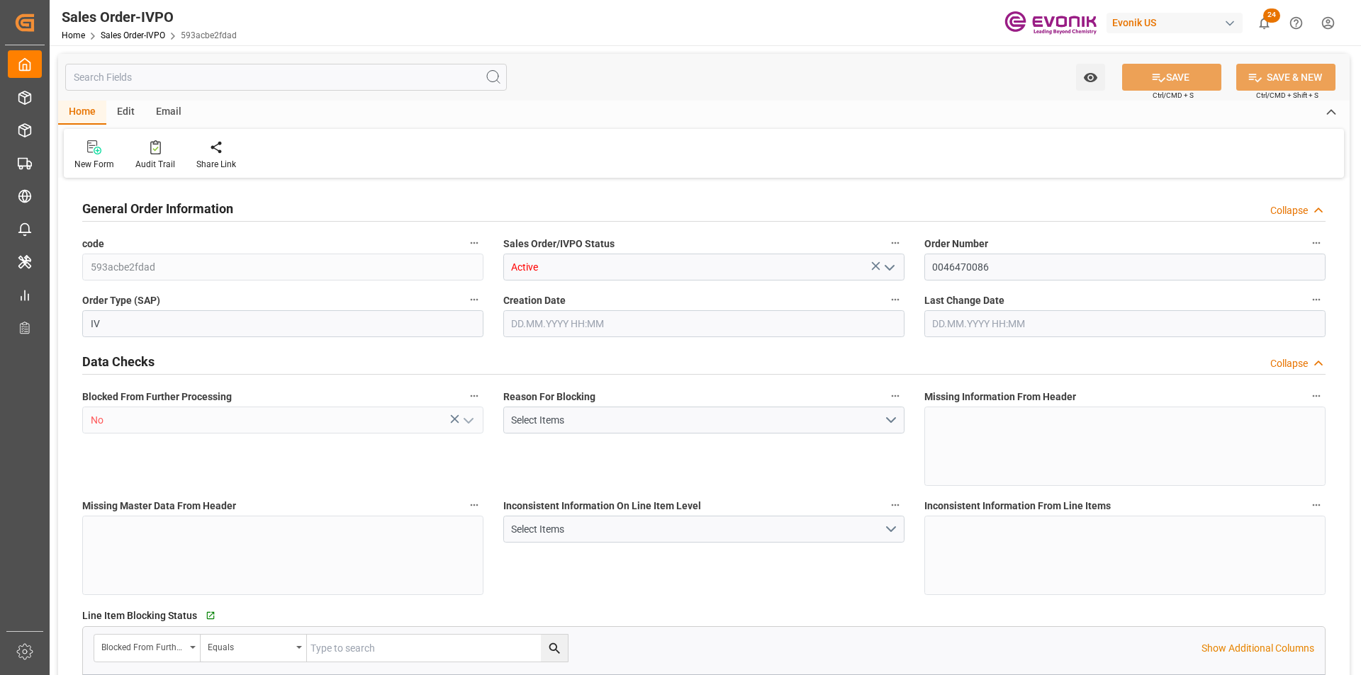
type input "GBLGP"
type input "+44 (0) 161 2304357Fax No.:"
type input "0"
type input "1"
type input "2"
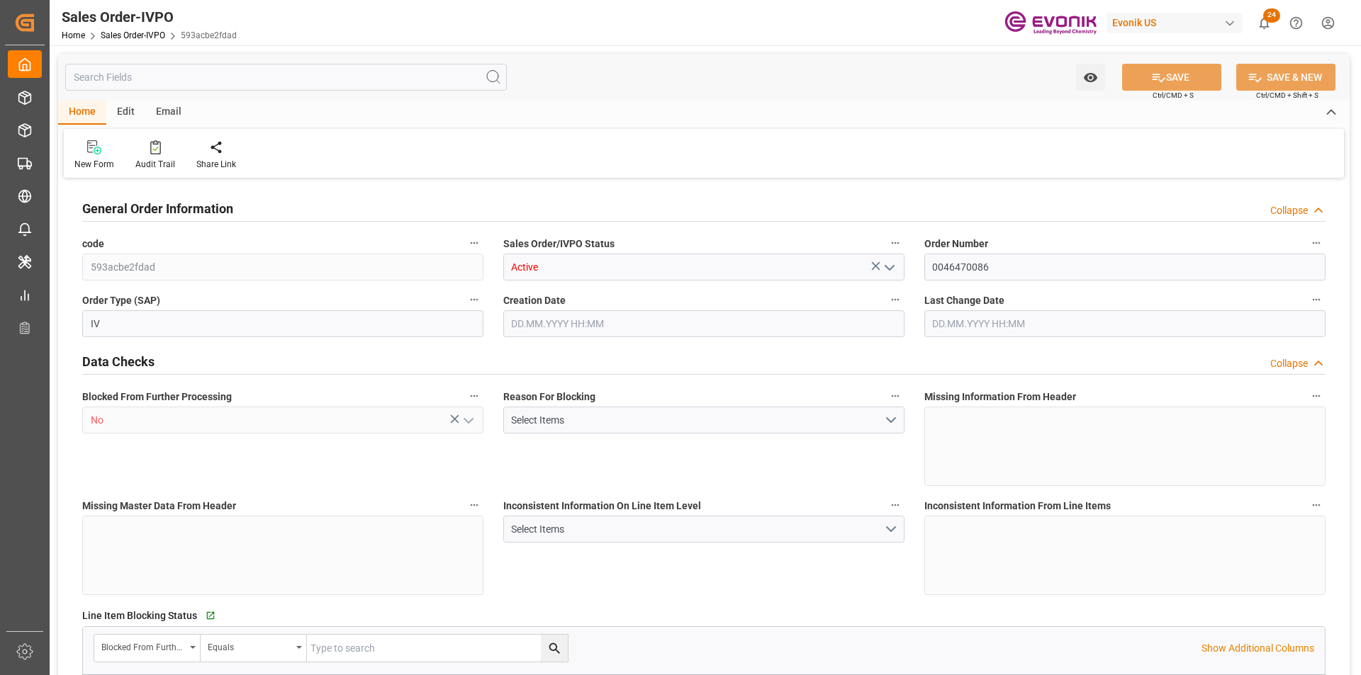
type input "2"
type input "18774"
type input "50.112"
type input "17000"
type input "30"
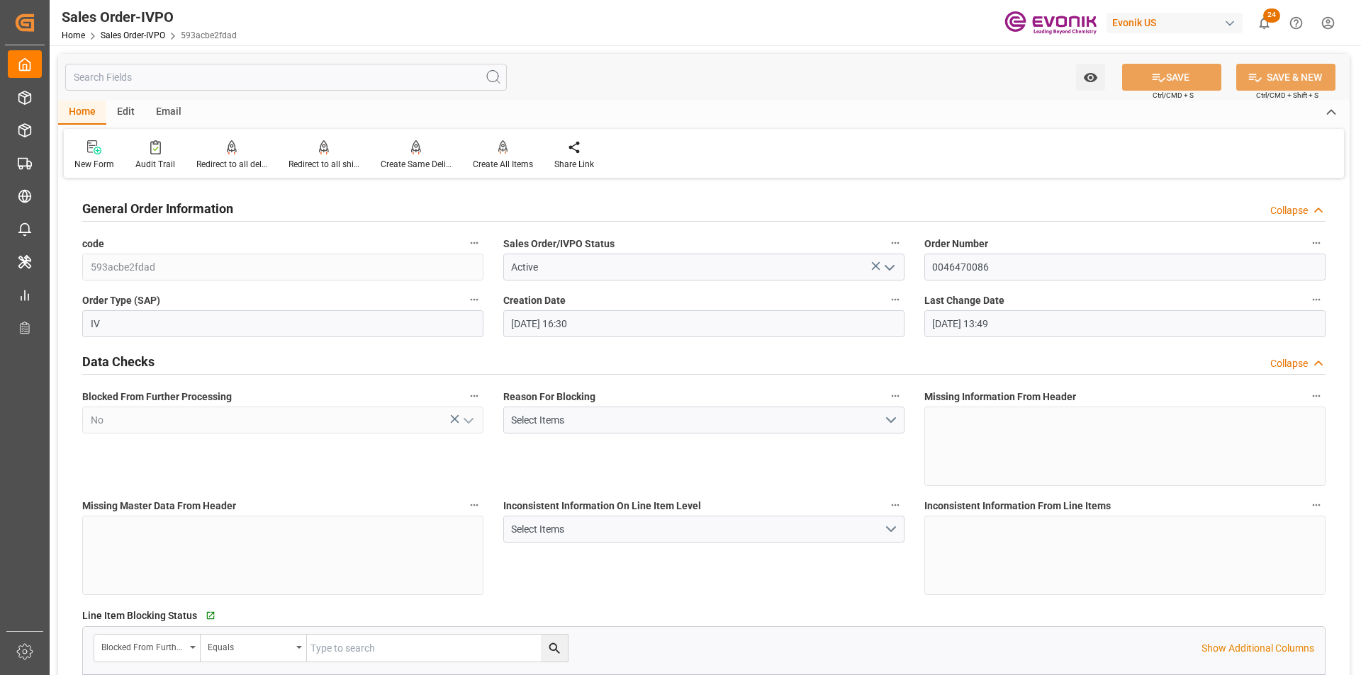
type input "28.08.2025 16:30"
type input "02.10.2025 13:49"
type input "+44 (0) 161 2304357Fax No.:"
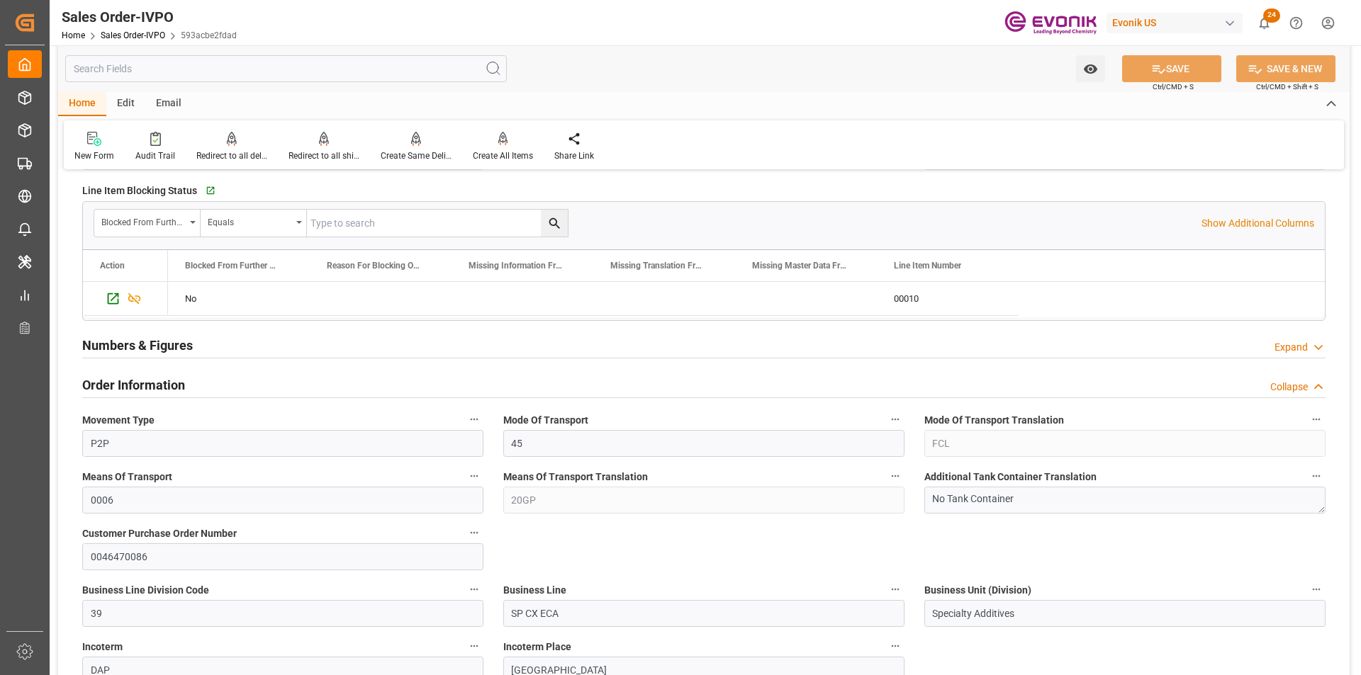
scroll to position [496, 0]
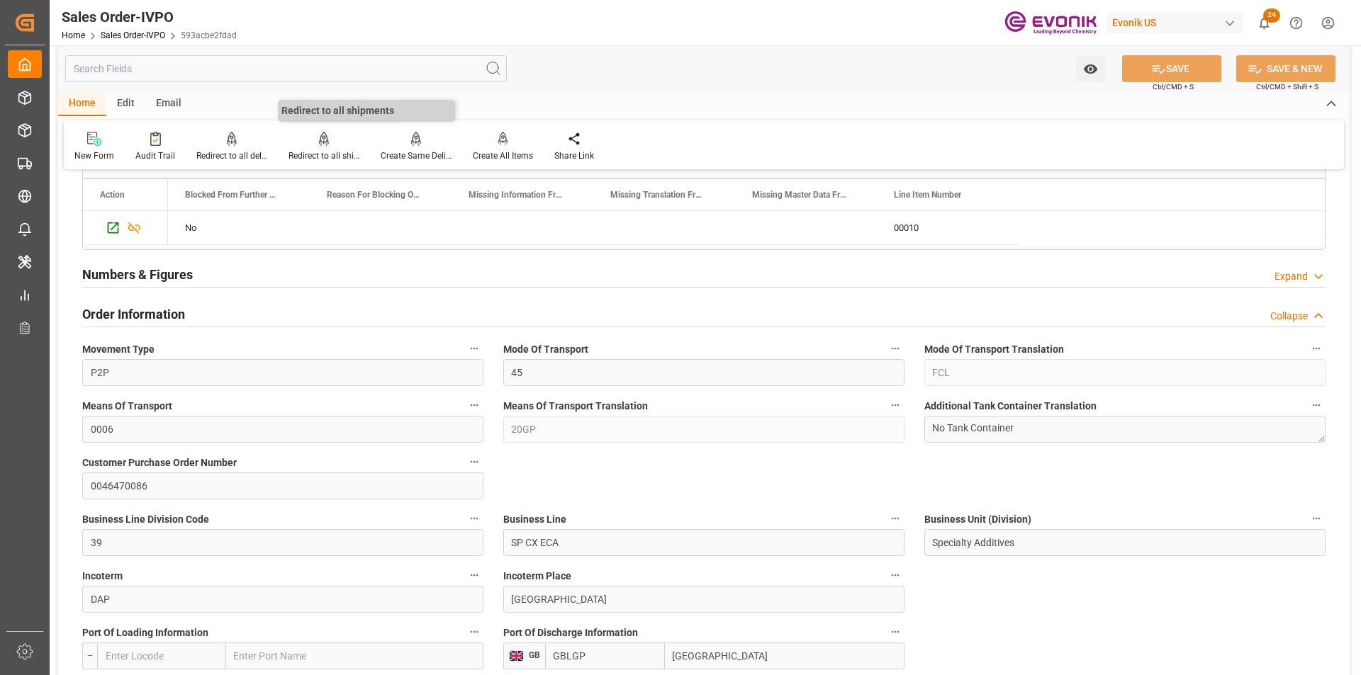
click at [328, 153] on div "Redirect to all shipments" at bounding box center [323, 156] width 71 height 13
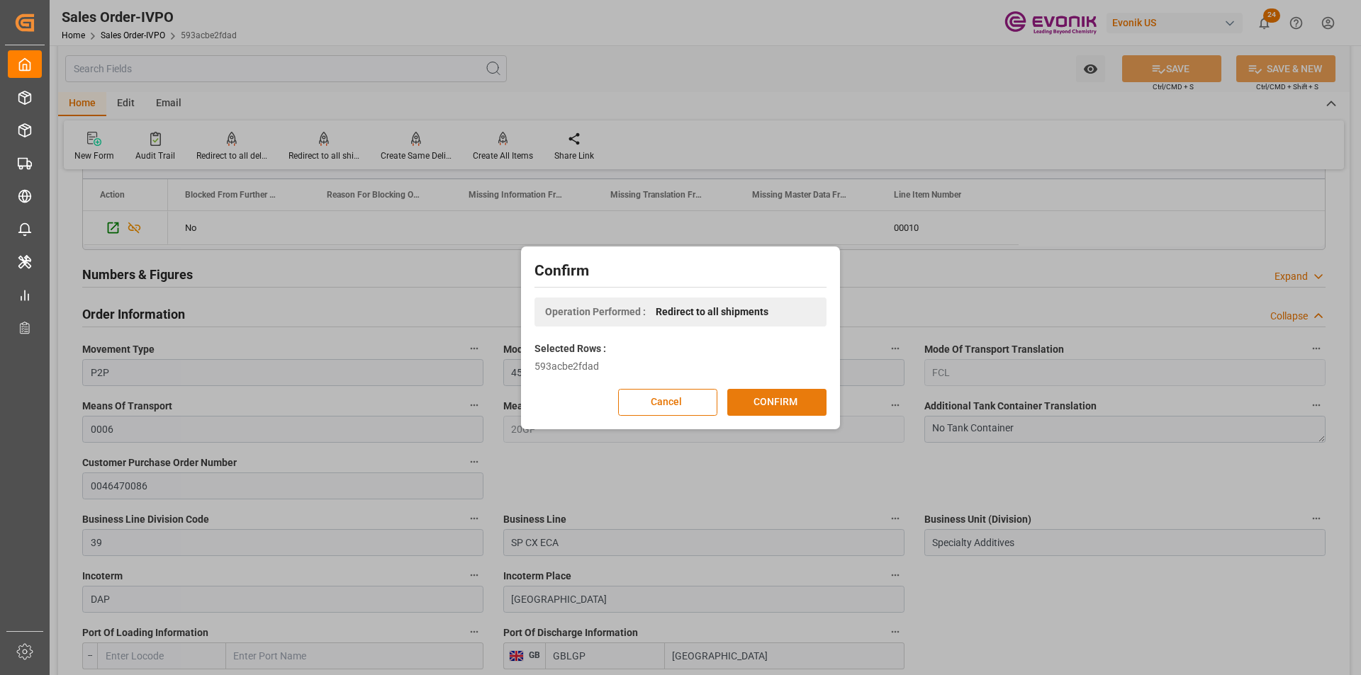
click at [778, 403] on button "CONFIRM" at bounding box center [776, 402] width 99 height 27
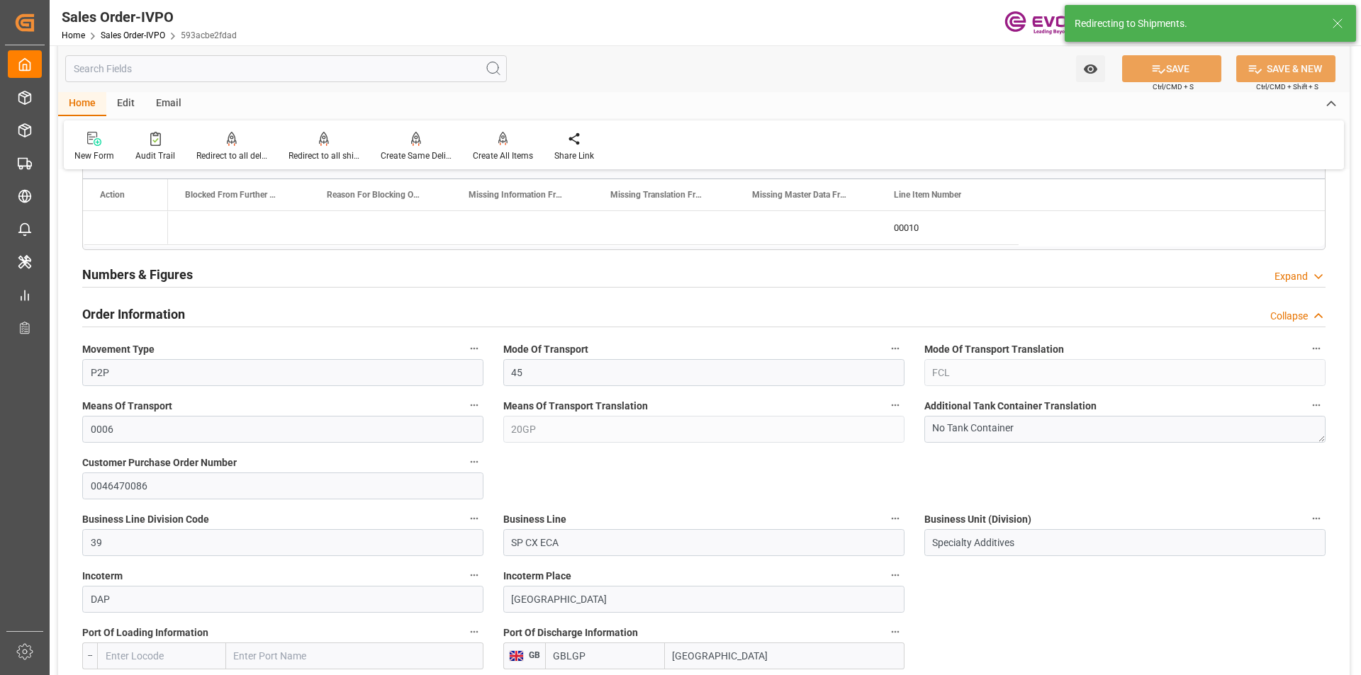
type input "28.08.2025 16:30"
type input "02.10.2025 13:49"
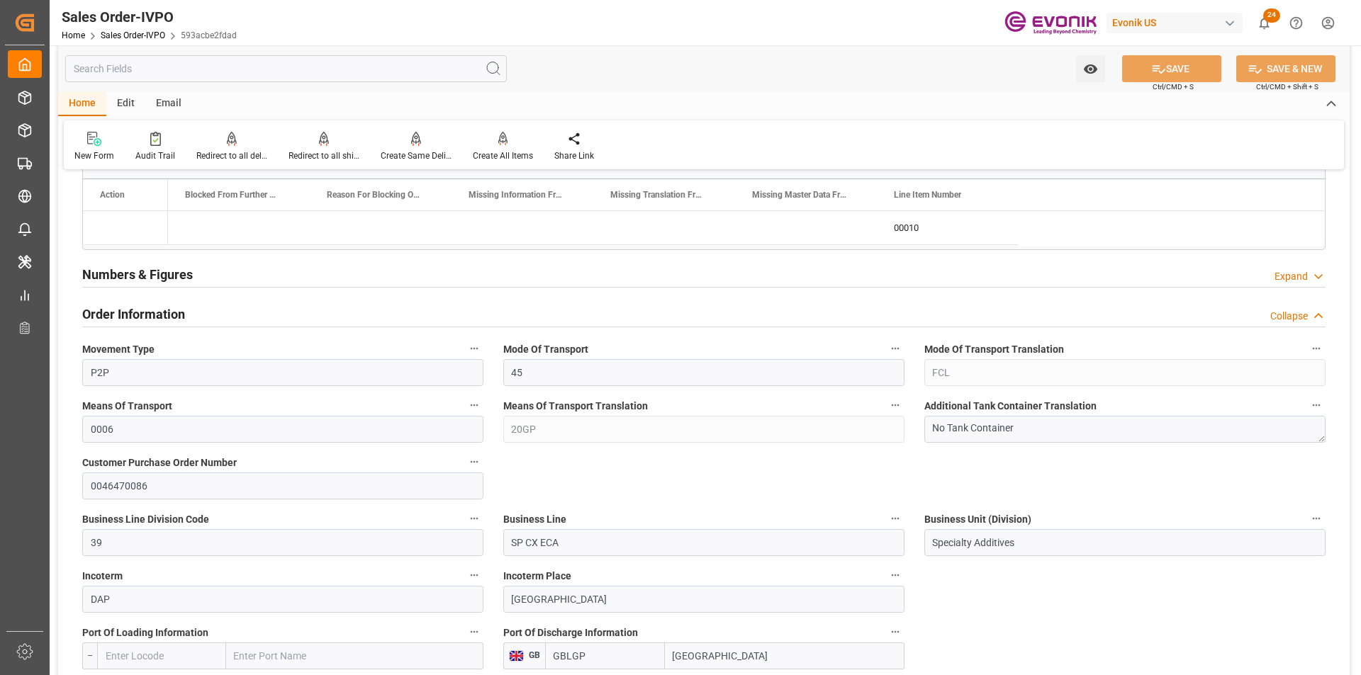
type input "+44 (0) 161 2304357Fax No.:"
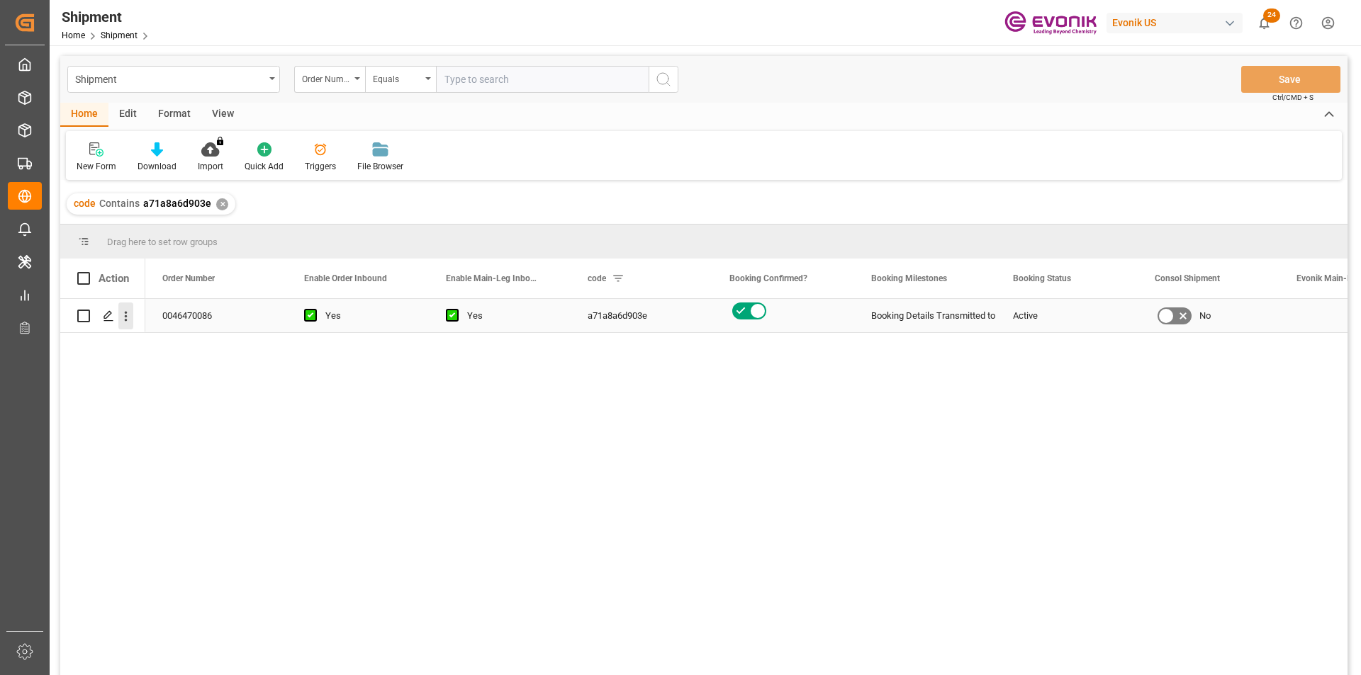
click at [127, 315] on icon "open menu" at bounding box center [125, 316] width 15 height 15
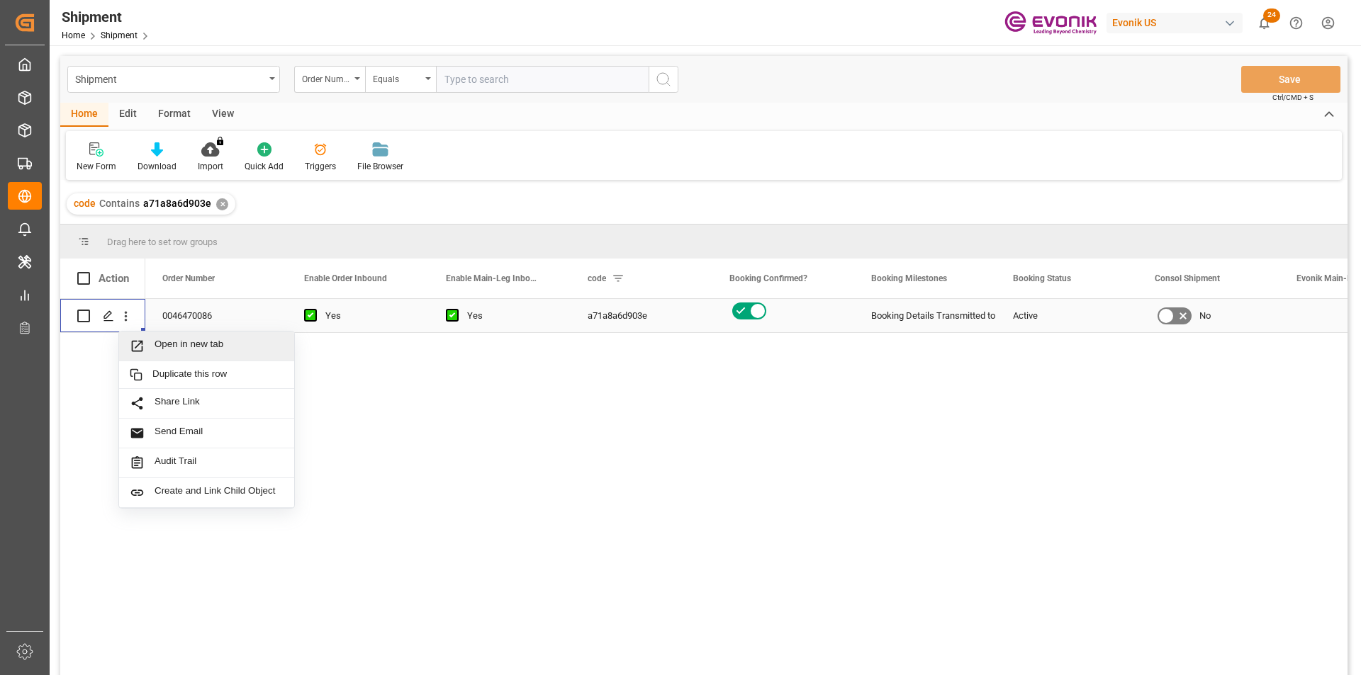
click at [206, 338] on div "Open in new tab" at bounding box center [206, 347] width 175 height 30
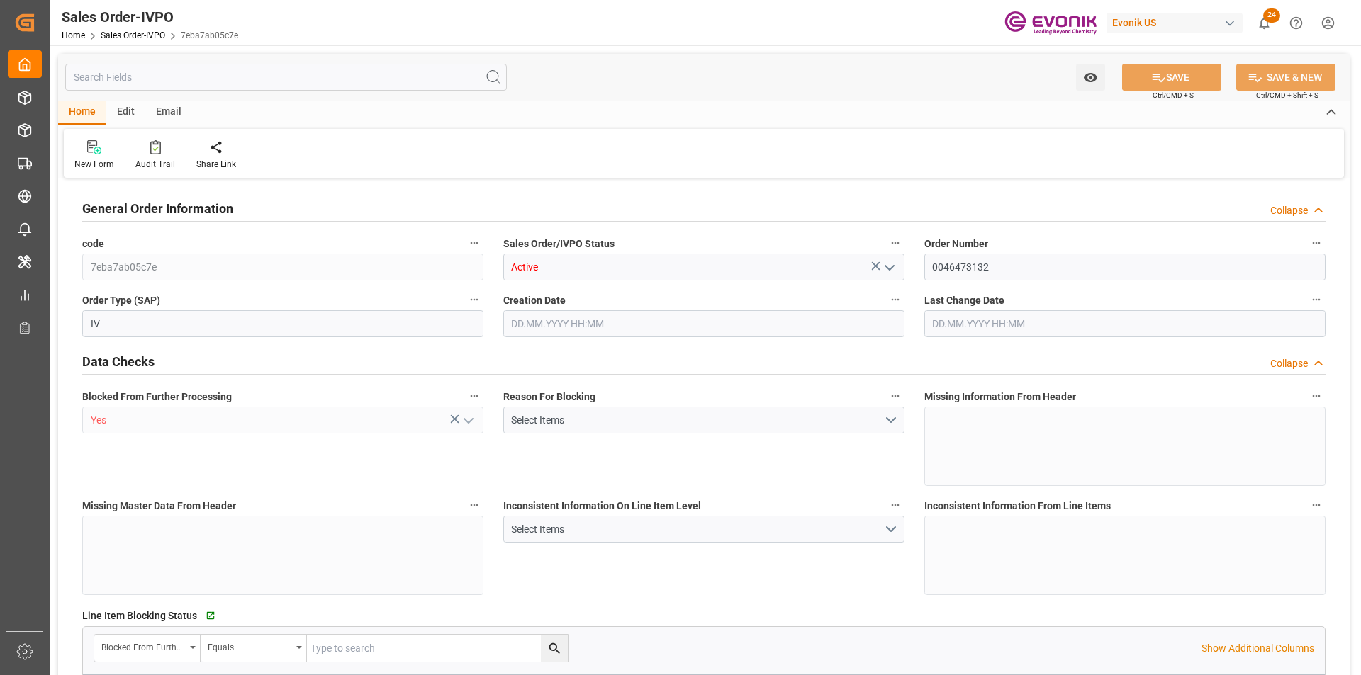
type input "GBSOU"
type input "+44 (0) 161 2304357Fax No.:"
type input "0"
type input "1"
type input "2"
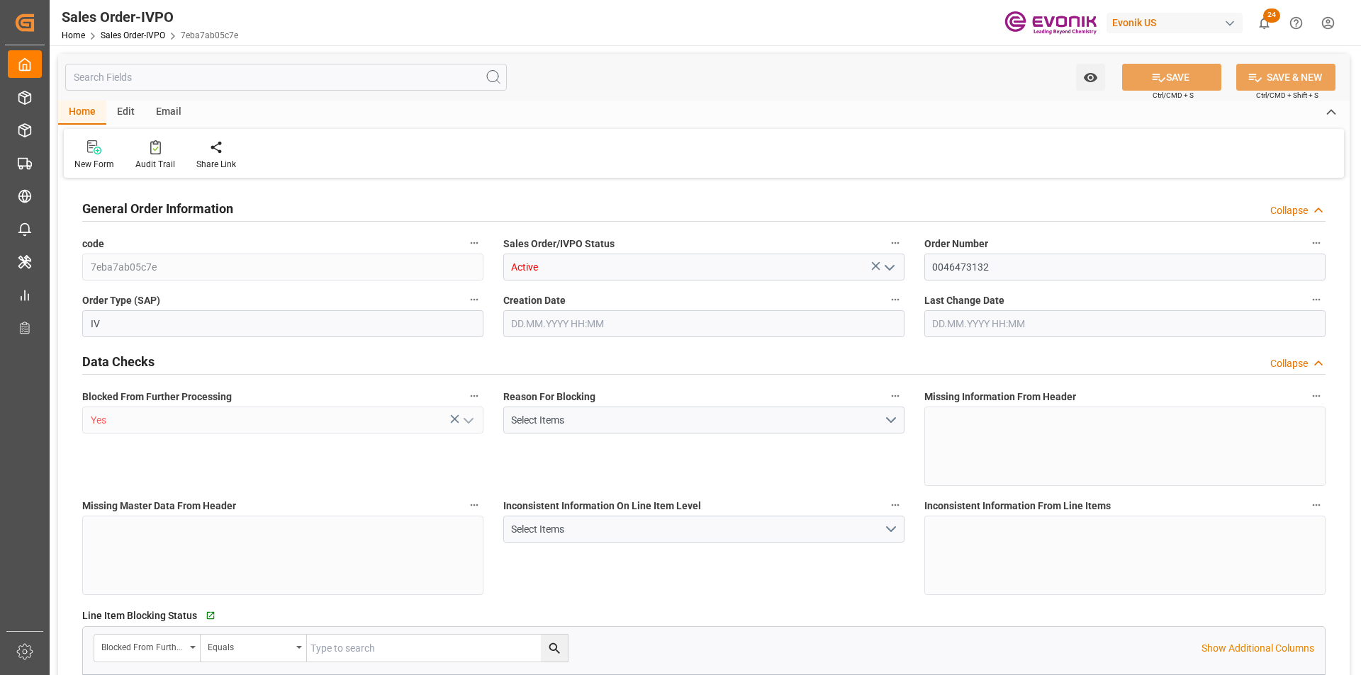
type input "2"
type input "17184"
type input "44.544"
type input "17000"
type input "30"
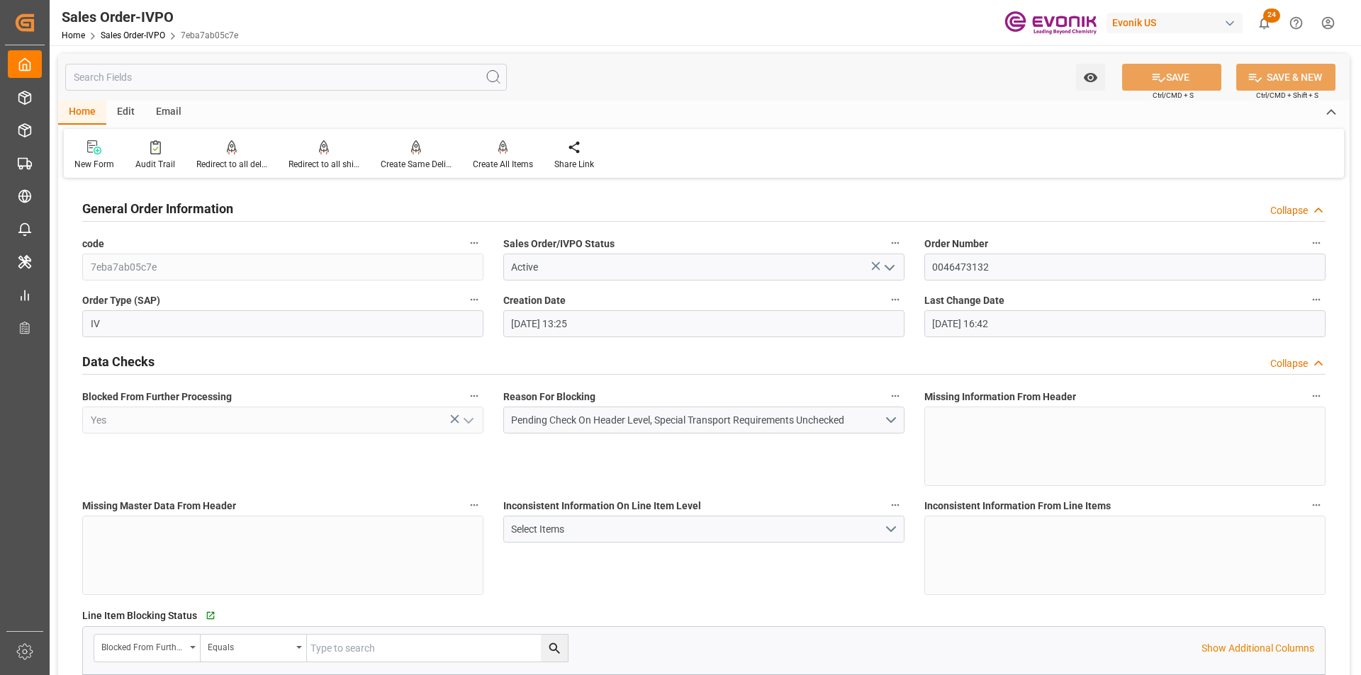
type input "[DATE] 13:25"
type input "[DATE] 16:42"
type input "+44 (0) 161 2304357Fax No.:"
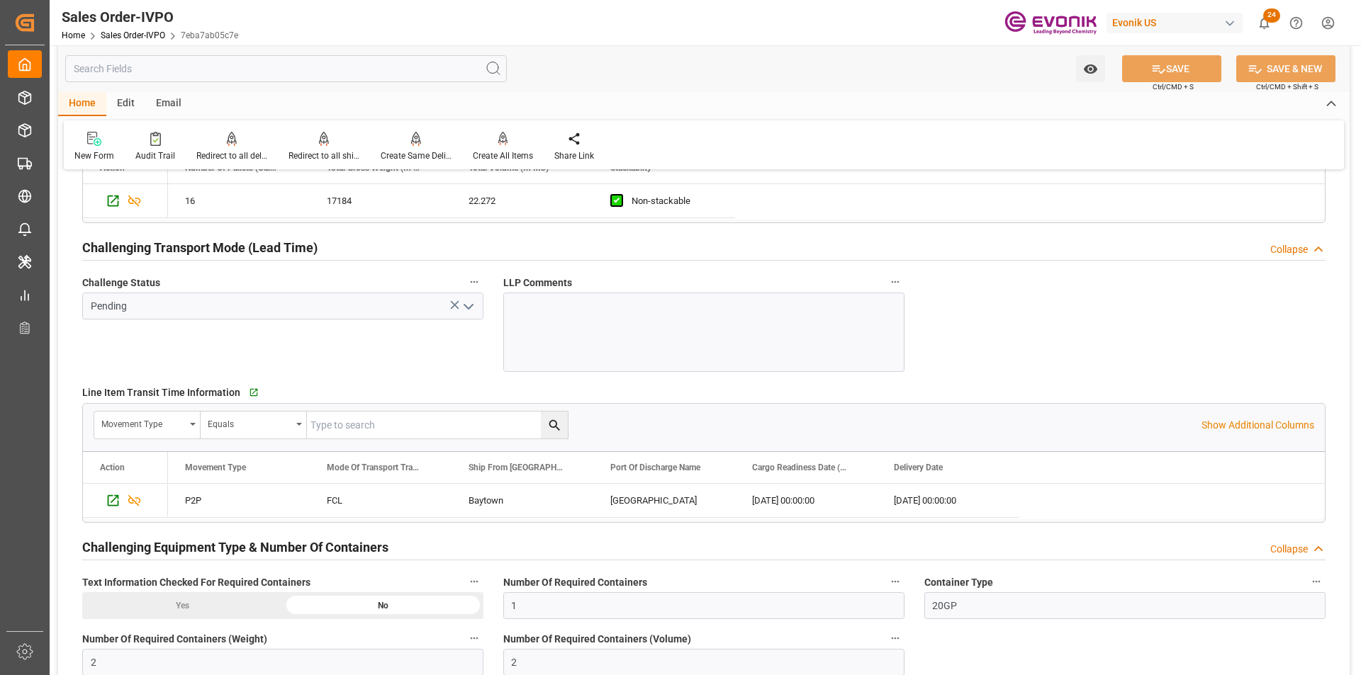
scroll to position [2268, 0]
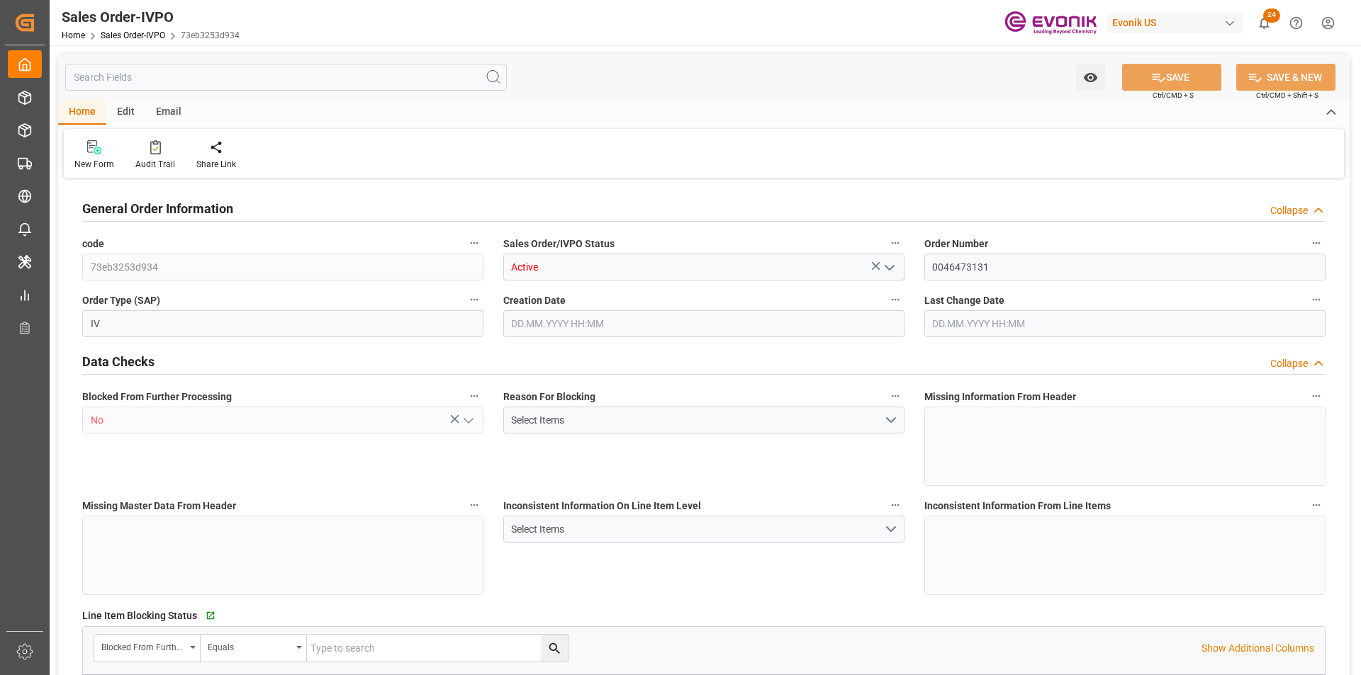
type input "GBSOU"
type input "+44 (0) 161 2304357Fax No.:"
type input "0"
type input "1"
type input "2"
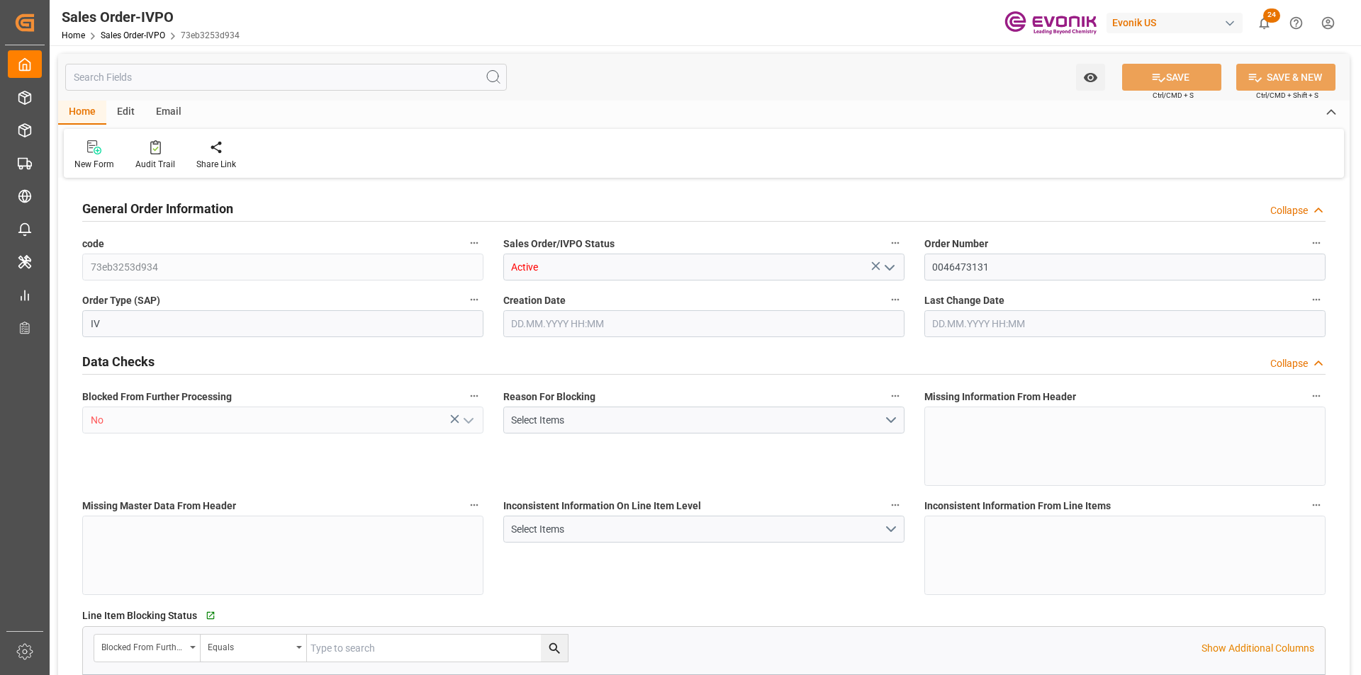
type input "2"
type input "17184"
type input "44.544"
type input "17000"
type input "30"
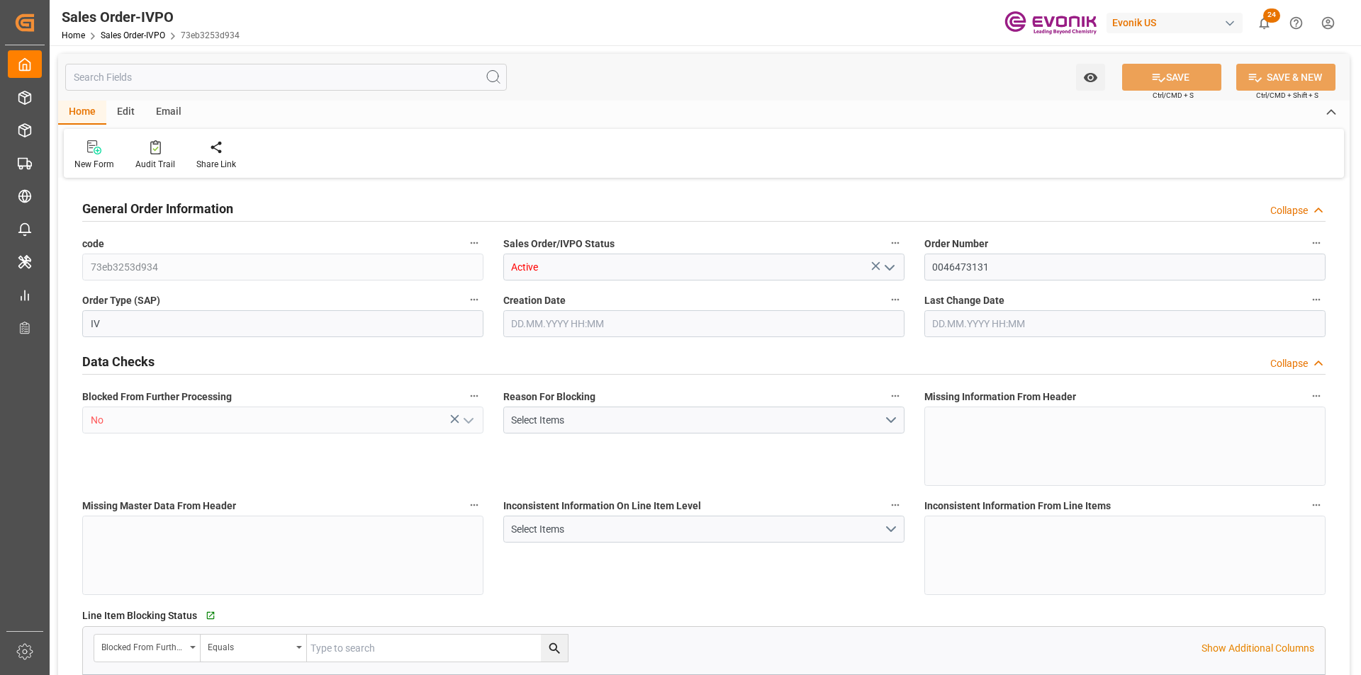
type input "18.09.2025 13:23"
type input "14.10.2025 19:02"
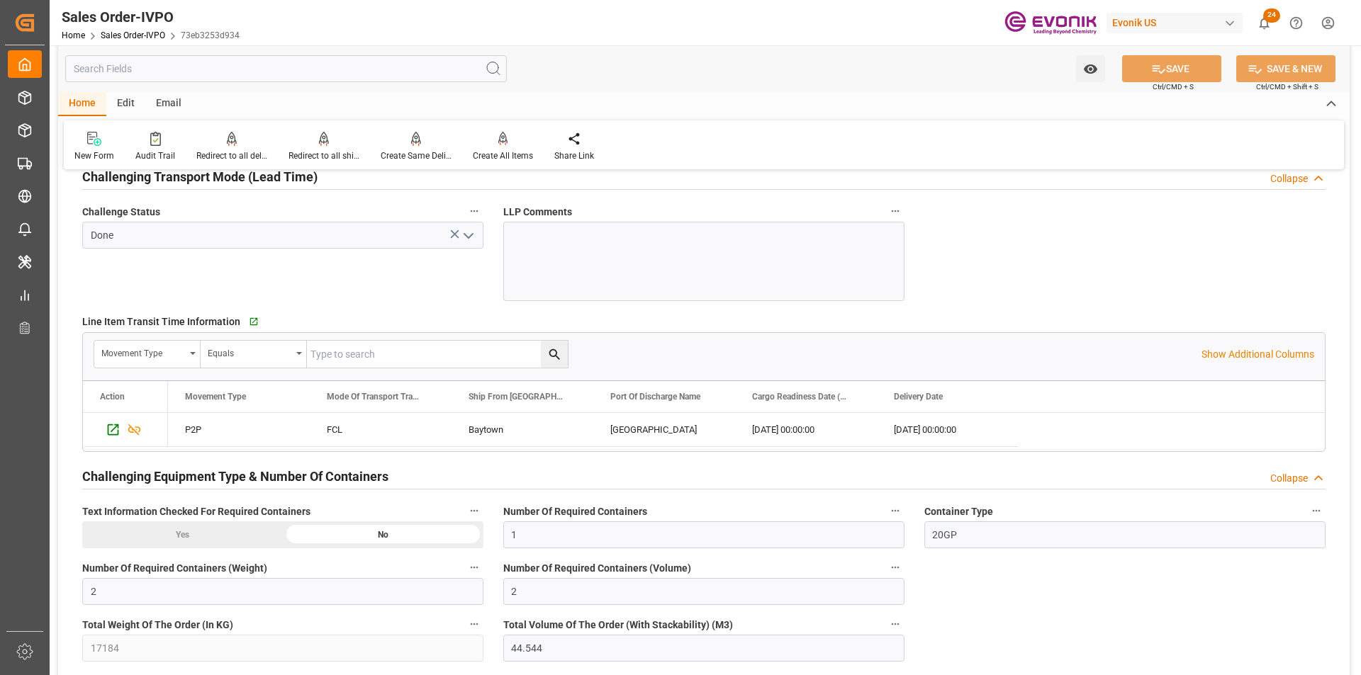
scroll to position [2481, 0]
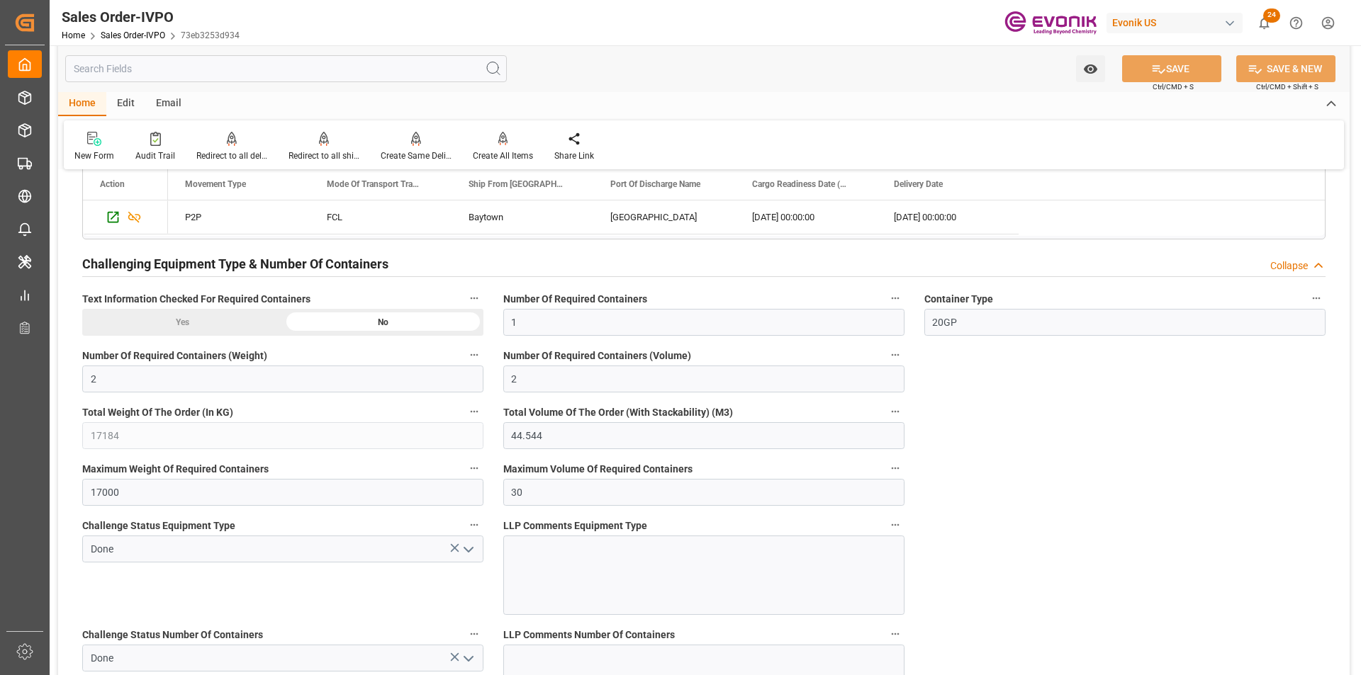
type input "+44 (0) 161 2304357Fax No.:"
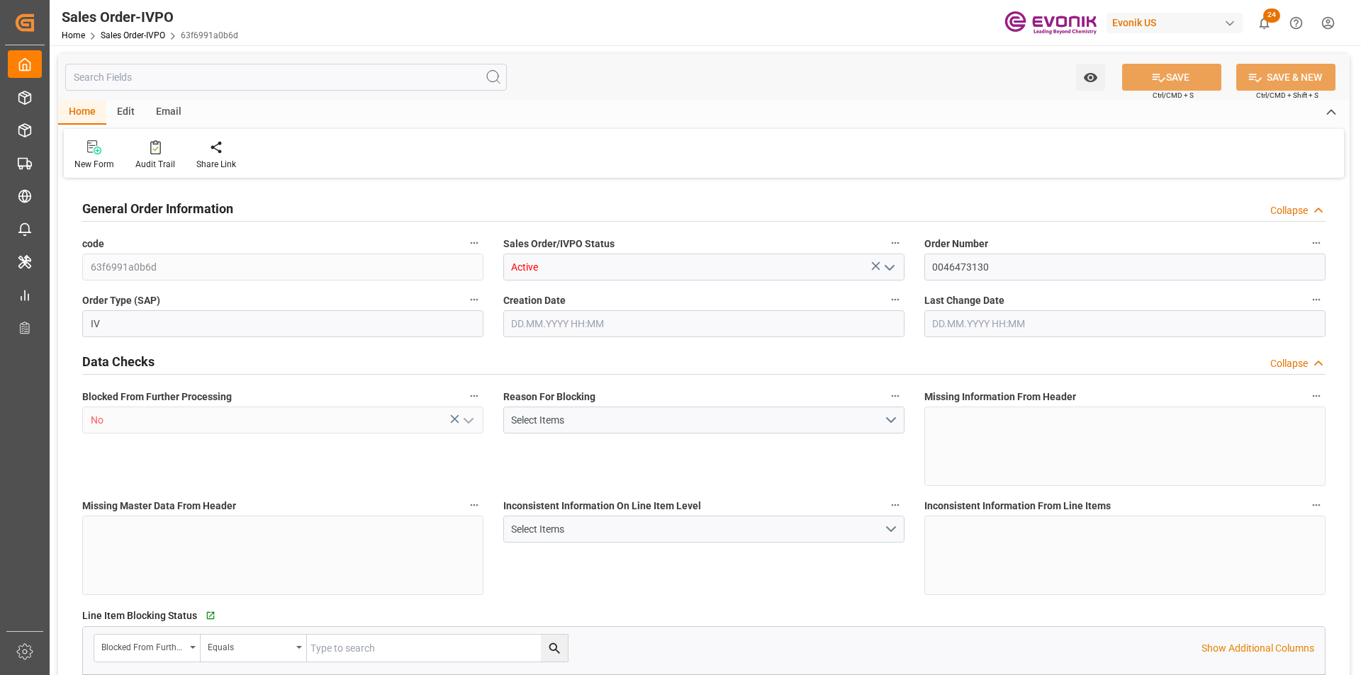
type input "GBSOU"
type input "+44 (0) 161 2304357Fax No.:"
type input "0"
type input "1"
type input "2"
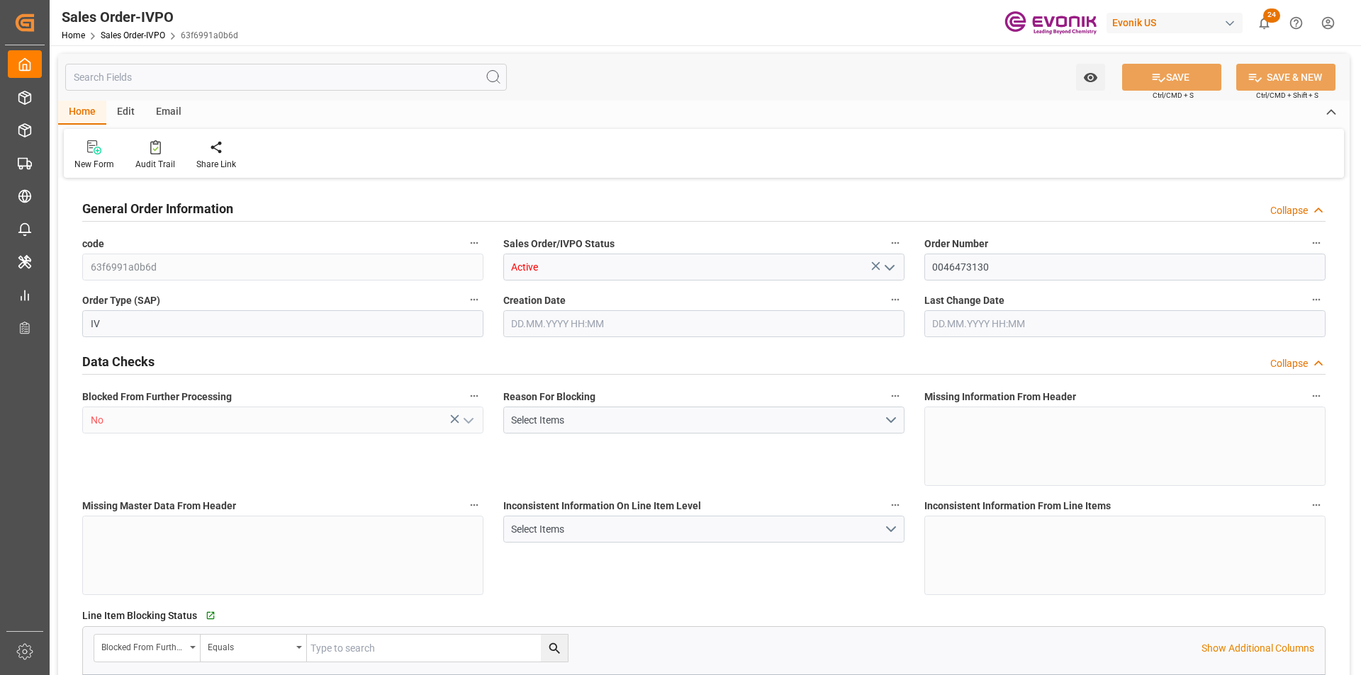
type input "2"
type input "17184"
type input "44.544"
type input "17000"
type input "30"
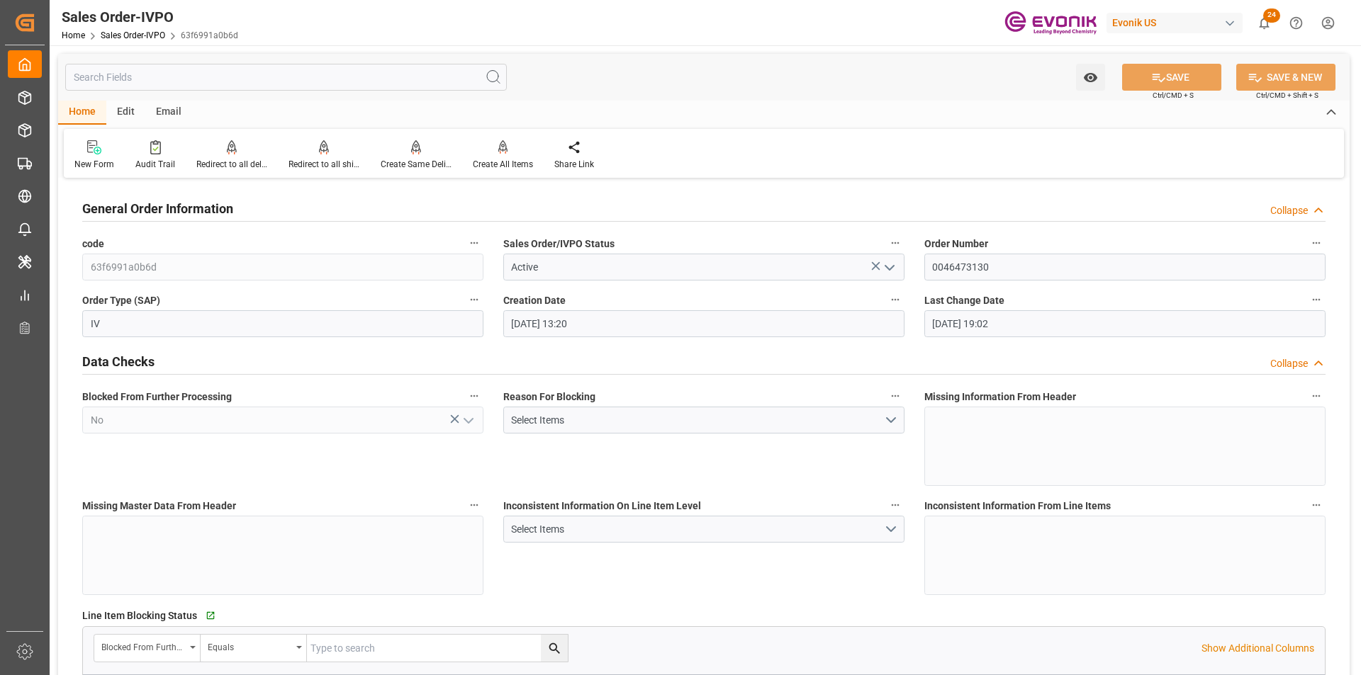
type input "18.09.2025 13:20"
type input "[DATE] 19:02"
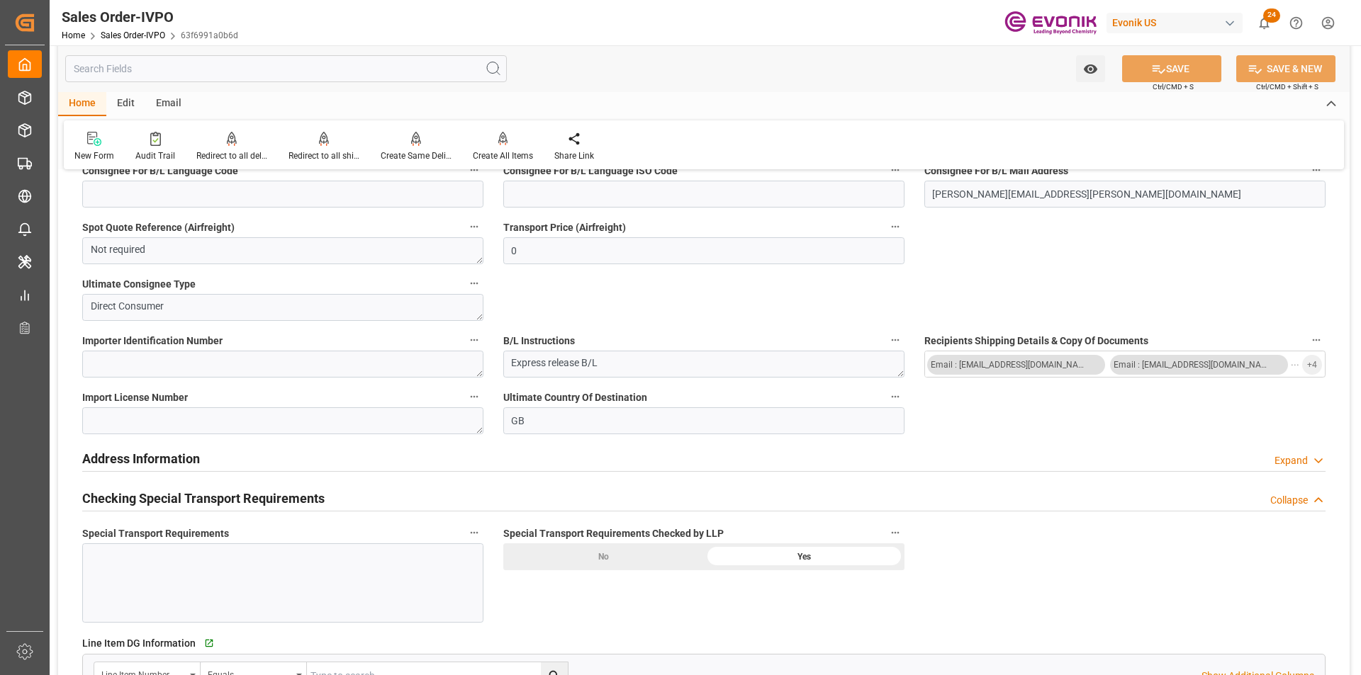
scroll to position [1559, 0]
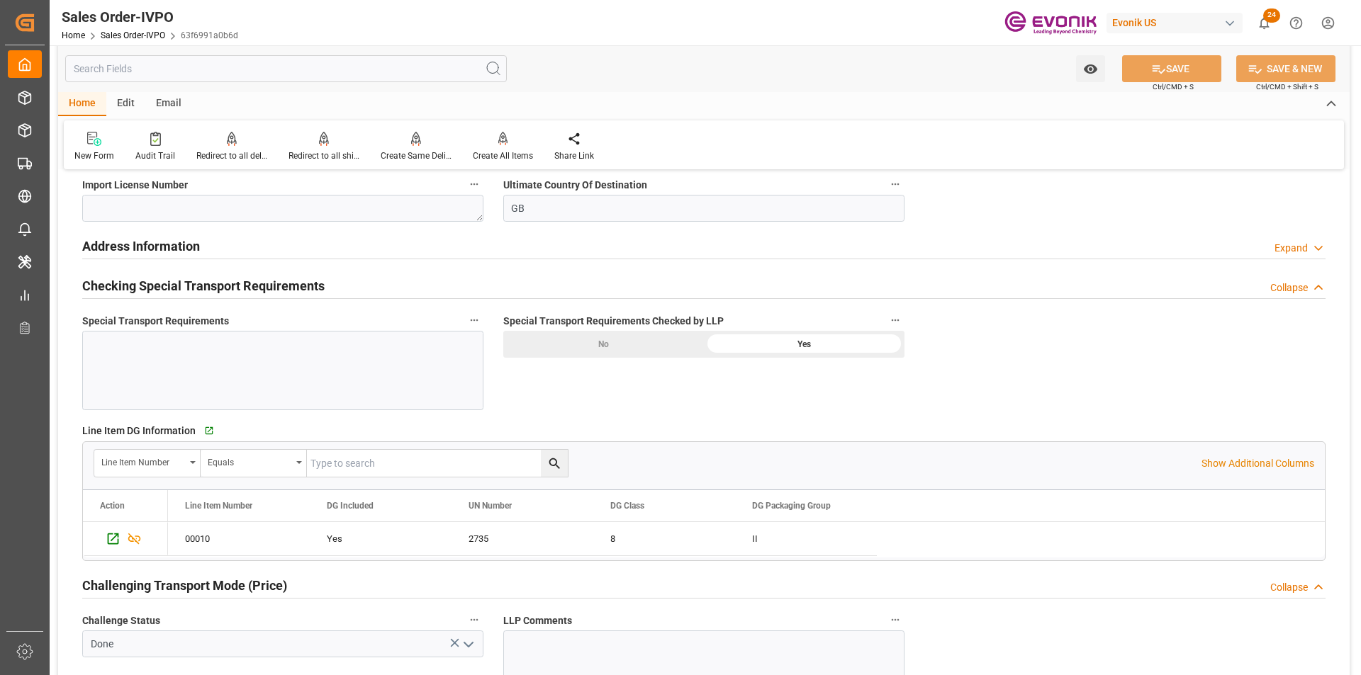
type input "+44 (0) 161 2304357Fax No.:"
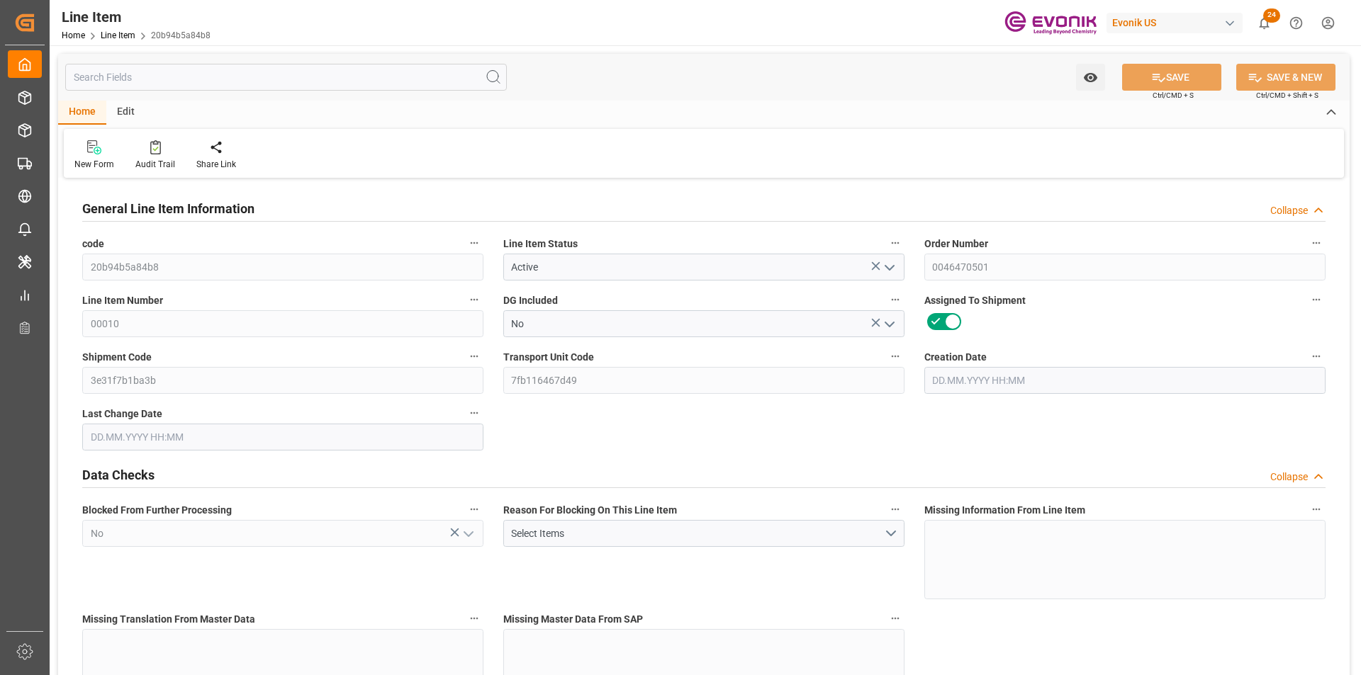
type input "1"
type input "762"
type input "724"
type input "1.1475"
type input "4"
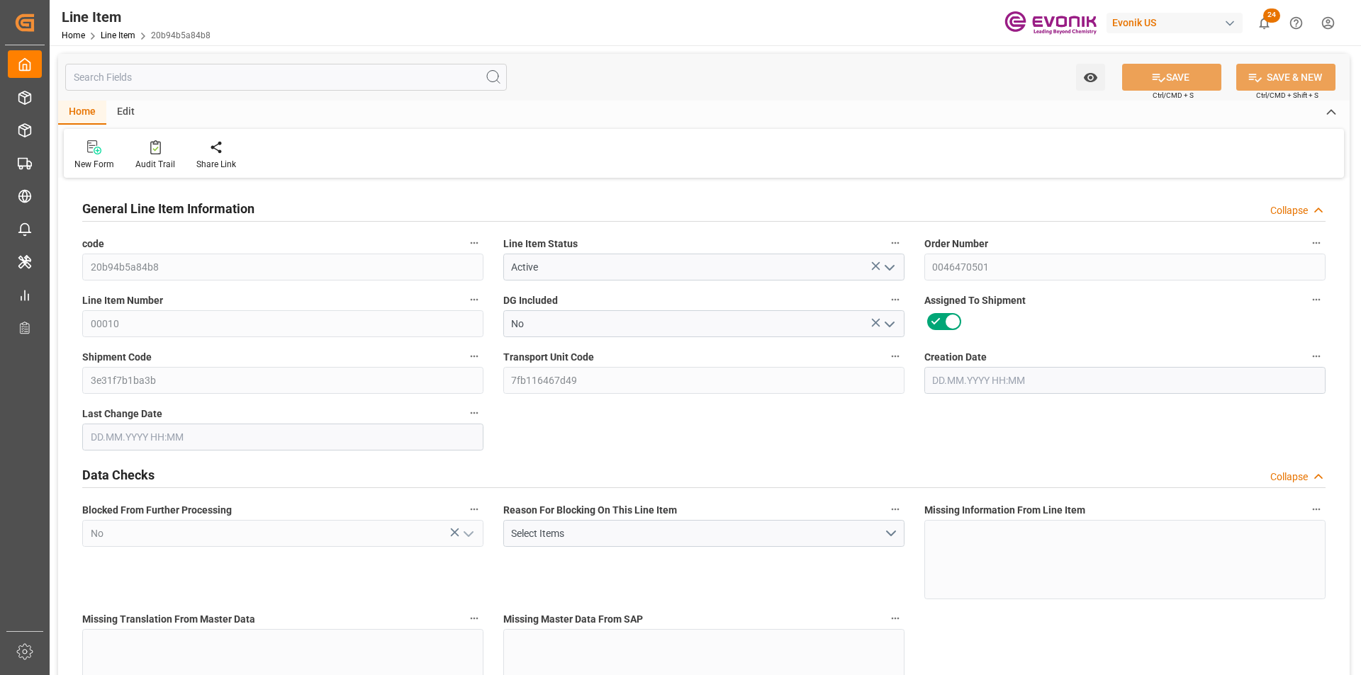
type input "1033872"
type input "4"
type input "762"
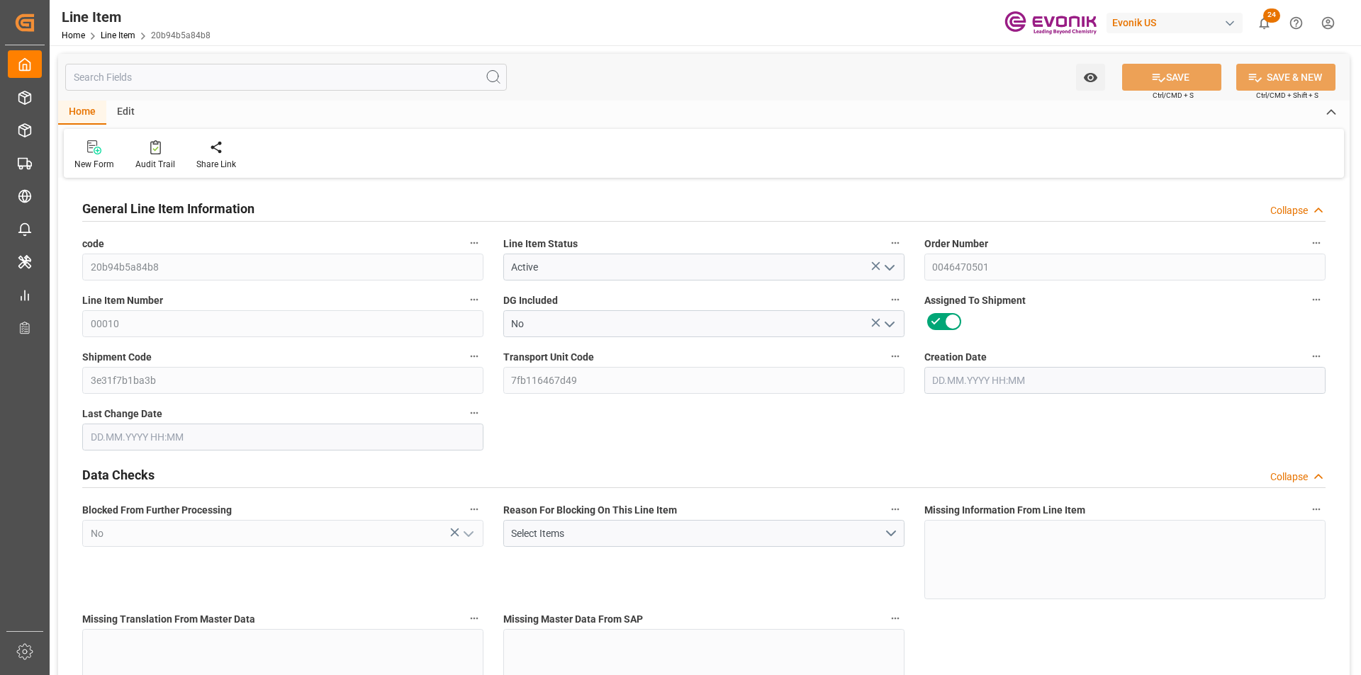
type input "782"
type input "724"
type input "1.1475"
type input "1147.548"
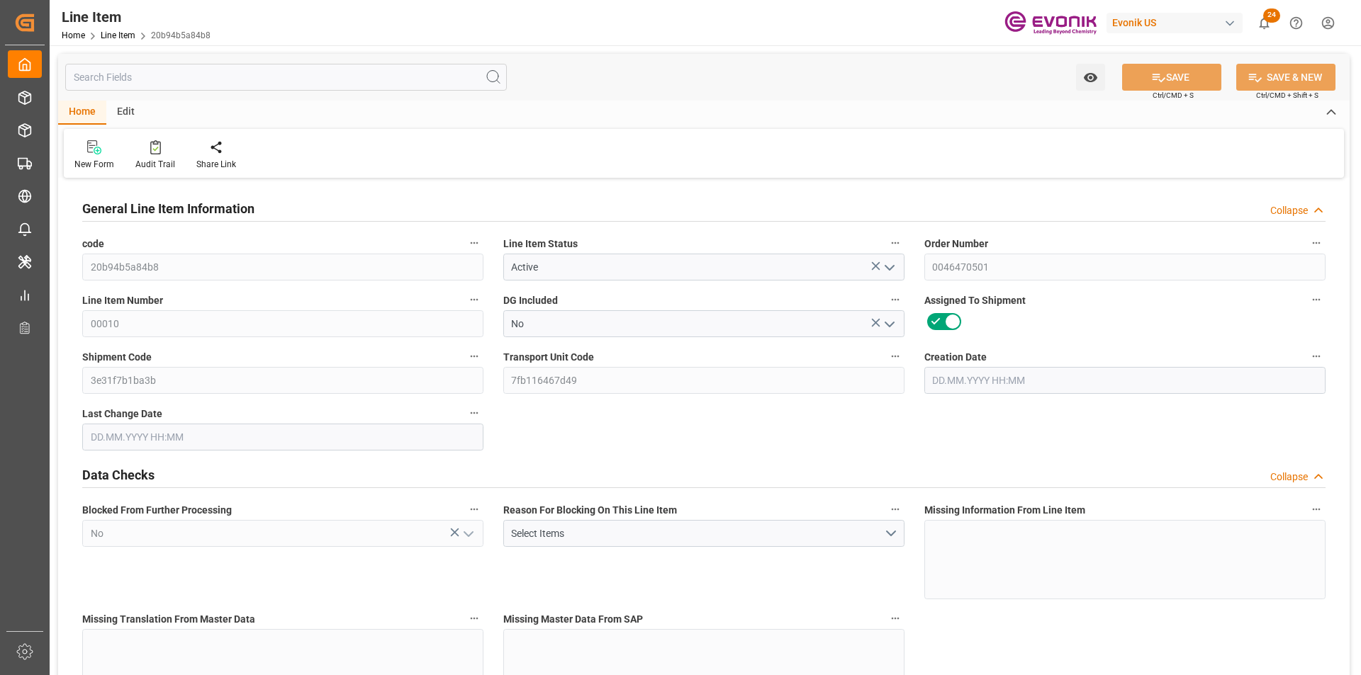
type input "4"
type input "762"
type input "724"
type input "1.1475"
type input "27.08.2025 13:47"
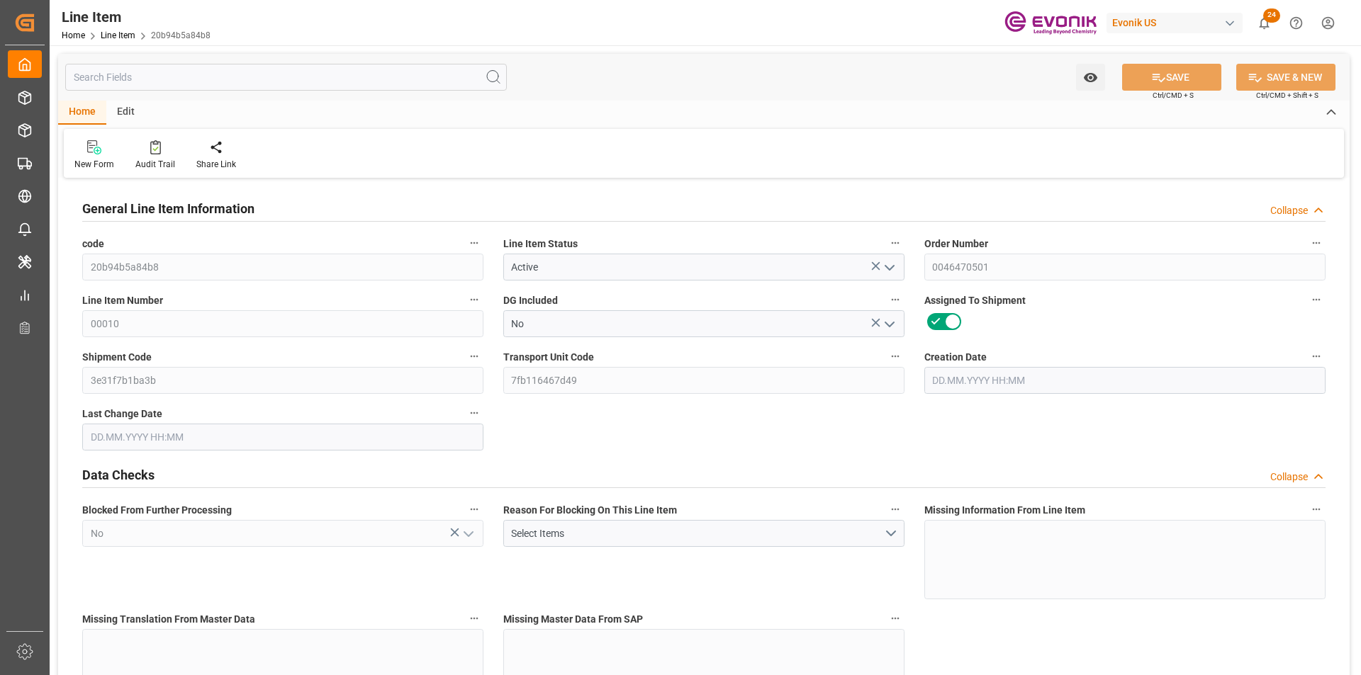
type input "07.10.2025 19:49"
type input "25.11.2025"
type input "14.10.2025"
type input "13.10.2025"
type input "07.10.2025"
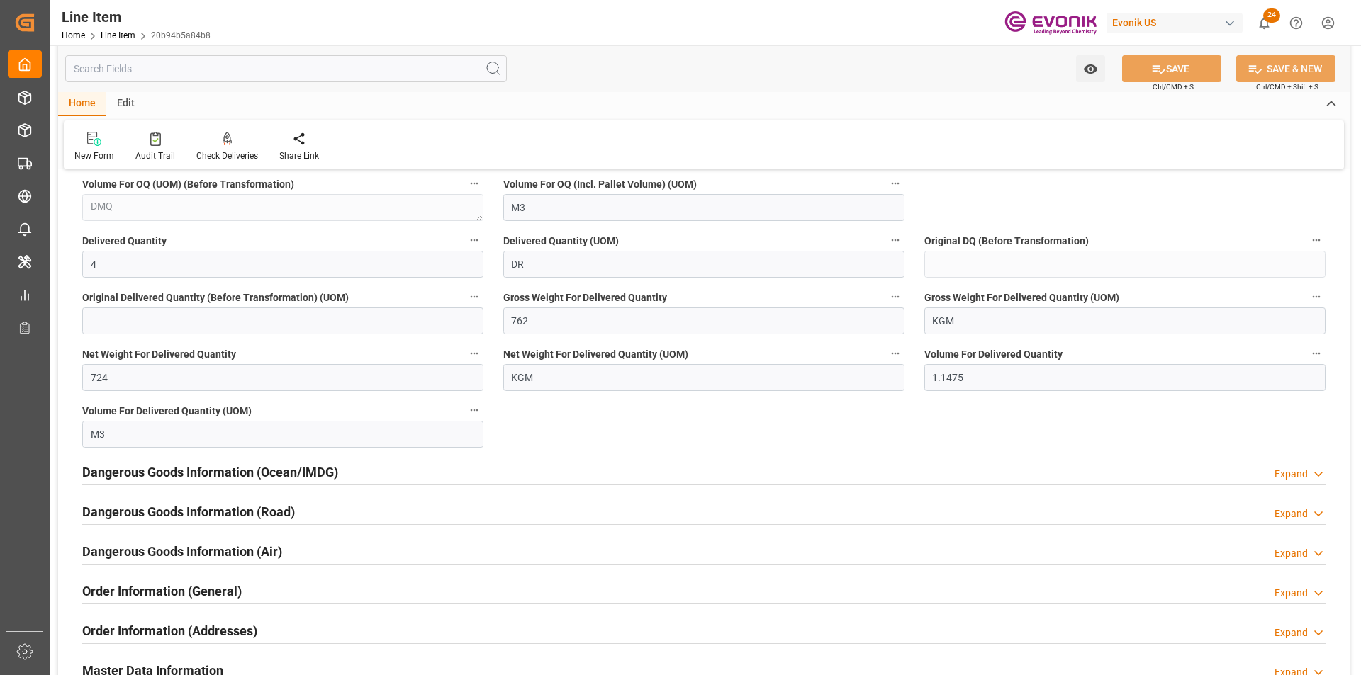
scroll to position [1229, 0]
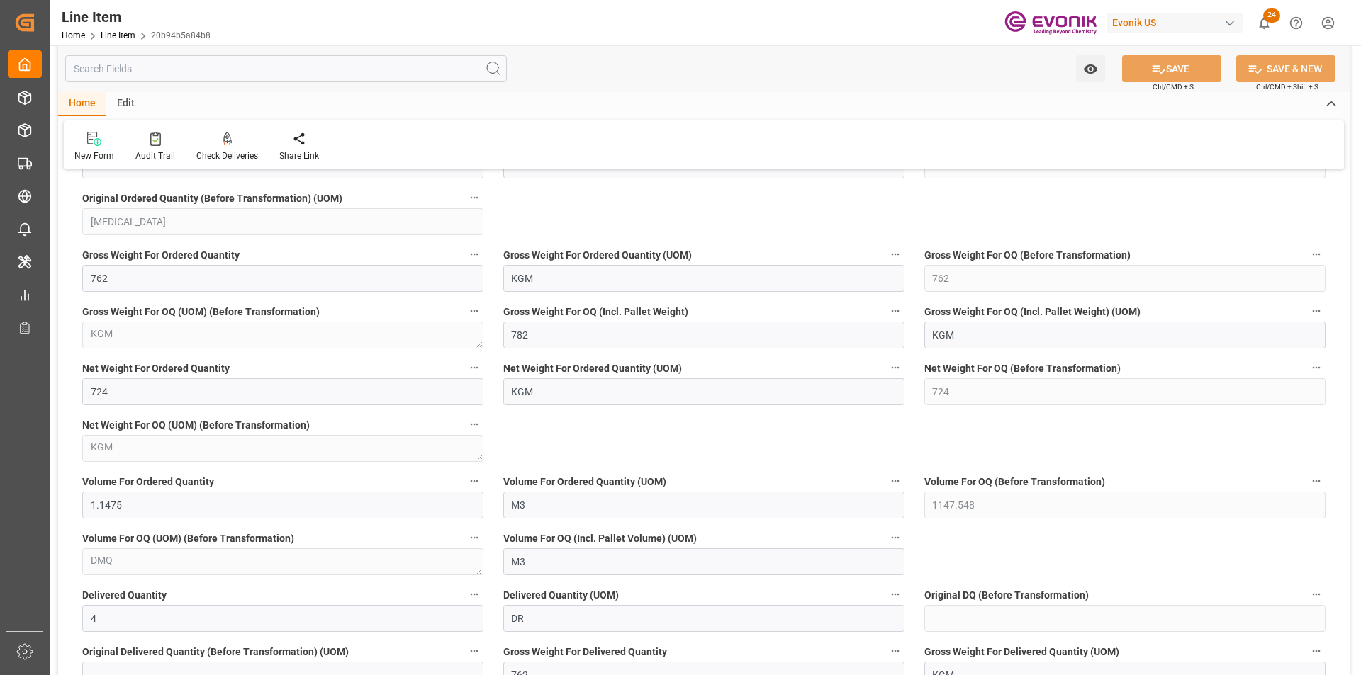
click at [168, 69] on input "text" at bounding box center [286, 68] width 442 height 27
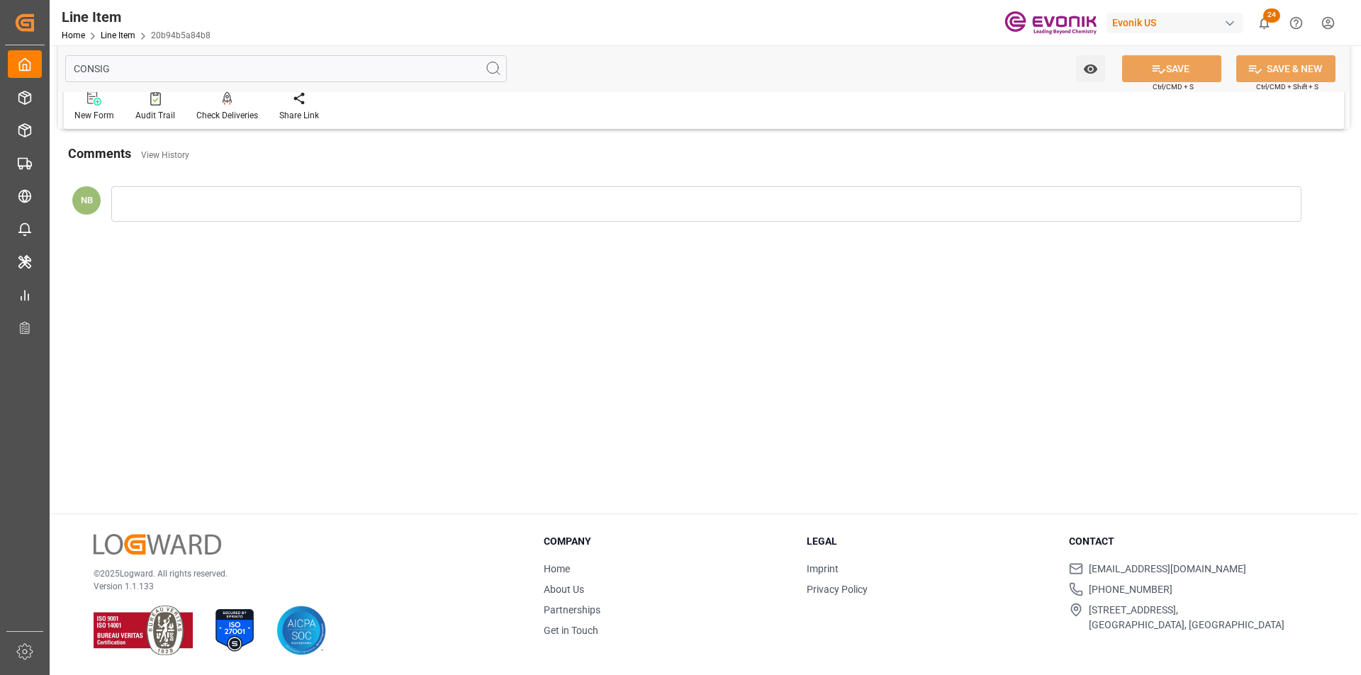
scroll to position [0, 0]
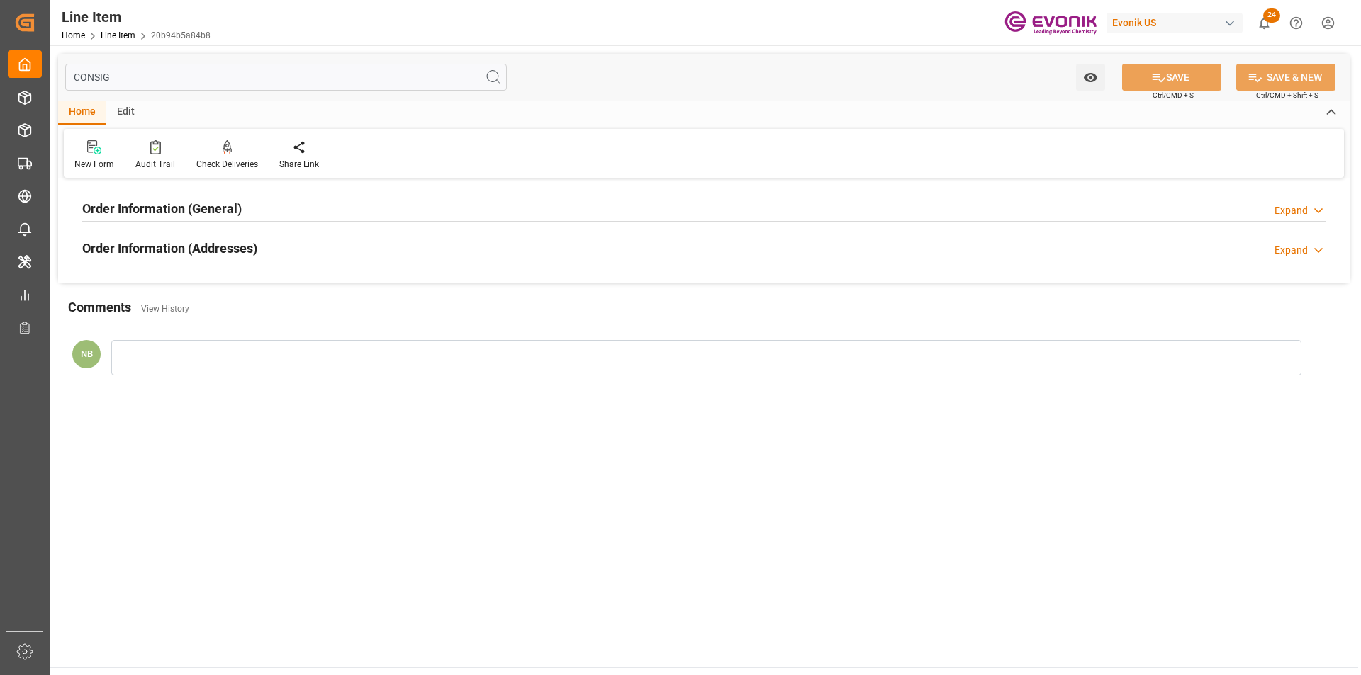
type input "CONSIG"
click at [210, 235] on div "Order Information (Addresses)" at bounding box center [169, 247] width 175 height 27
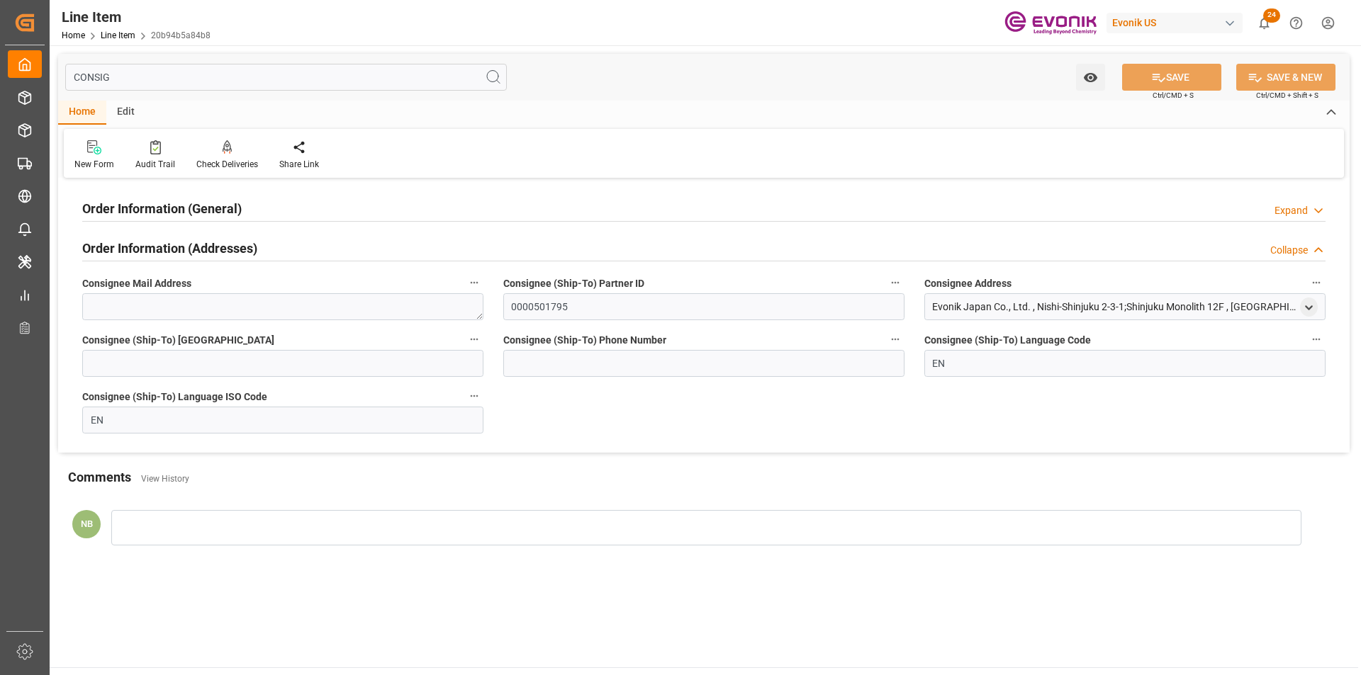
click at [1318, 309] on div "Evonik Japan Co., Ltd. , Nishi-Shinjuku 2-3-1;Shinjuku Monolith 12F , Shinjuku-…" at bounding box center [1124, 306] width 401 height 27
click at [1312, 303] on icon "open menu" at bounding box center [1309, 308] width 12 height 12
click at [956, 427] on input "Shinjuku-Ku" at bounding box center [1025, 428] width 178 height 16
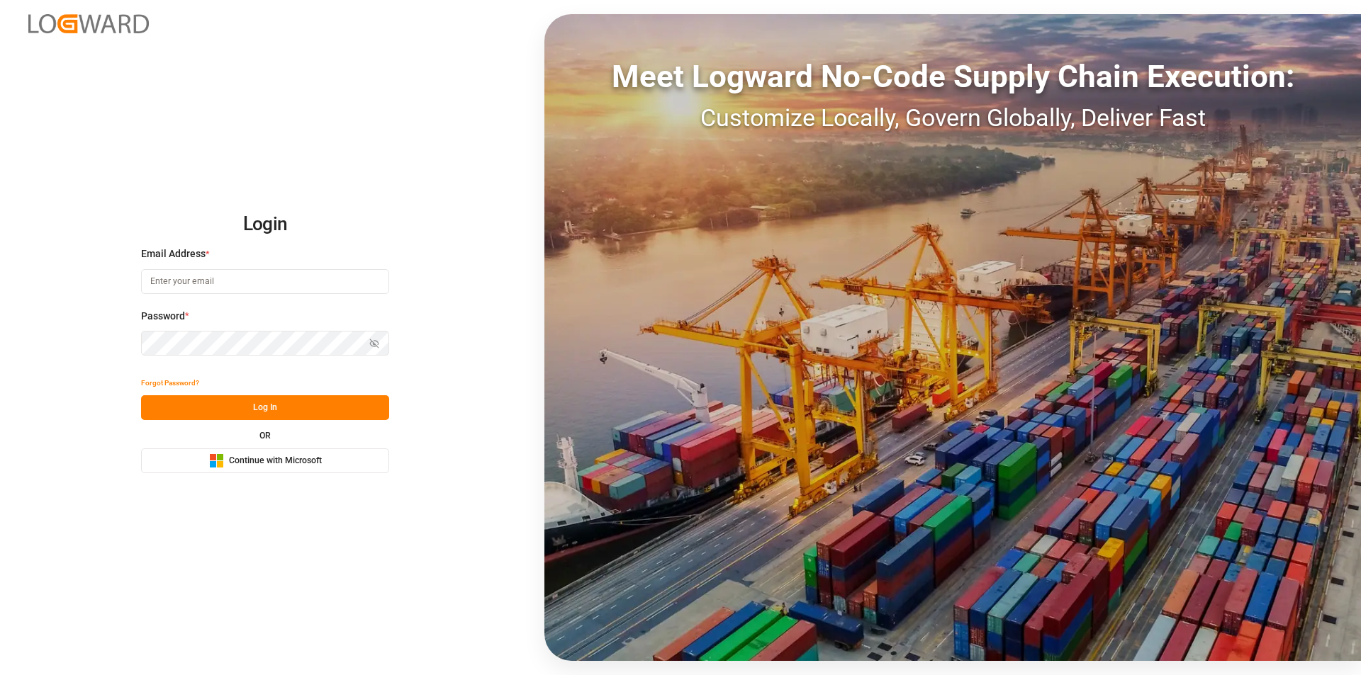
type input "[EMAIL_ADDRESS][PERSON_NAME][DOMAIN_NAME]"
click at [278, 399] on button "Log In" at bounding box center [265, 408] width 248 height 25
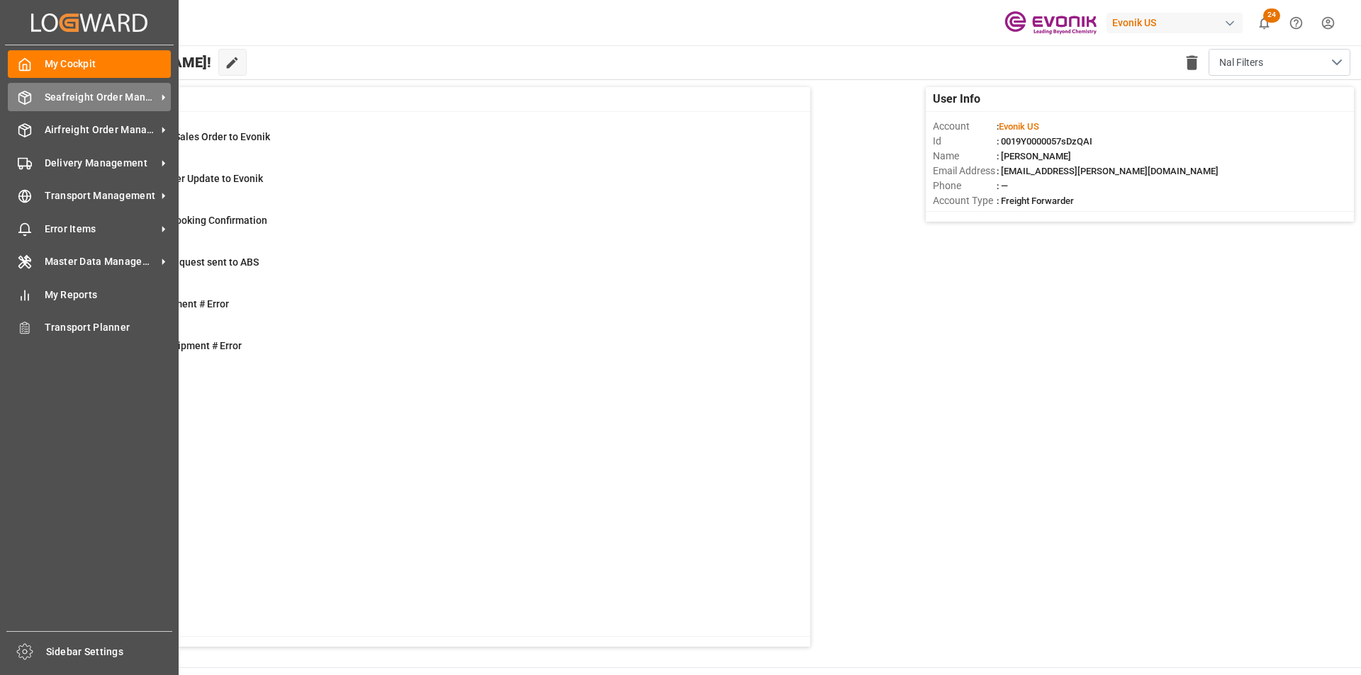
click at [136, 91] on span "Seafreight Order Management" at bounding box center [101, 97] width 112 height 15
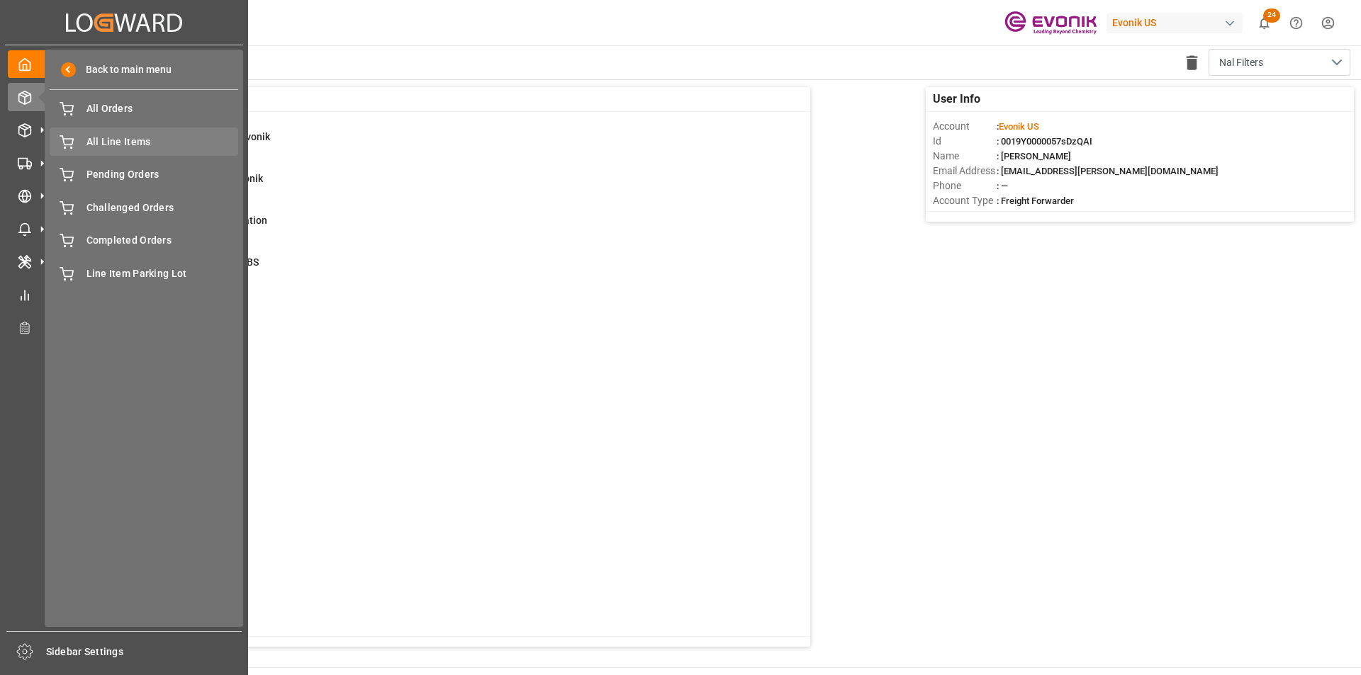
click at [125, 135] on span "All Line Items" at bounding box center [162, 142] width 152 height 15
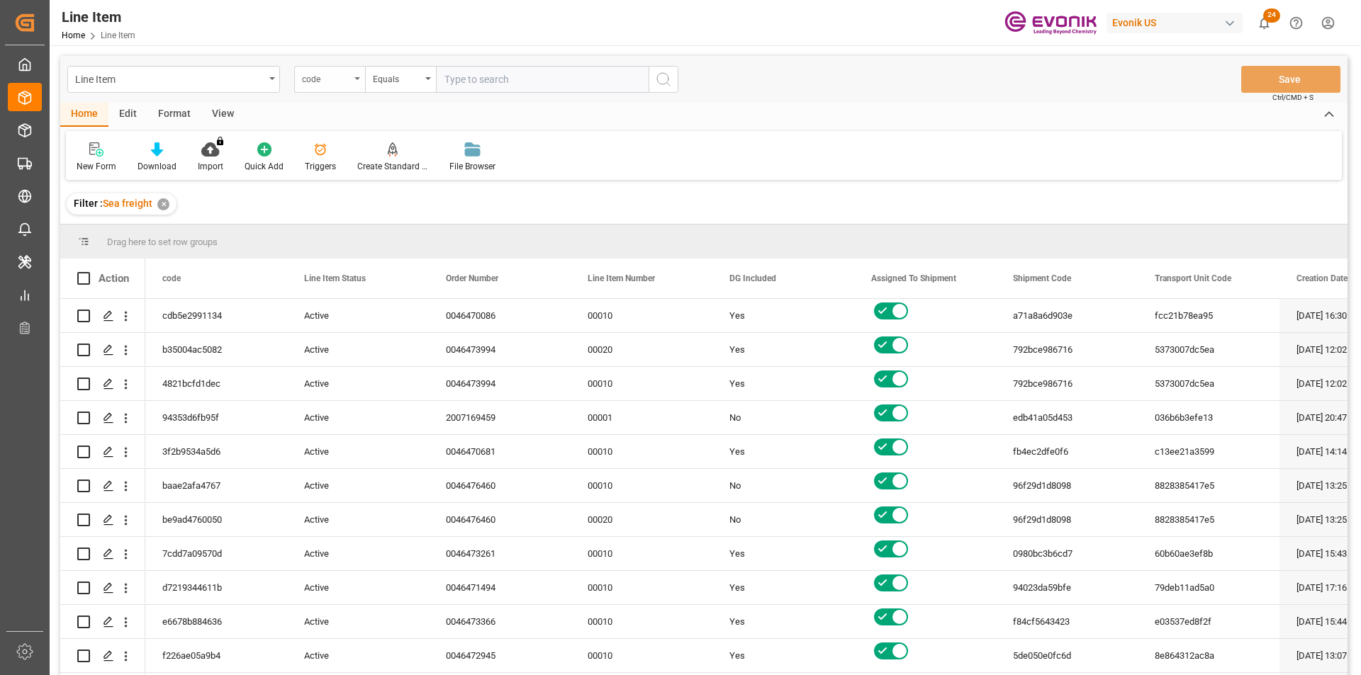
click at [335, 79] on div "code" at bounding box center [326, 77] width 48 height 16
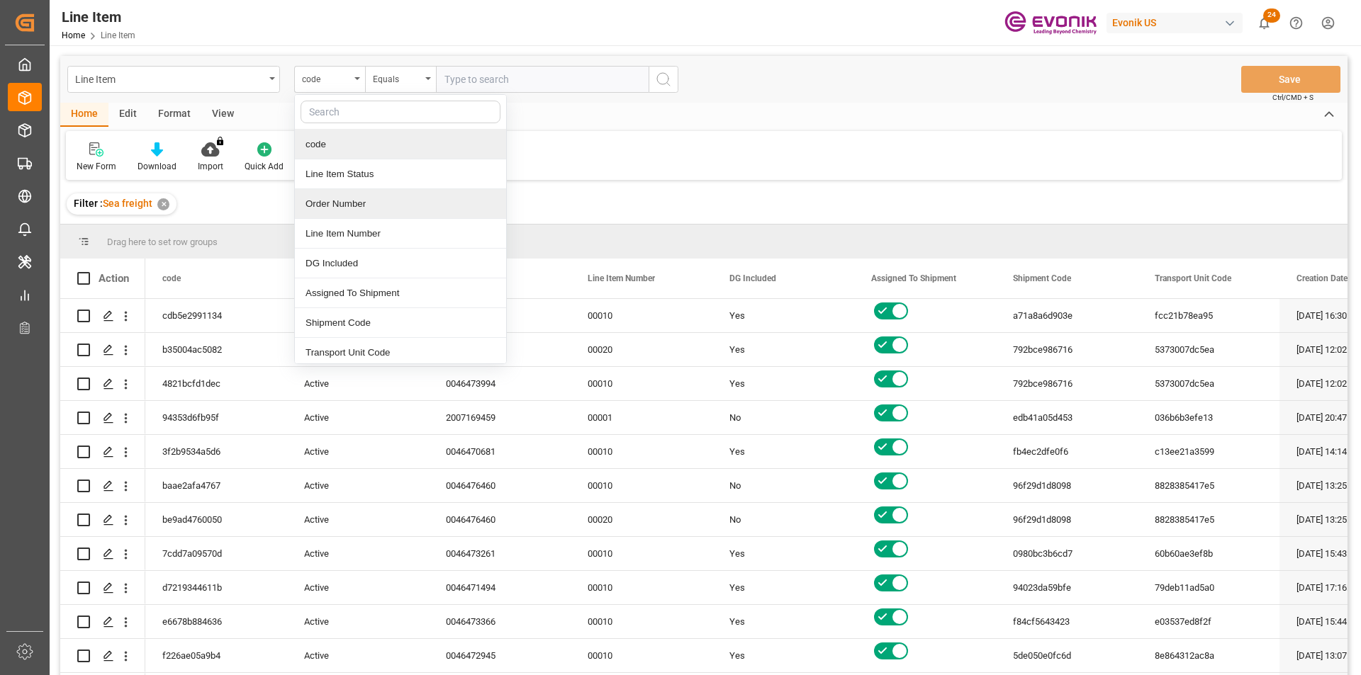
click at [352, 208] on div "Order Number" at bounding box center [400, 204] width 211 height 30
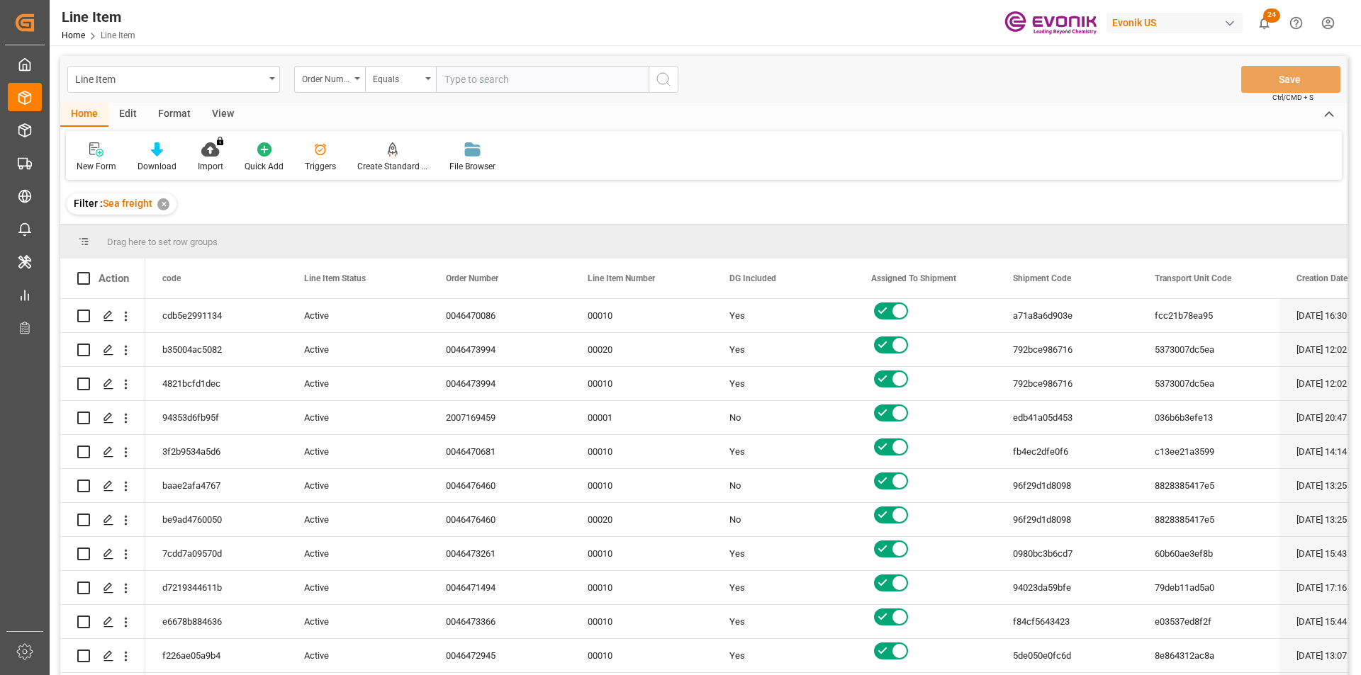
click at [442, 79] on input "text" at bounding box center [542, 79] width 213 height 27
paste input "0046454833"
type input "0046454833"
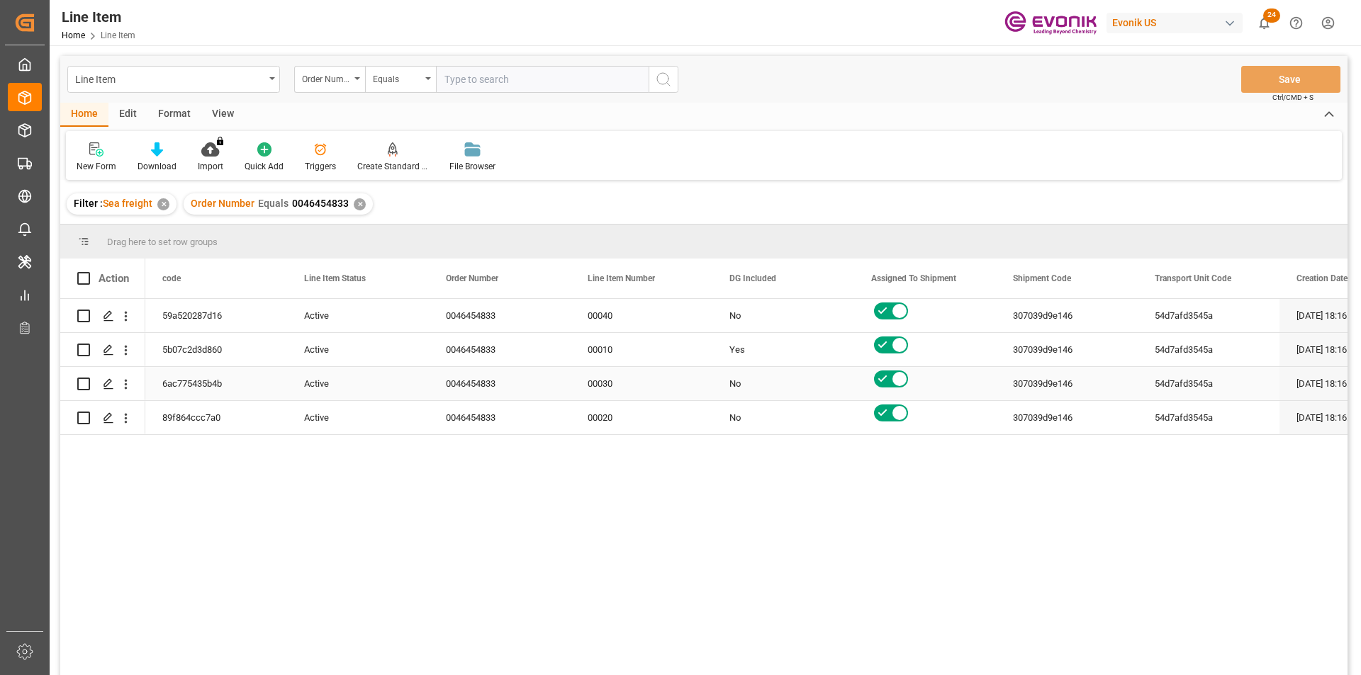
click at [431, 400] on div "0046454833" at bounding box center [500, 383] width 142 height 33
click at [233, 120] on div "View" at bounding box center [222, 115] width 43 height 24
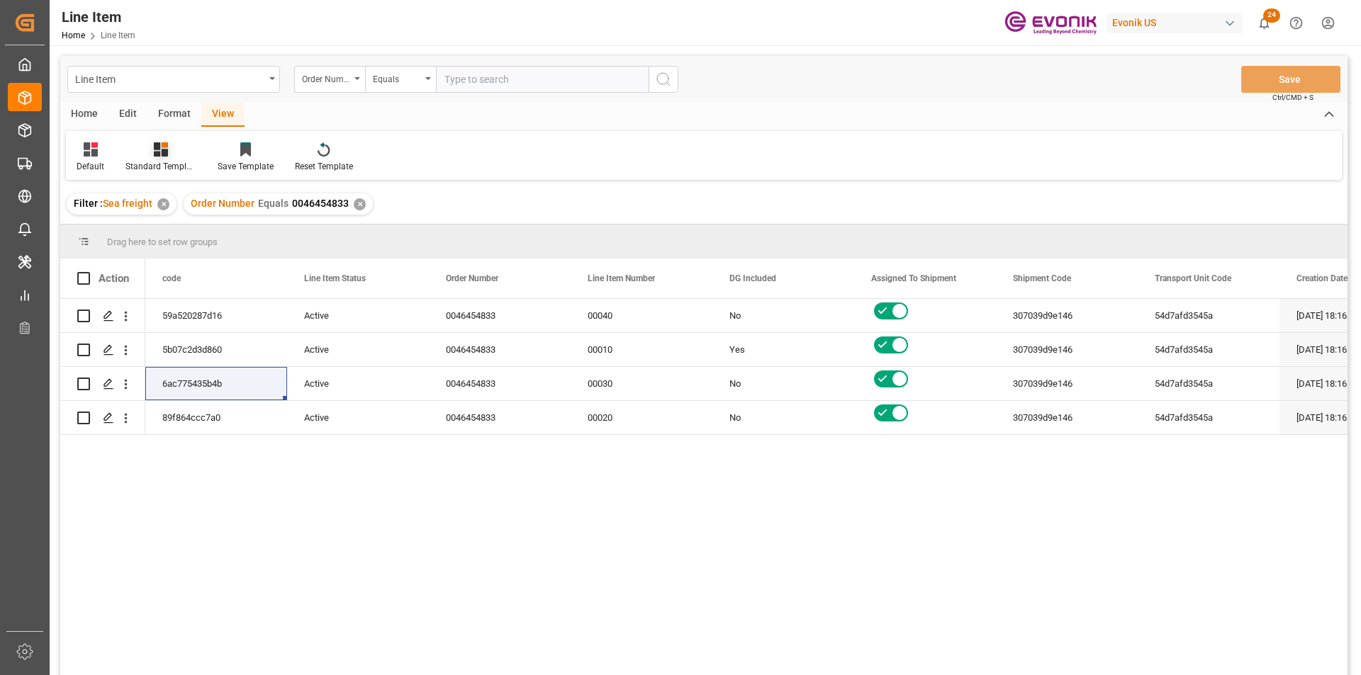
click at [172, 161] on div "Standard Templates" at bounding box center [160, 166] width 71 height 13
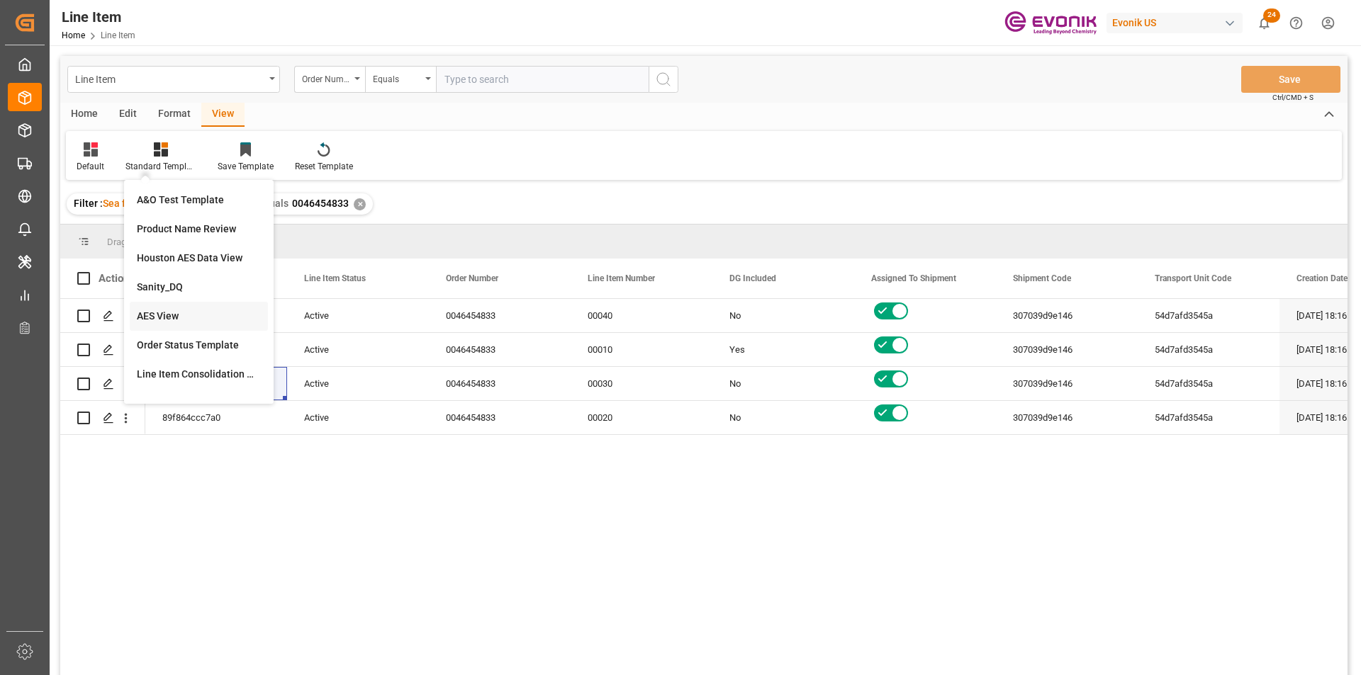
click at [190, 310] on div "AES View" at bounding box center [199, 316] width 124 height 15
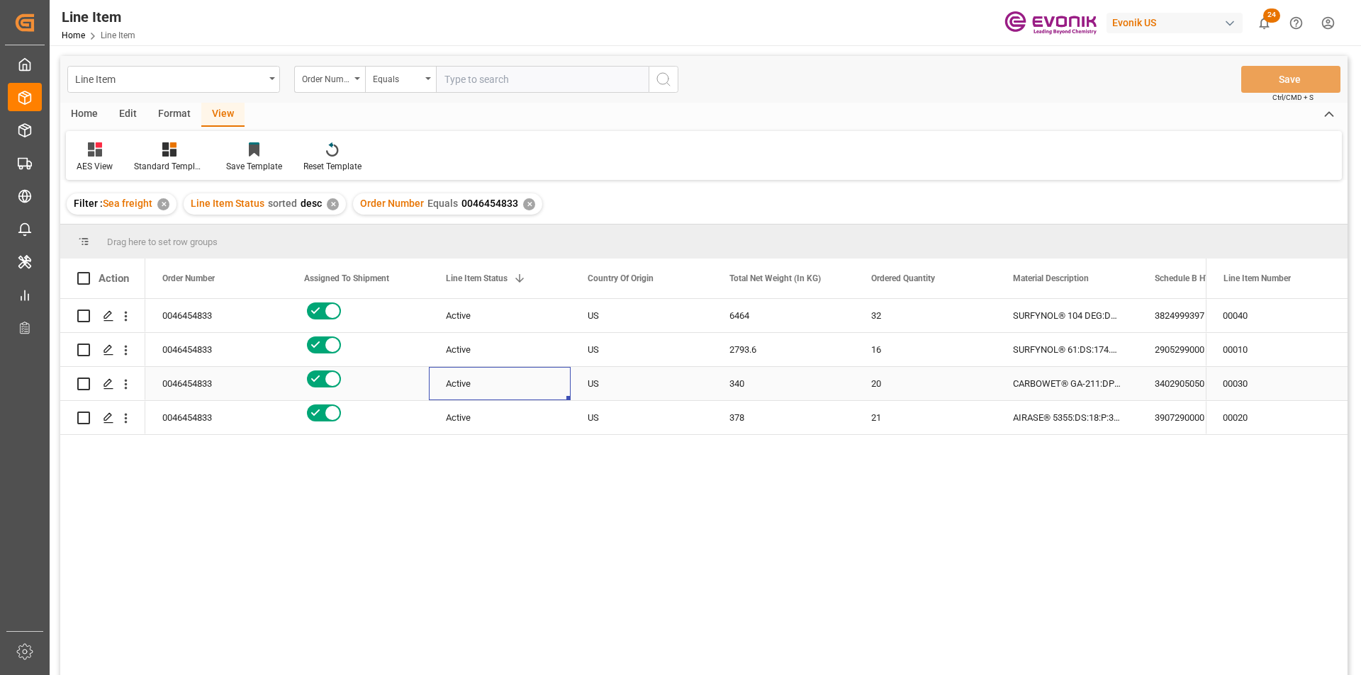
click at [441, 388] on div "Active" at bounding box center [500, 383] width 142 height 33
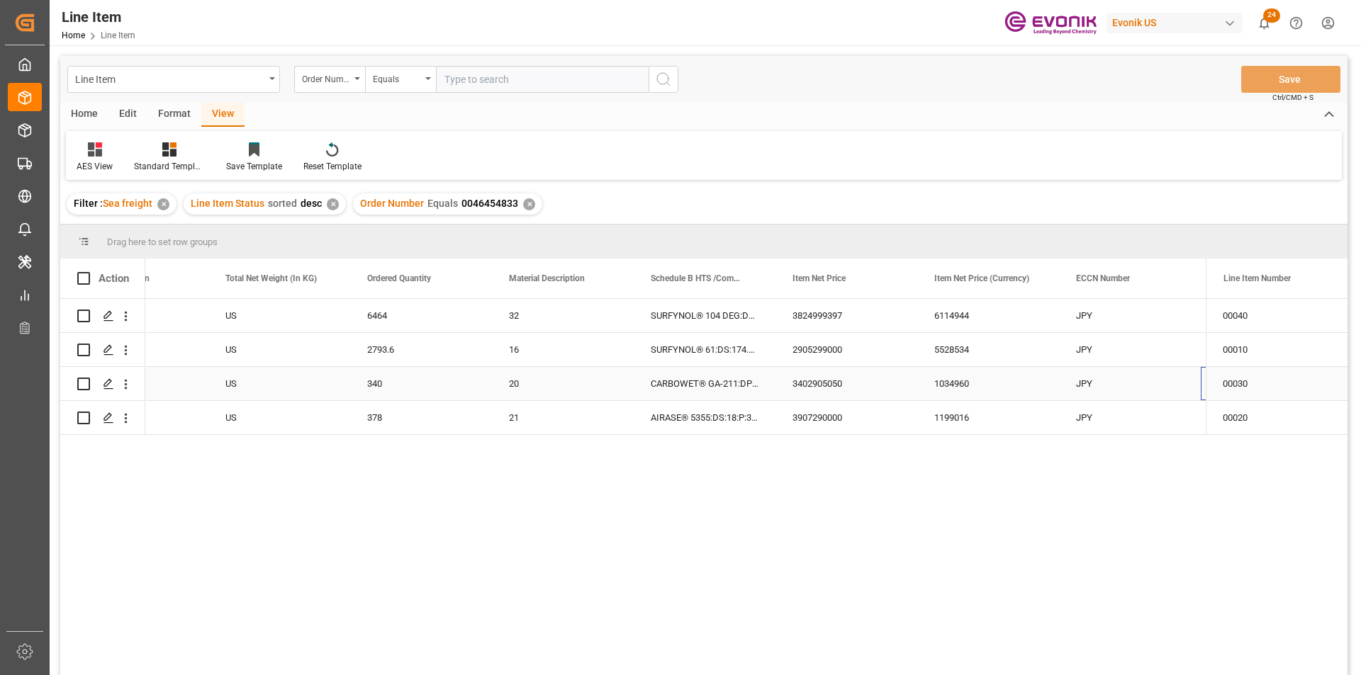
scroll to position [0, 504]
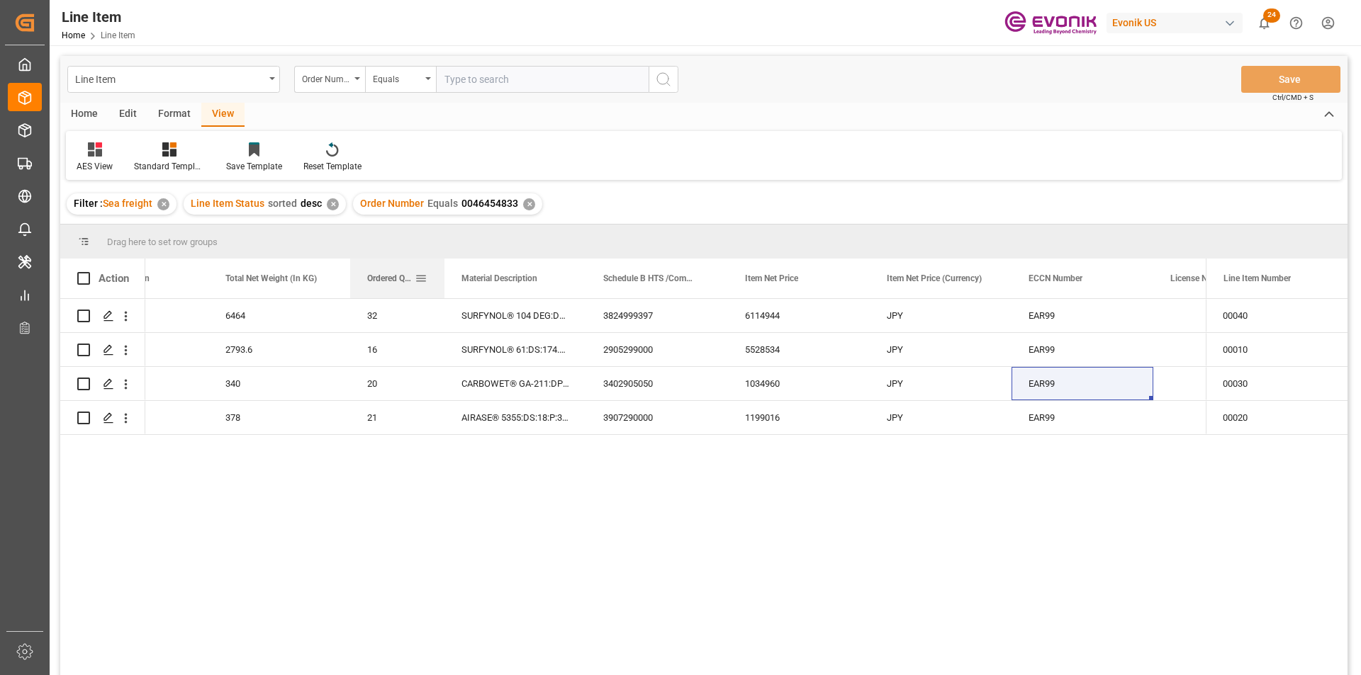
drag, startPoint x: 491, startPoint y: 278, endPoint x: 444, endPoint y: 282, distance: 47.7
click at [444, 282] on div at bounding box center [445, 279] width 6 height 40
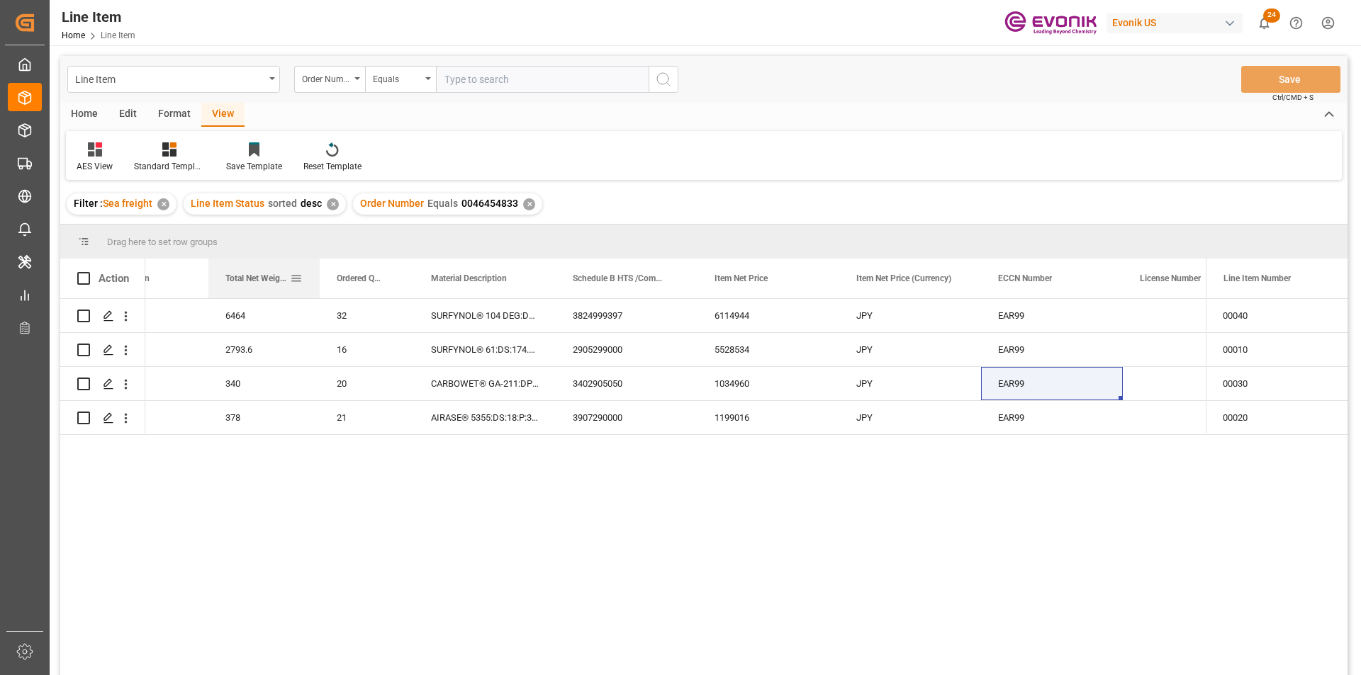
drag, startPoint x: 349, startPoint y: 279, endPoint x: 317, endPoint y: 290, distance: 33.6
click at [317, 290] on div at bounding box center [320, 279] width 6 height 40
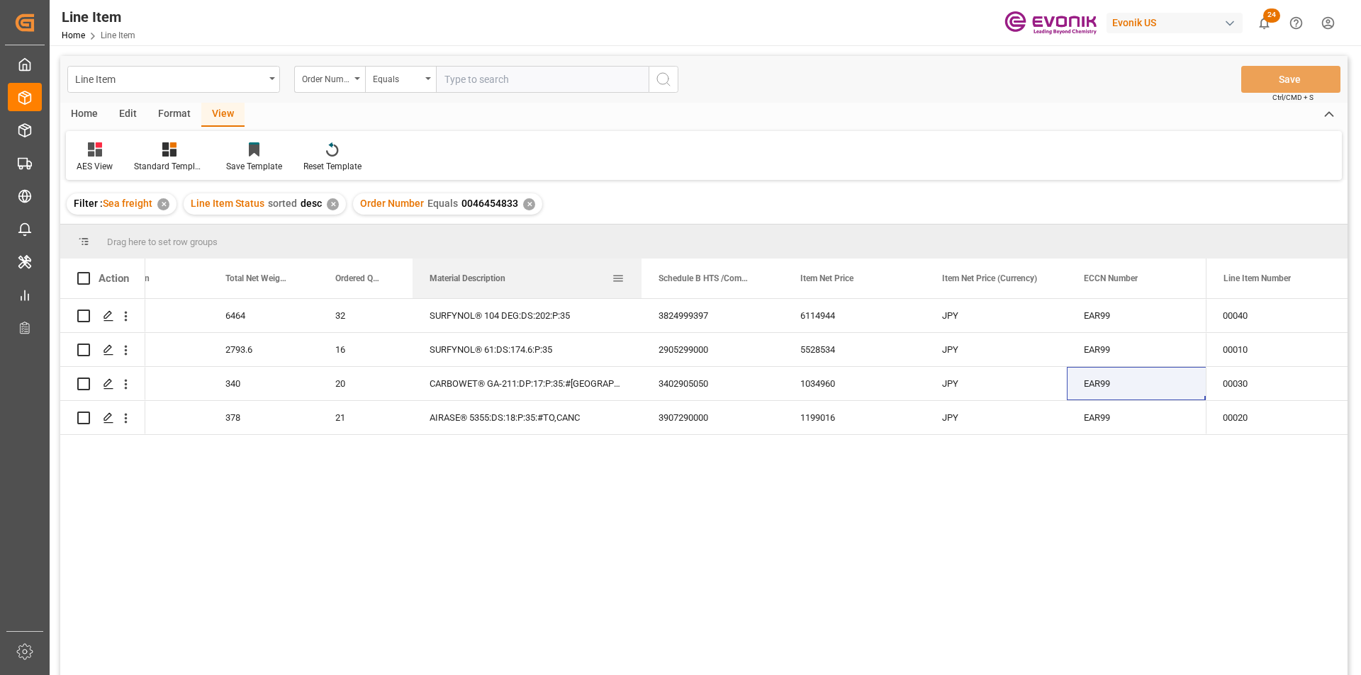
drag, startPoint x: 554, startPoint y: 279, endPoint x: 641, endPoint y: 280, distance: 87.2
click at [641, 280] on div at bounding box center [642, 279] width 6 height 40
click at [836, 347] on div "5528534" at bounding box center [854, 349] width 142 height 33
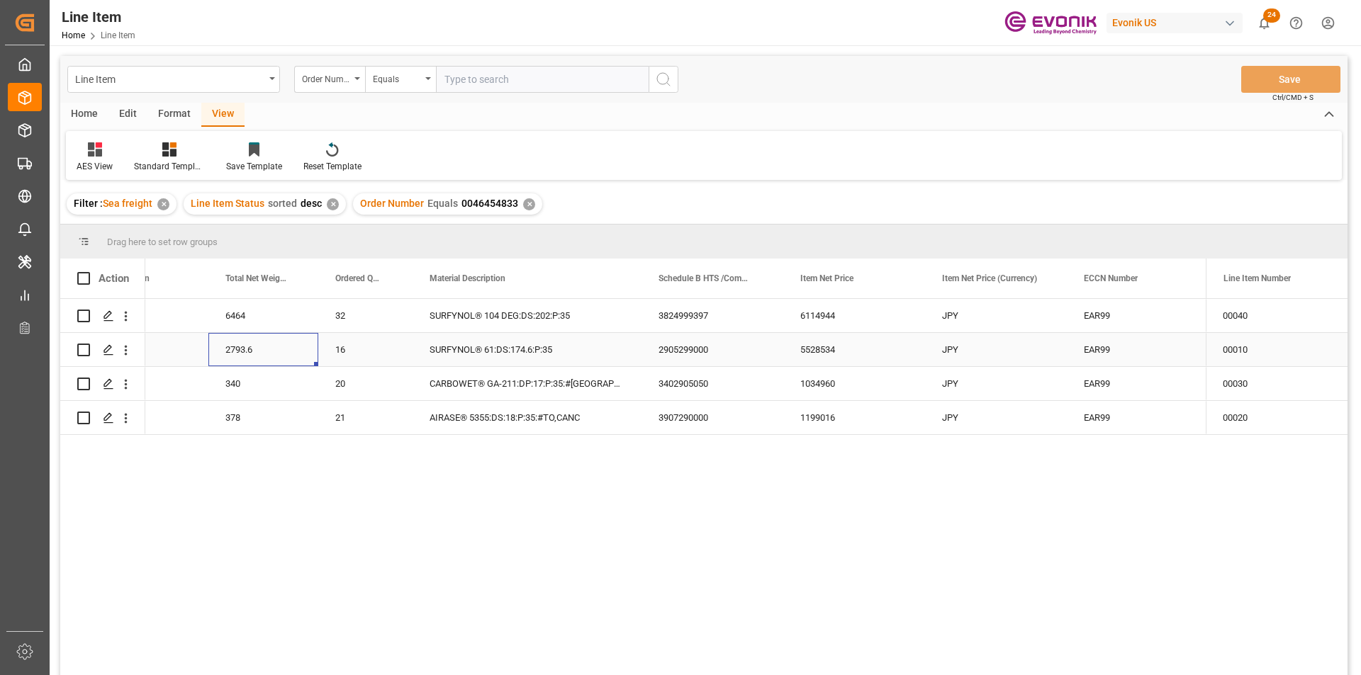
click at [232, 344] on div "2793.6" at bounding box center [263, 349] width 110 height 33
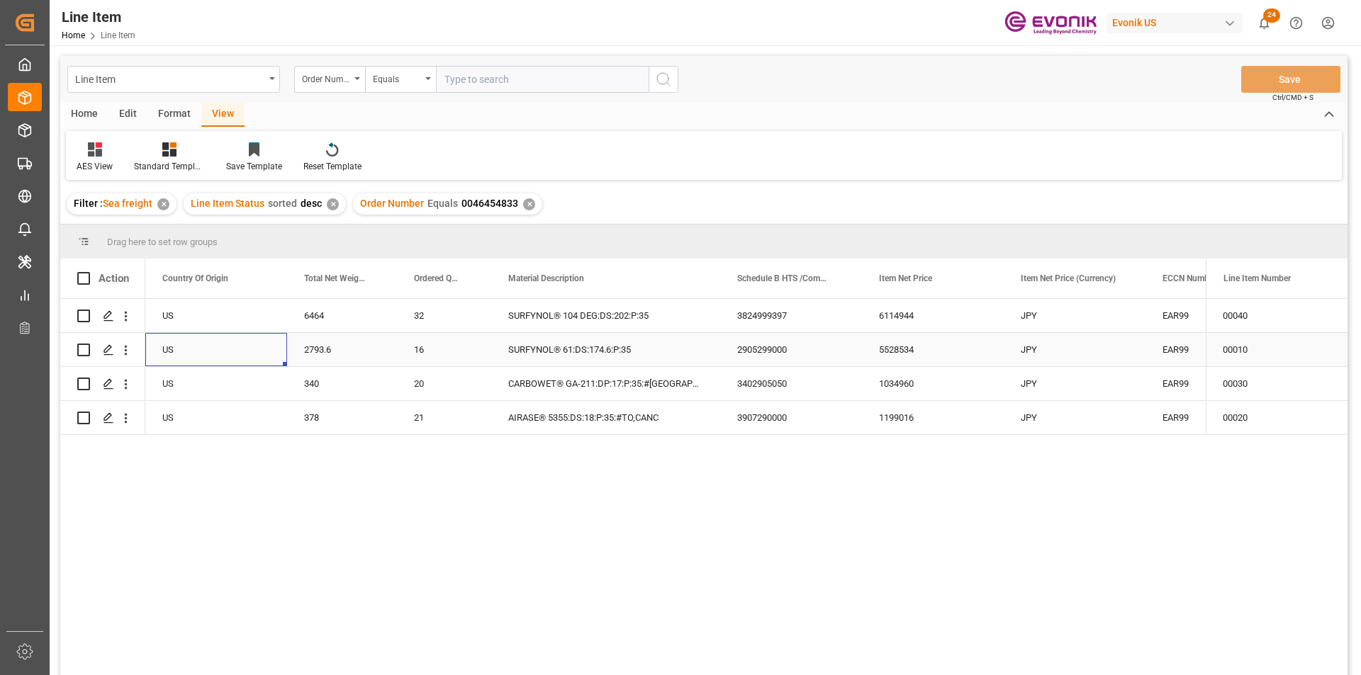
click at [323, 342] on div "2793.6" at bounding box center [342, 349] width 110 height 33
click at [899, 348] on div "5528534" at bounding box center [933, 349] width 142 height 33
click at [308, 361] on div "2793.6" at bounding box center [342, 349] width 110 height 33
click at [328, 308] on div "6464" at bounding box center [342, 315] width 110 height 33
click at [935, 318] on div "6114944" at bounding box center [933, 315] width 142 height 33
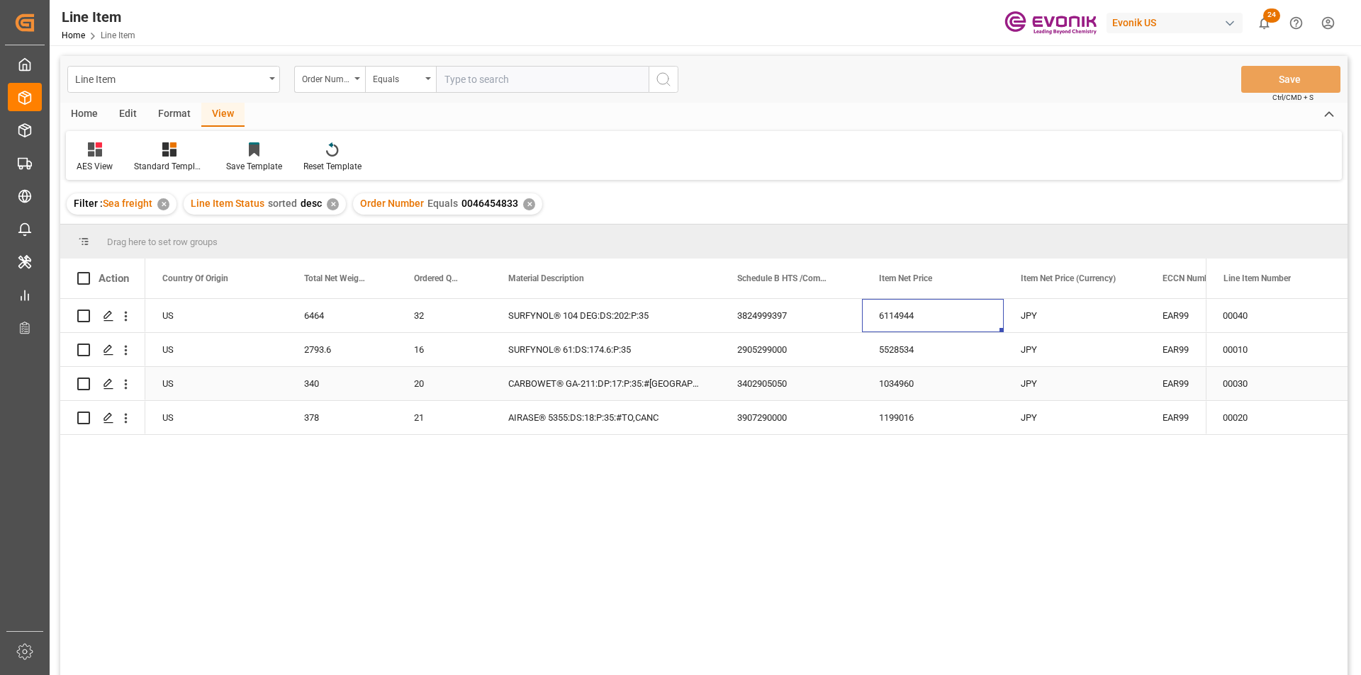
click at [333, 381] on div "340" at bounding box center [342, 383] width 110 height 33
click at [943, 381] on div "1034960" at bounding box center [933, 383] width 142 height 33
click at [316, 424] on div "378" at bounding box center [342, 417] width 110 height 33
click at [880, 410] on div "1199016" at bounding box center [933, 417] width 142 height 33
click at [779, 373] on div "3402905050" at bounding box center [791, 383] width 142 height 33
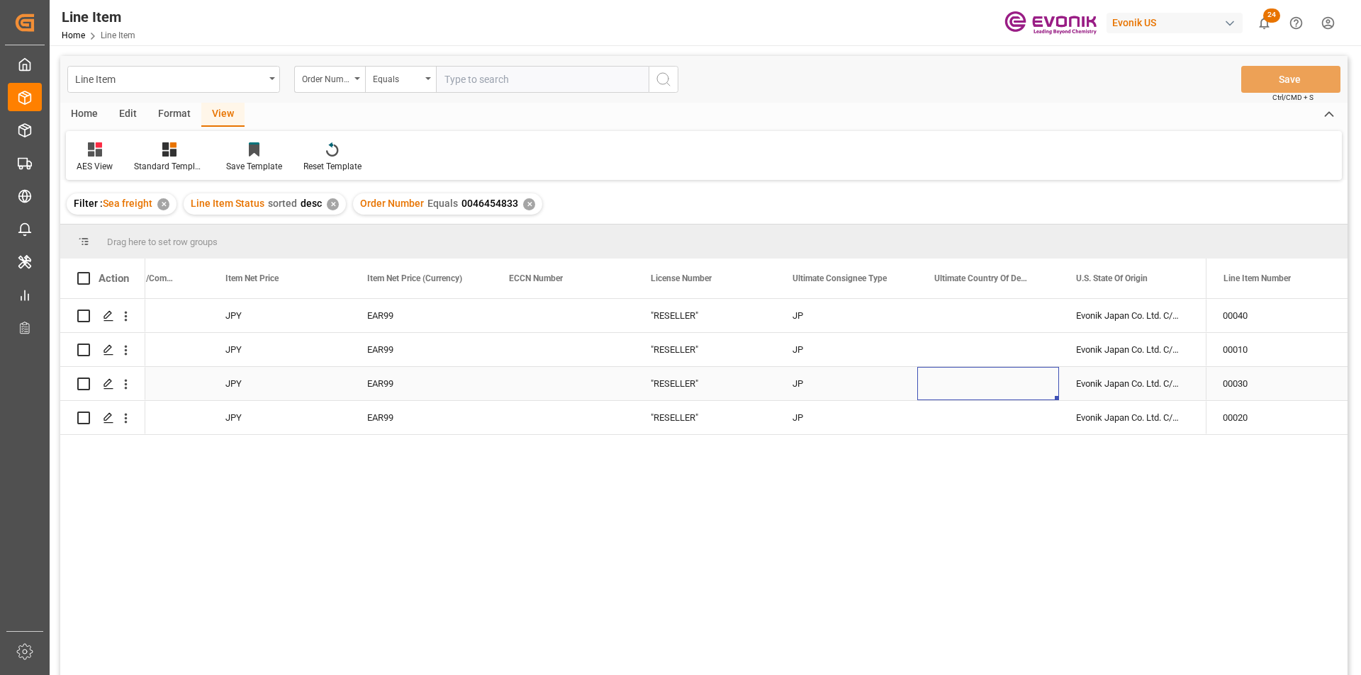
scroll to position [0, 1221]
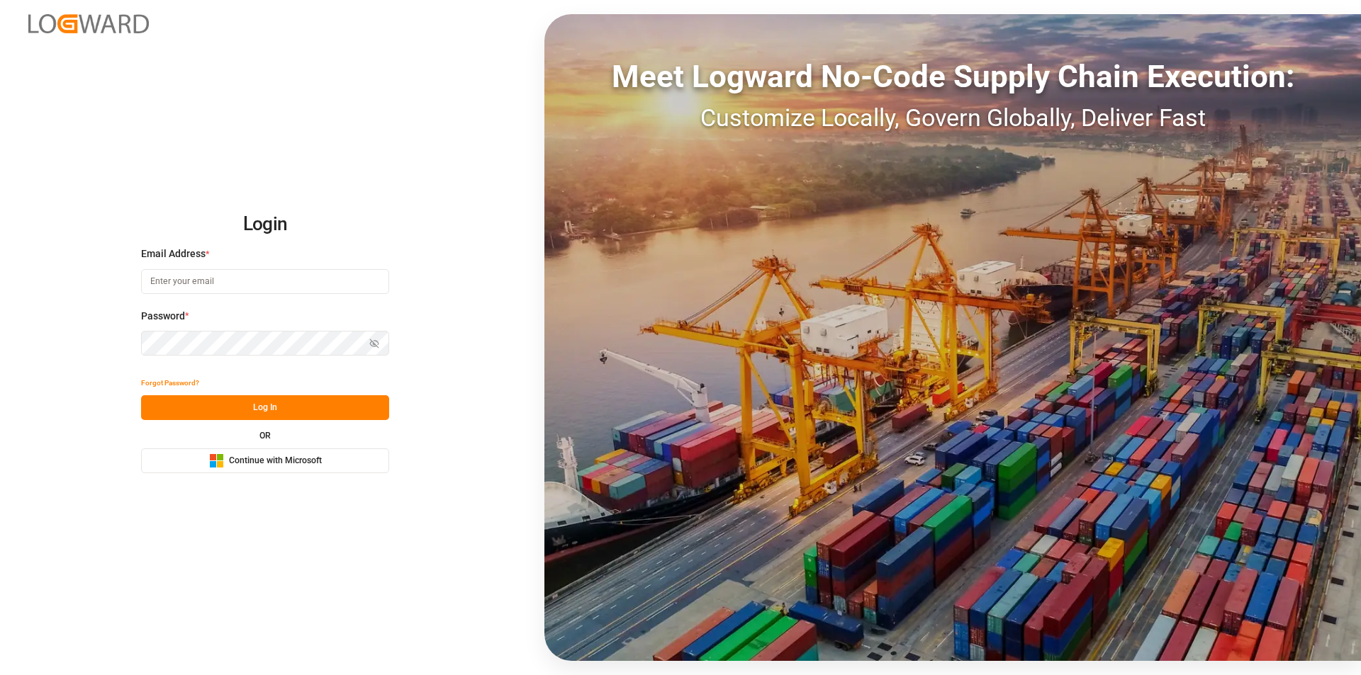
type input "[EMAIL_ADDRESS][PERSON_NAME][DOMAIN_NAME]"
click at [333, 398] on button "Log In" at bounding box center [265, 408] width 248 height 25
